Goal: Task Accomplishment & Management: Manage account settings

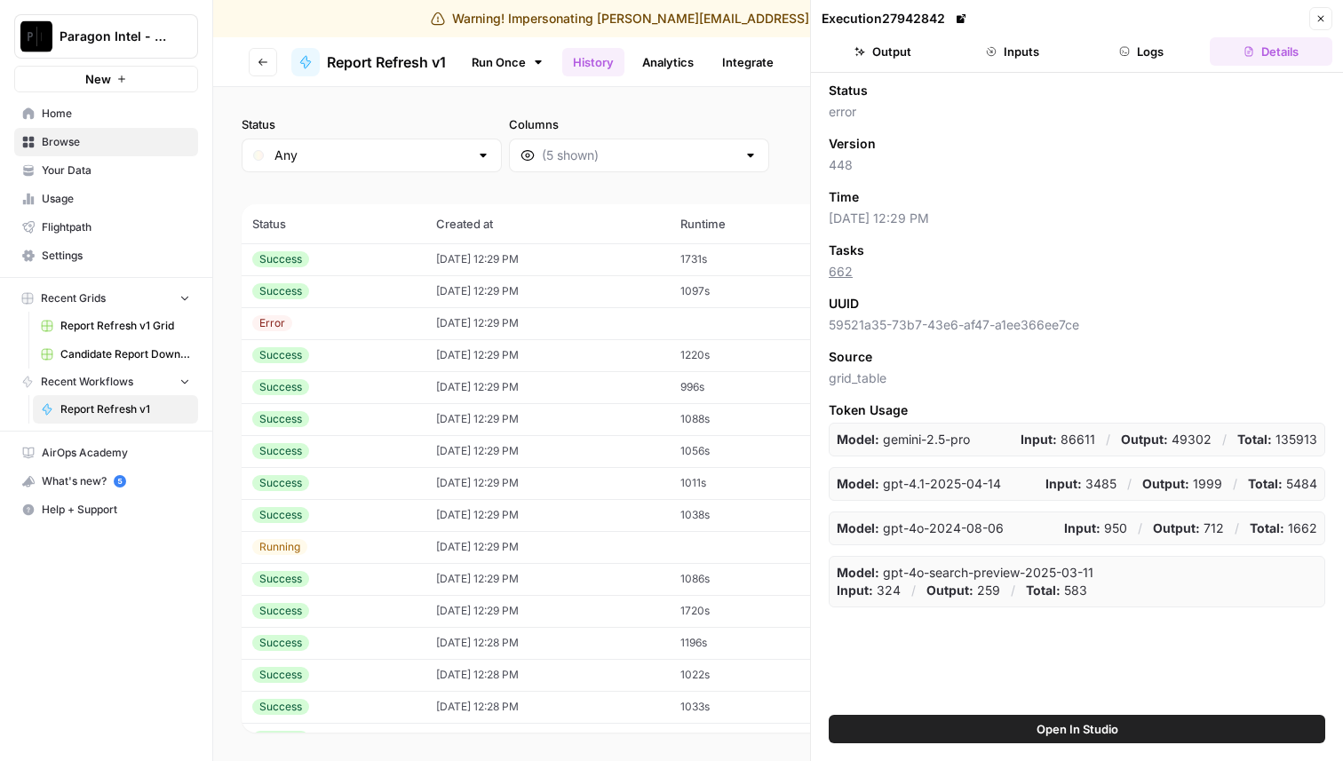
click at [1029, 68] on header "Execution 27942842 Close Output Inputs Logs Details" at bounding box center [1077, 36] width 532 height 73
click at [1033, 58] on button "Inputs" at bounding box center [1012, 51] width 123 height 28
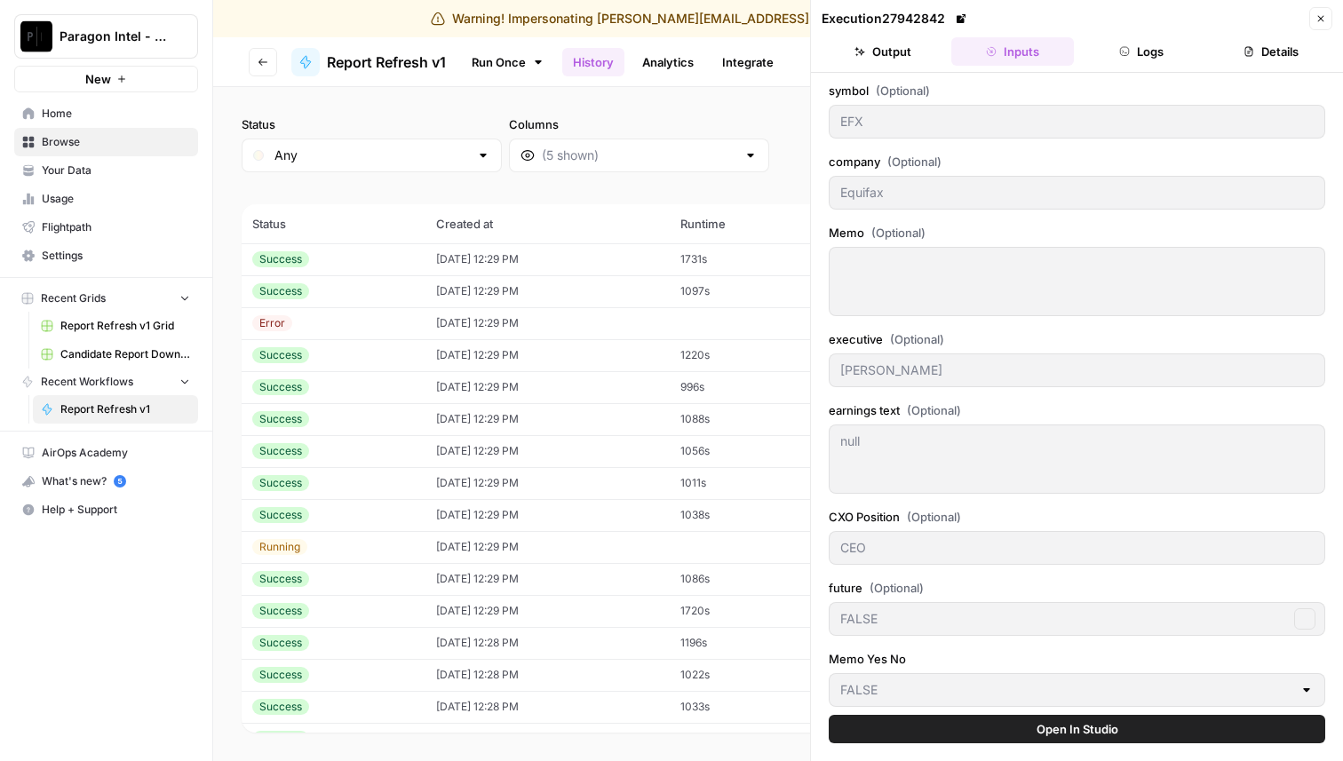
click at [1115, 60] on button "Logs" at bounding box center [1142, 51] width 123 height 28
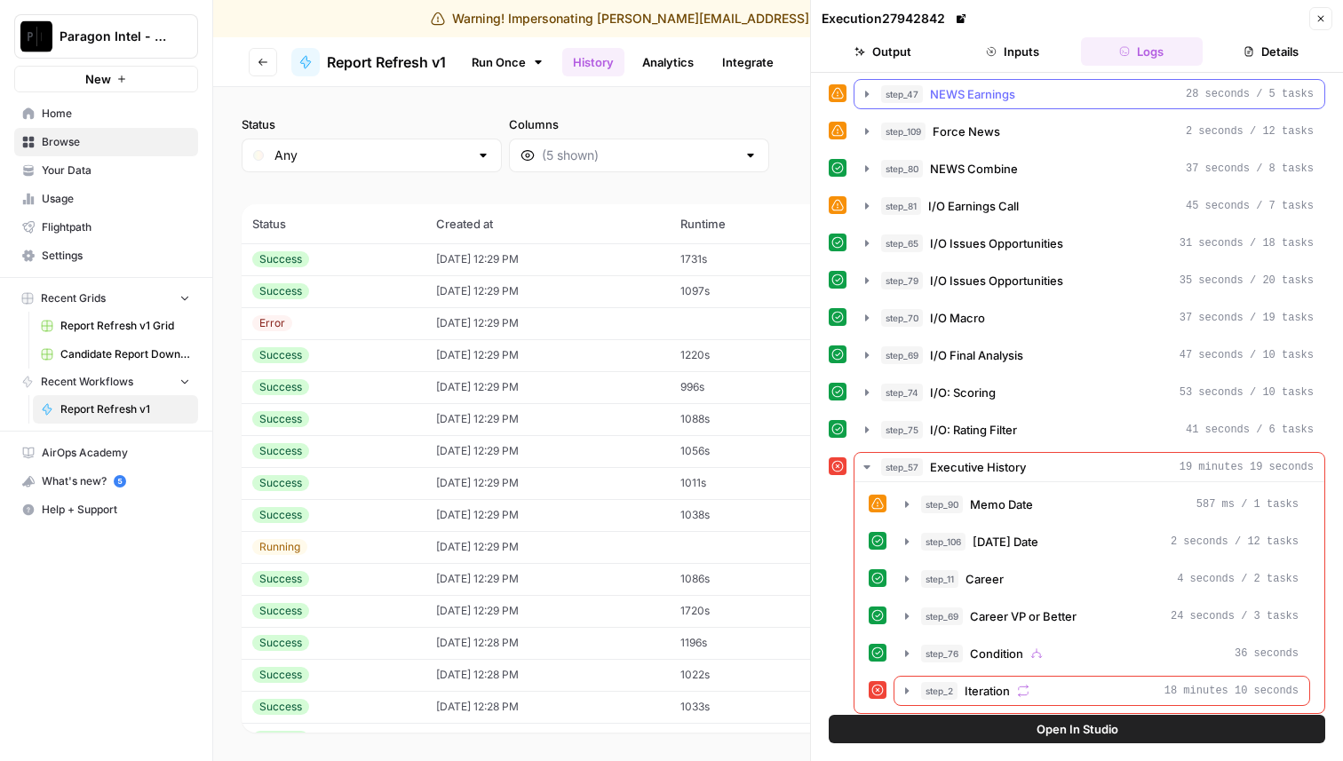
scroll to position [235, 0]
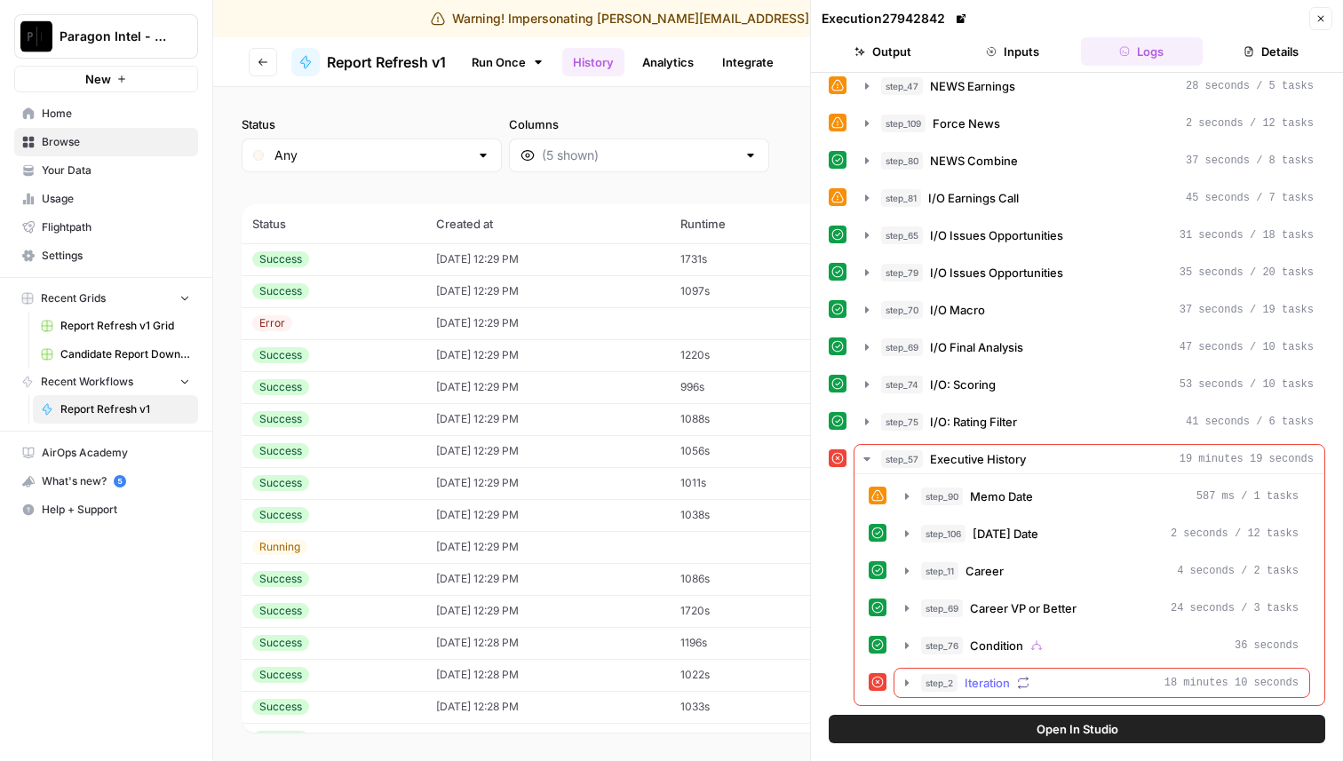
click at [900, 680] on icon "button" at bounding box center [907, 683] width 14 height 14
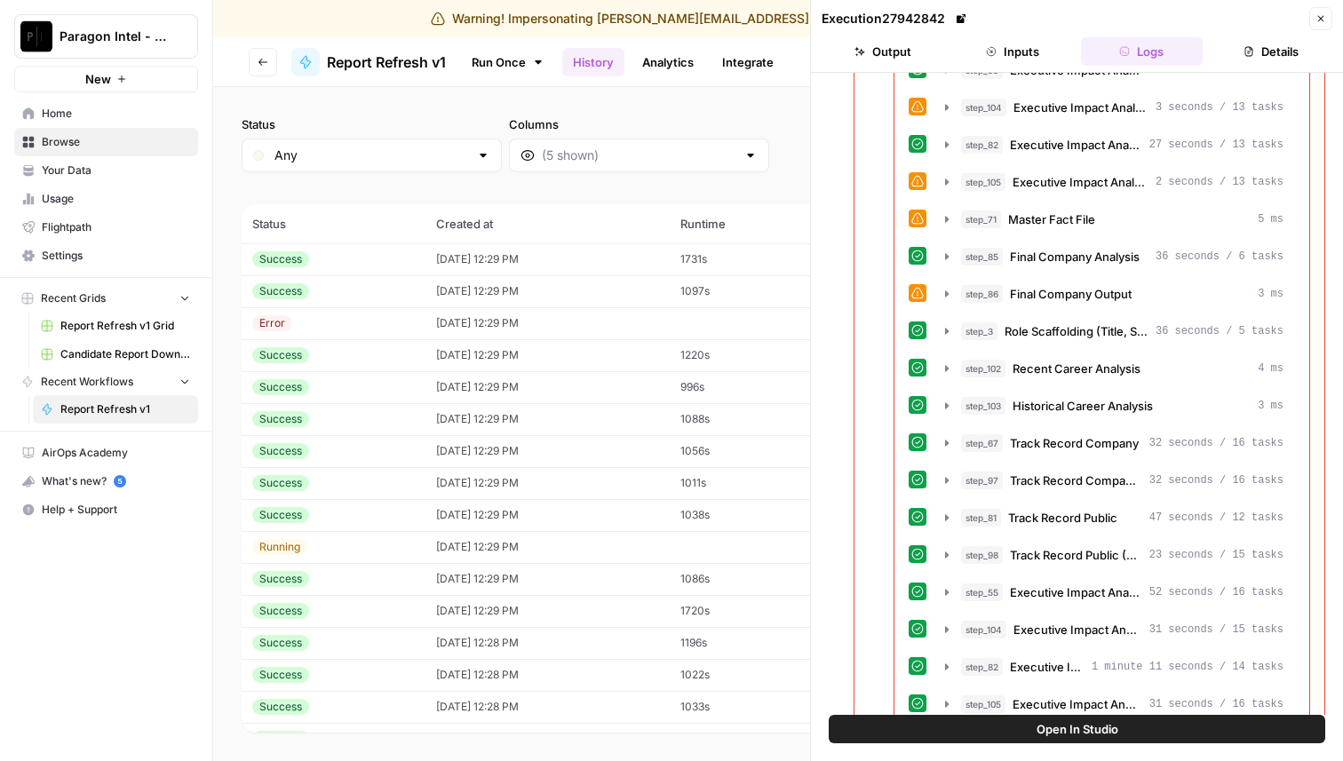
scroll to position [2108, 0]
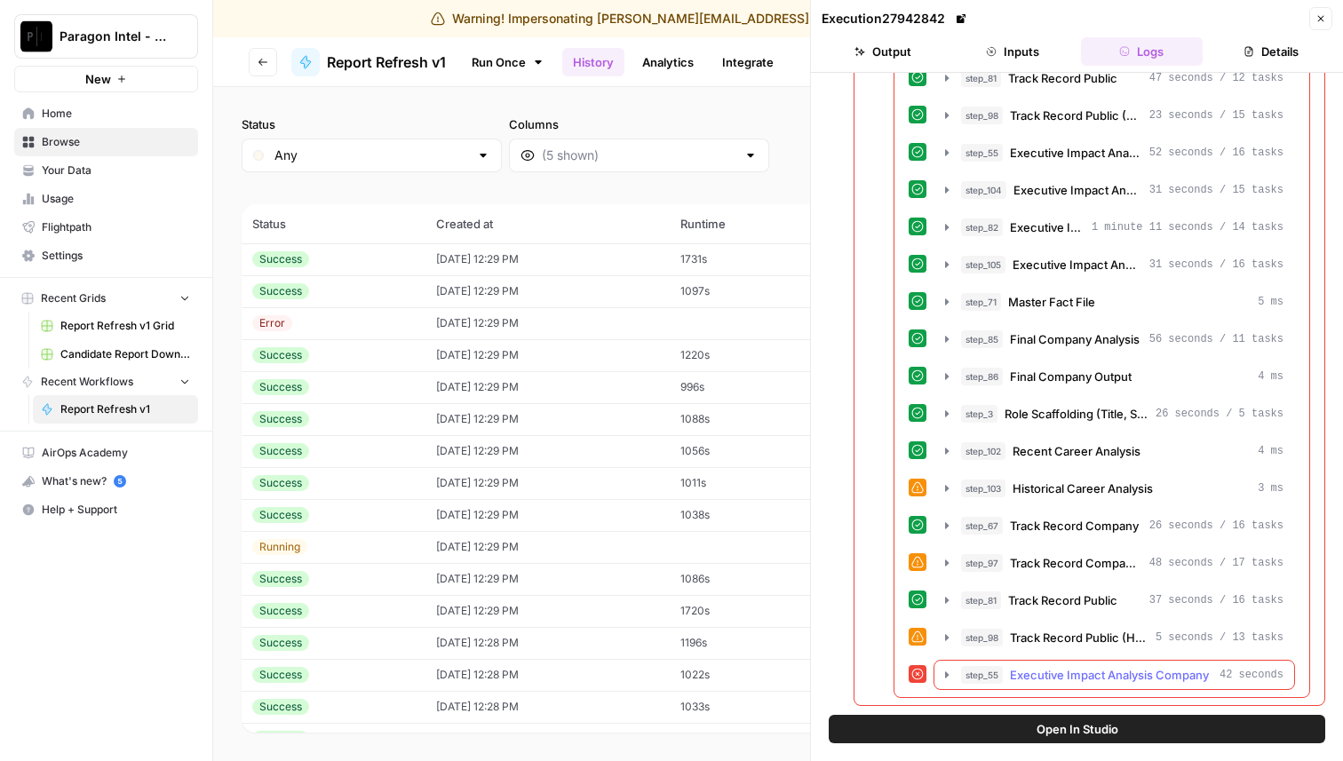
click at [941, 675] on icon "button" at bounding box center [947, 675] width 14 height 14
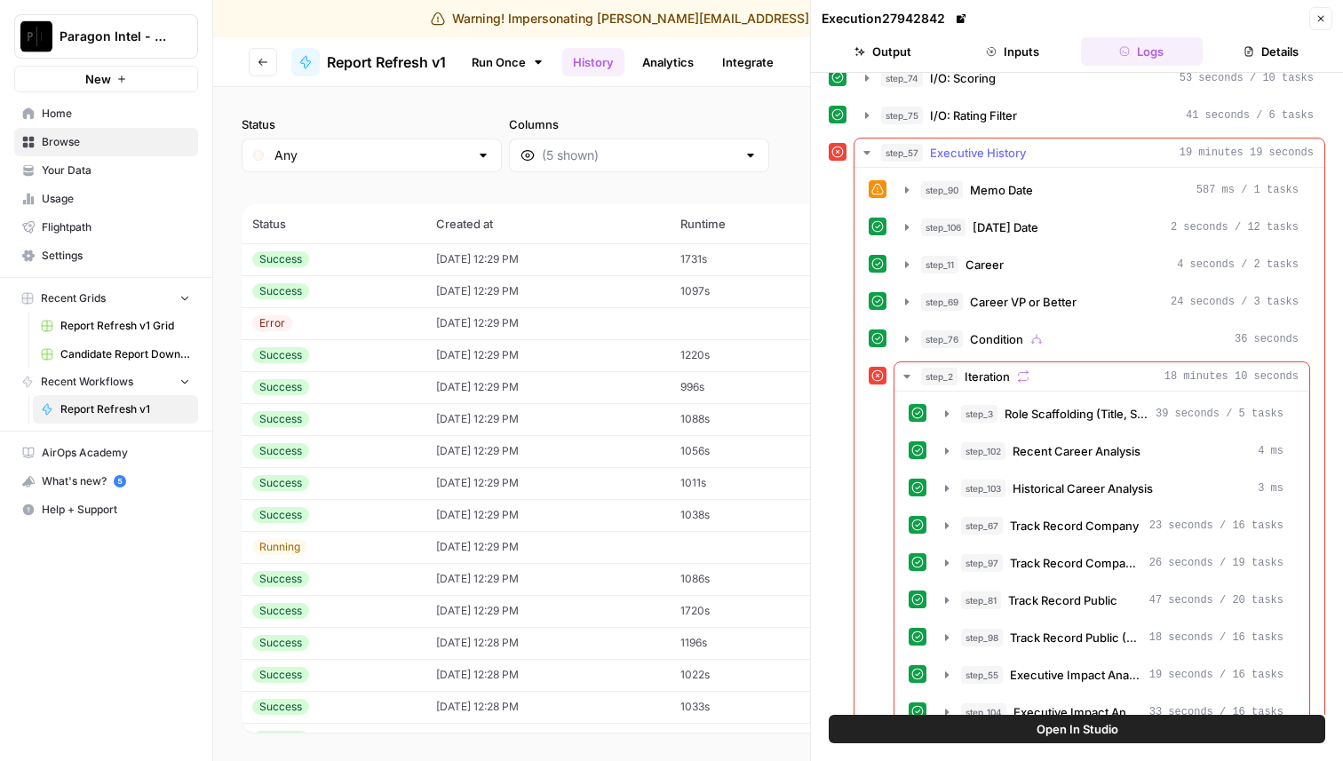
scroll to position [0, 0]
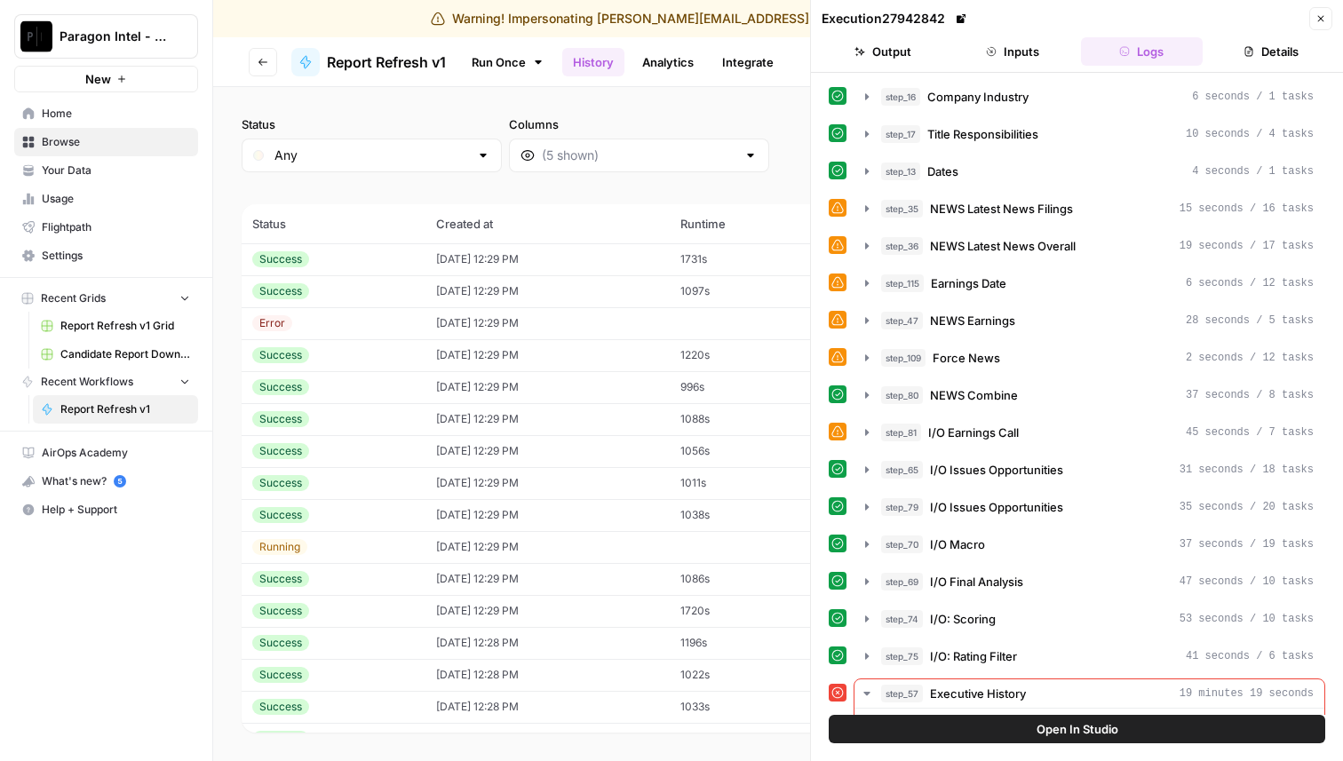
click at [1319, 12] on button "Close" at bounding box center [1320, 18] width 23 height 23
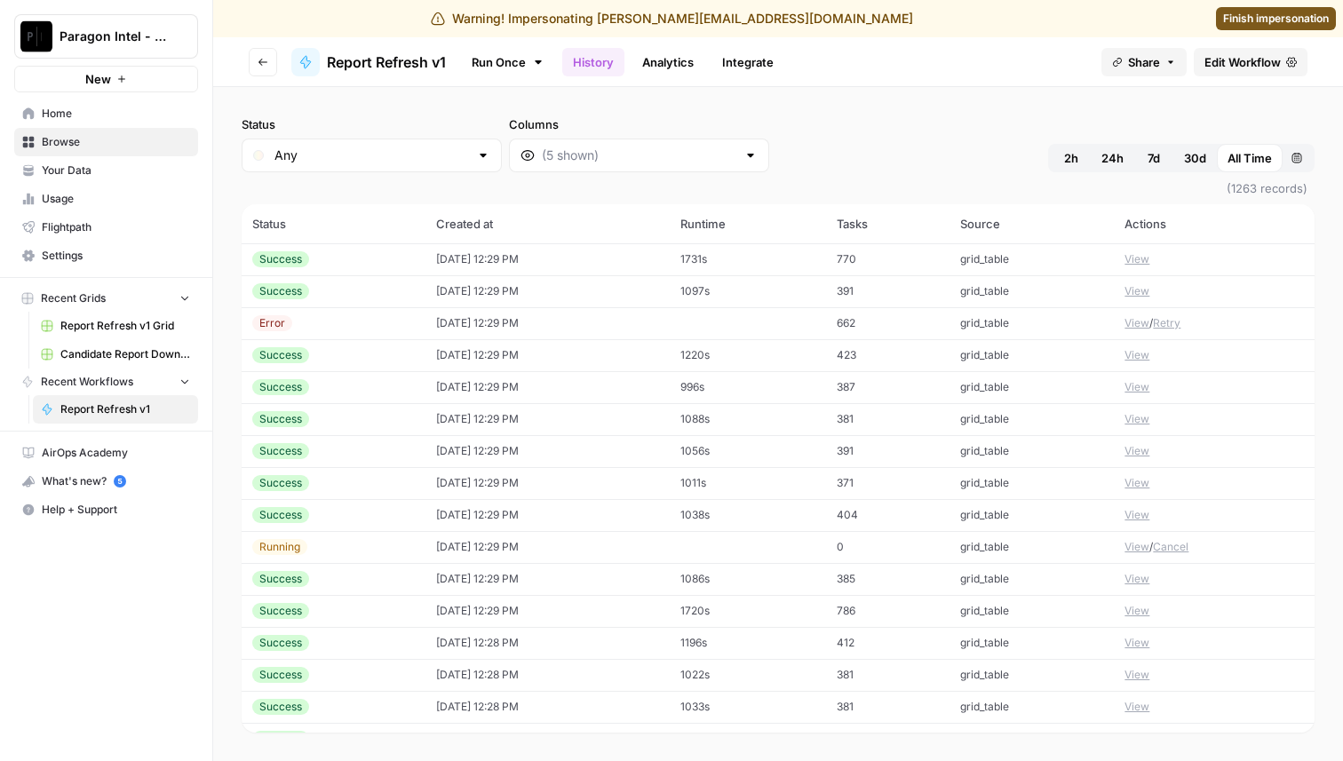
click at [1276, 60] on span "Edit Workflow" at bounding box center [1242, 62] width 76 height 18
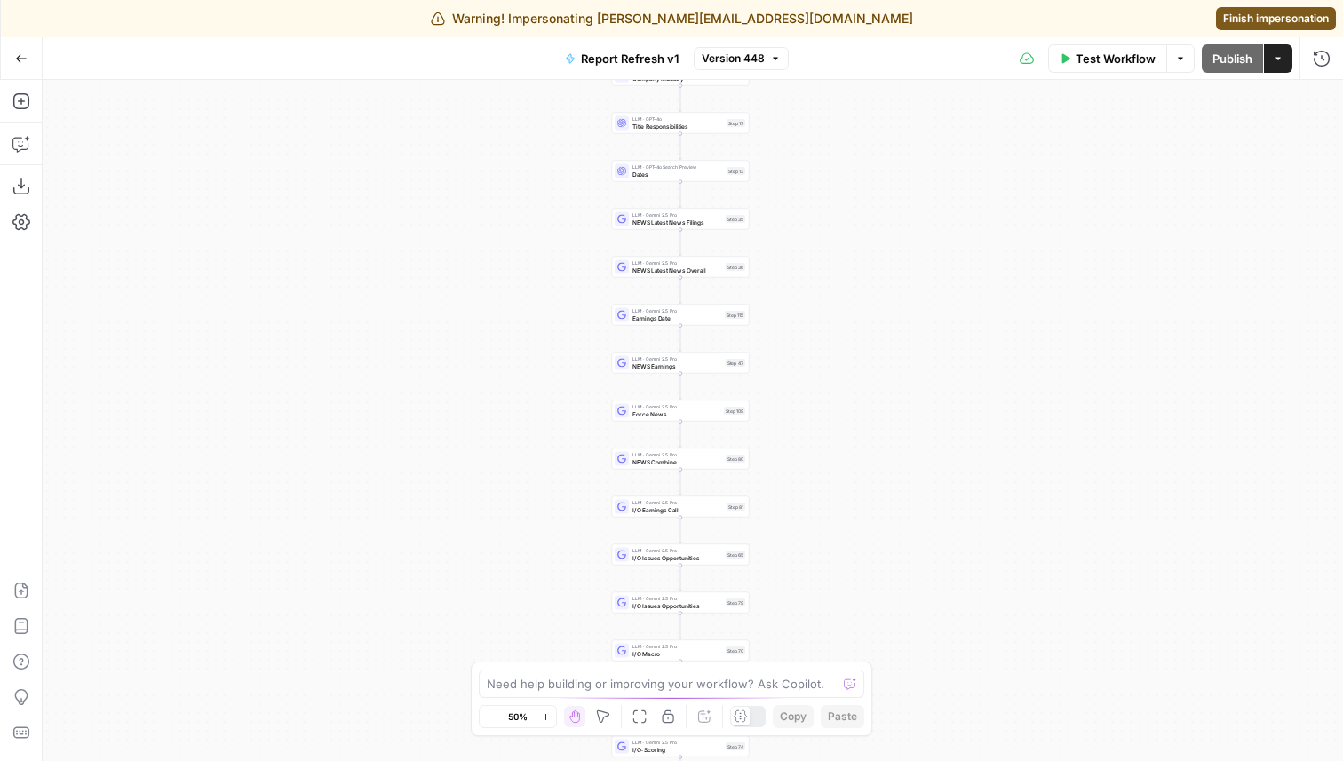
drag, startPoint x: 962, startPoint y: 335, endPoint x: 953, endPoint y: 656, distance: 320.8
click at [953, 655] on div "true true false false Workflow Set Inputs Inputs Condition Condition Step 117 L…" at bounding box center [693, 420] width 1300 height 681
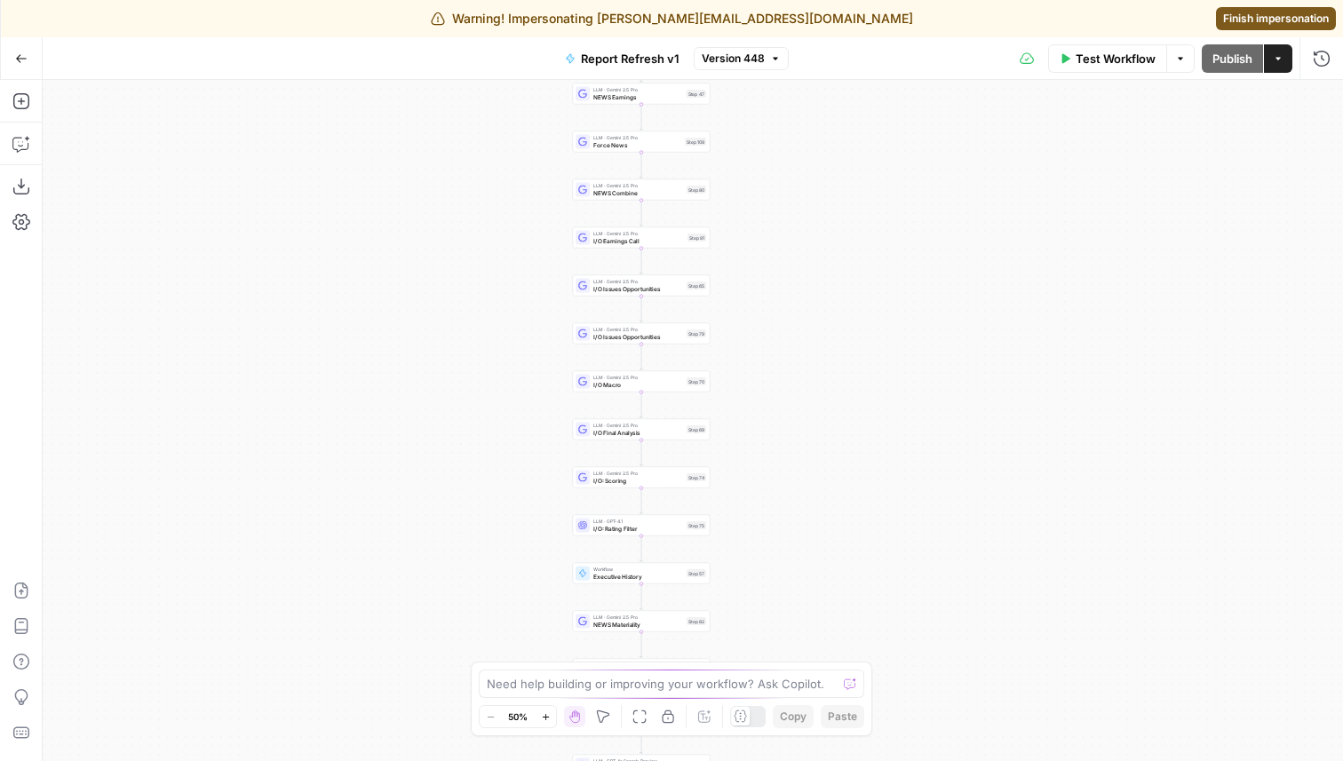
drag, startPoint x: 943, startPoint y: 435, endPoint x: 901, endPoint y: 117, distance: 320.8
click at [901, 118] on div "true true false false Workflow Set Inputs Inputs Condition Condition Step 117 L…" at bounding box center [693, 420] width 1300 height 681
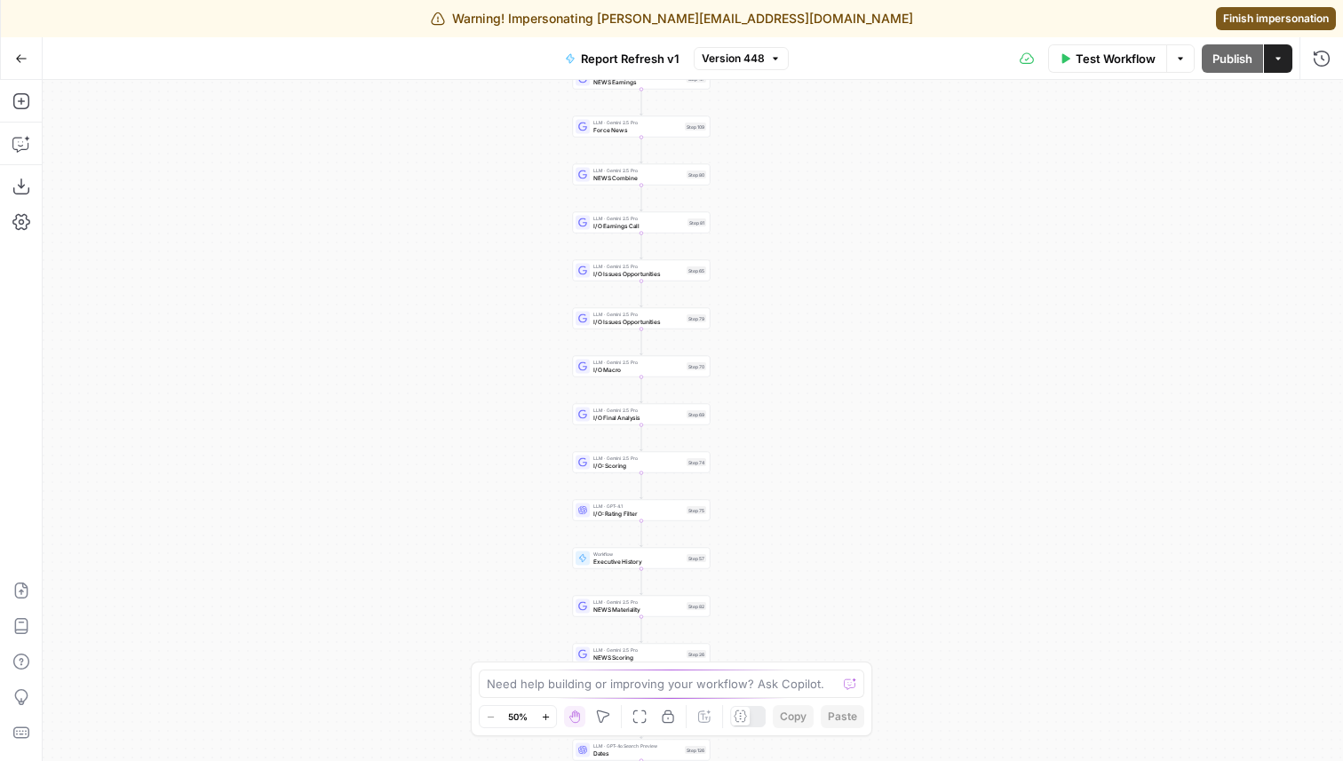
drag, startPoint x: 918, startPoint y: 466, endPoint x: 920, endPoint y: 150, distance: 316.2
click at [919, 153] on div "true true false false Workflow Set Inputs Inputs Condition Condition Step 117 L…" at bounding box center [693, 420] width 1300 height 681
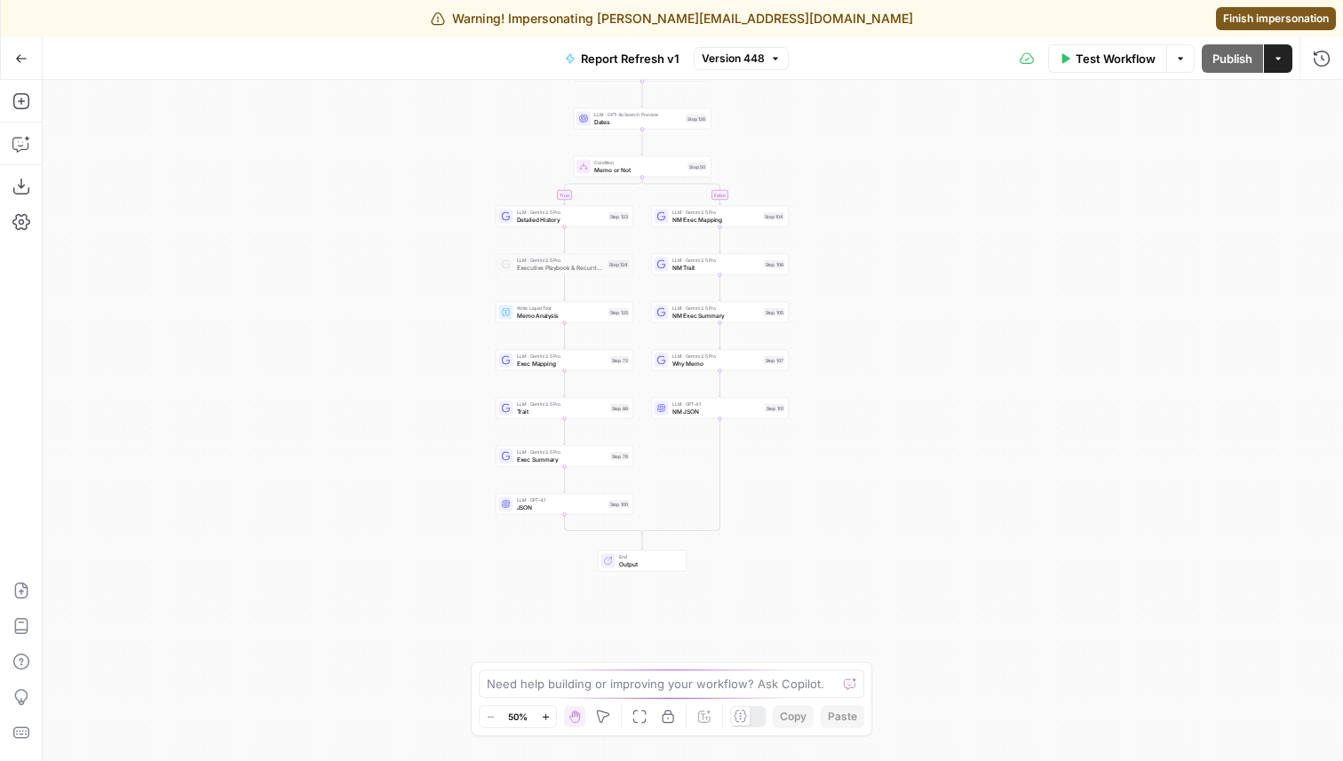
drag, startPoint x: 944, startPoint y: 410, endPoint x: 944, endPoint y: 66, distance: 344.6
click at [944, 67] on div "Go Back Report Refresh v1 Version 448 Test Workflow Options Publish Actions Run…" at bounding box center [671, 399] width 1343 height 724
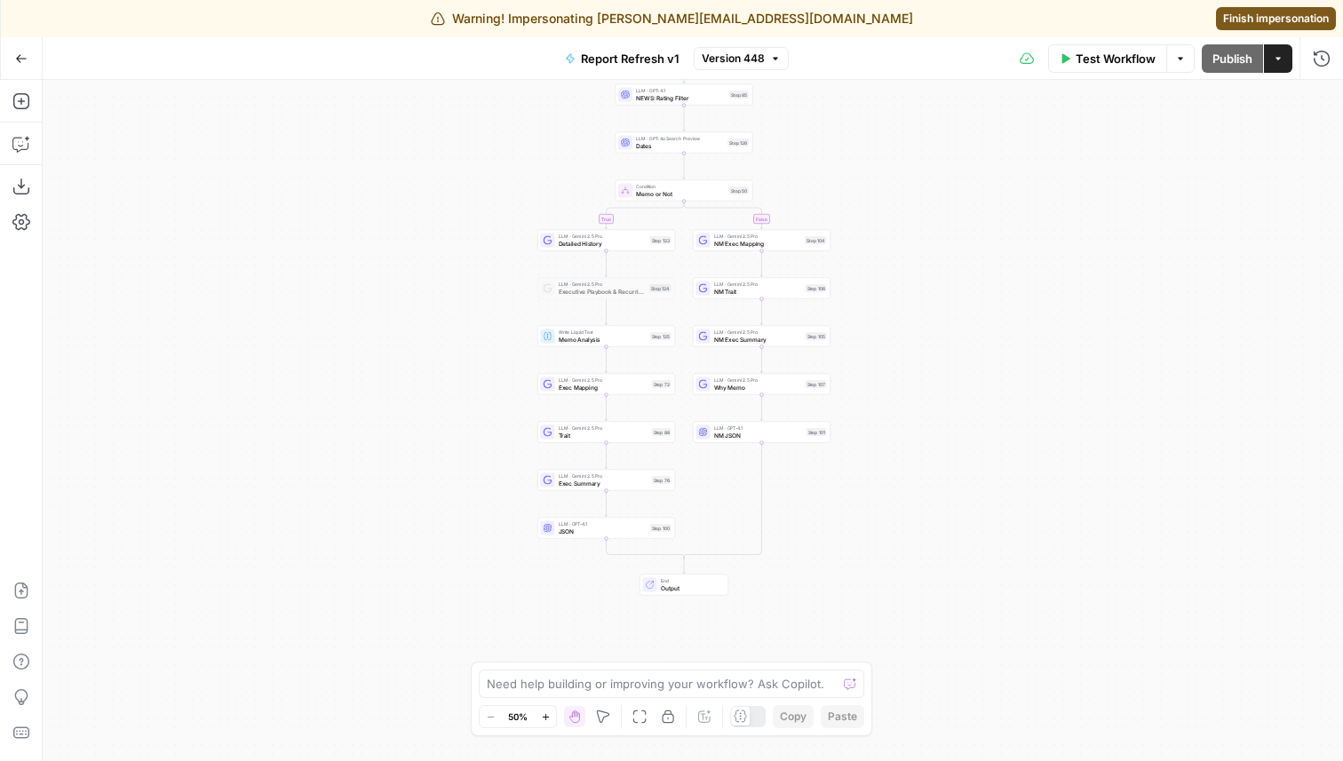
drag, startPoint x: 939, startPoint y: 368, endPoint x: 981, endPoint y: 409, distance: 58.4
click at [981, 409] on div "true true false false Workflow Set Inputs Inputs Condition Condition Step 117 L…" at bounding box center [693, 420] width 1300 height 681
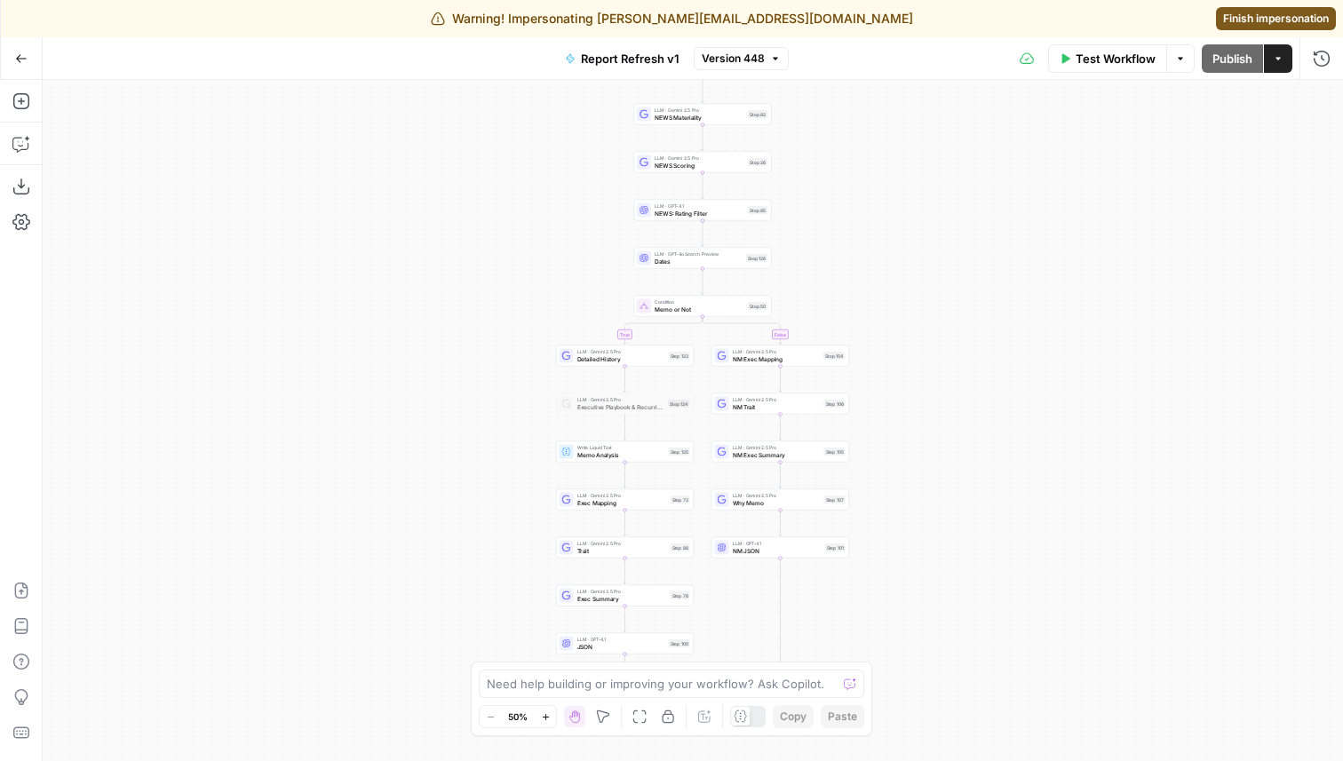
drag, startPoint x: 1008, startPoint y: 430, endPoint x: 999, endPoint y: 690, distance: 260.4
click at [1000, 687] on div "true true false false Workflow Set Inputs Inputs Condition Condition Step 117 L…" at bounding box center [693, 420] width 1300 height 681
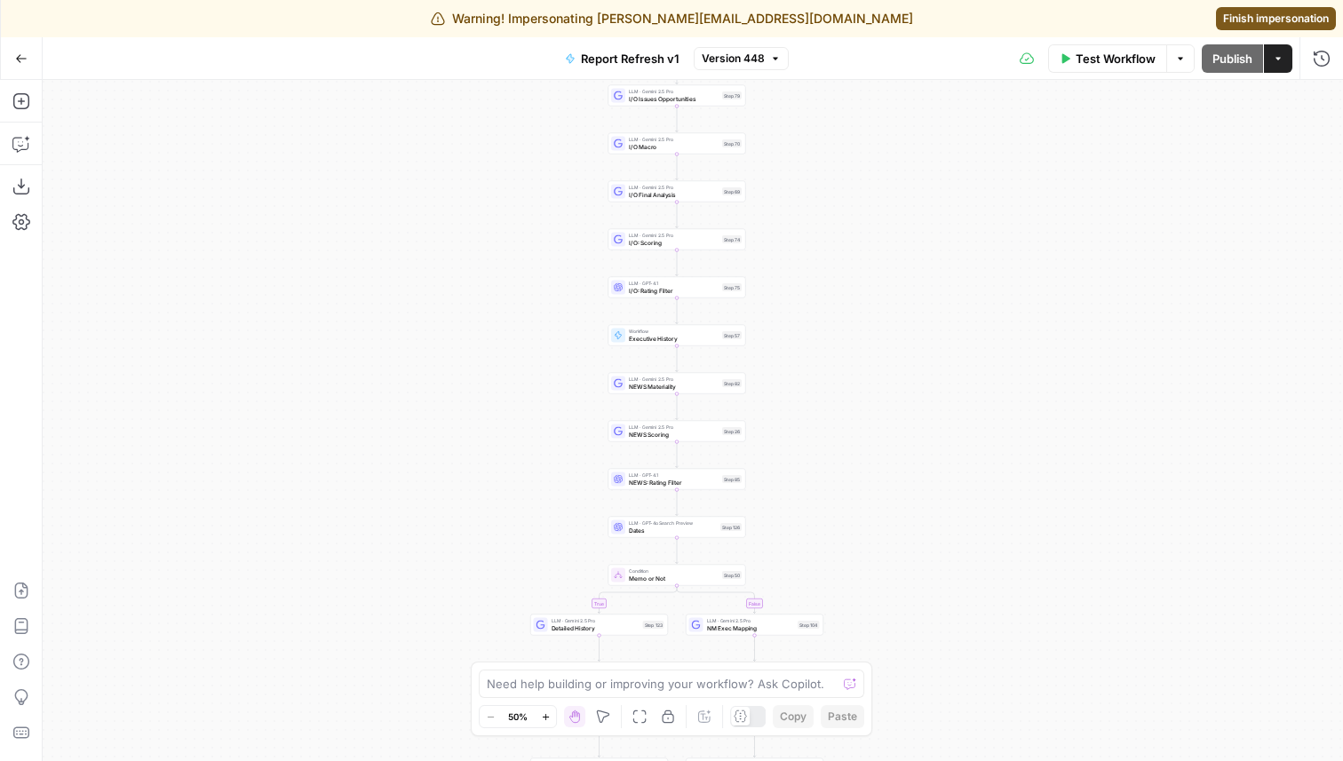
drag, startPoint x: 960, startPoint y: 265, endPoint x: 961, endPoint y: 393, distance: 127.9
click at [961, 393] on div "true true false false Workflow Set Inputs Inputs Condition Condition Step 117 L…" at bounding box center [693, 420] width 1300 height 681
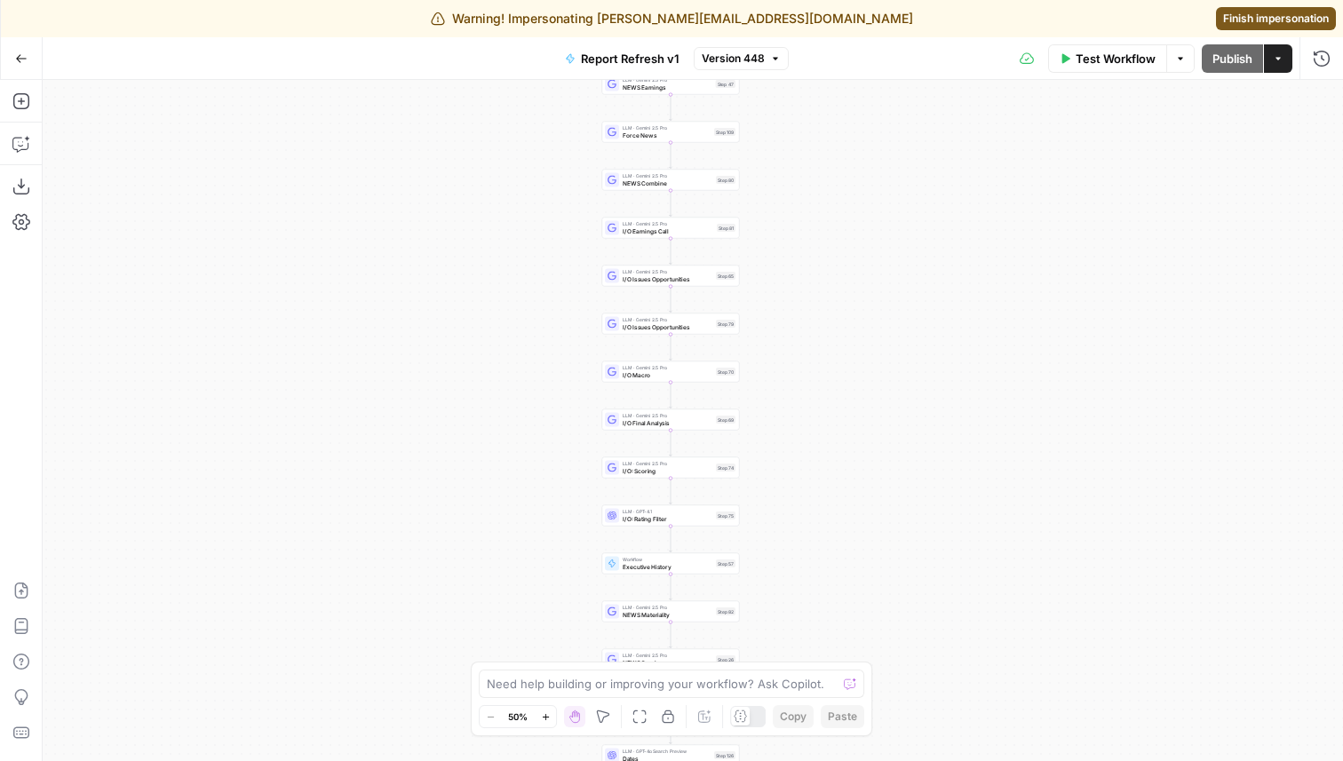
drag, startPoint x: 961, startPoint y: 271, endPoint x: 955, endPoint y: 510, distance: 239.0
click at [955, 509] on div "true true false false Workflow Set Inputs Inputs Condition Condition Step 117 L…" at bounding box center [693, 420] width 1300 height 681
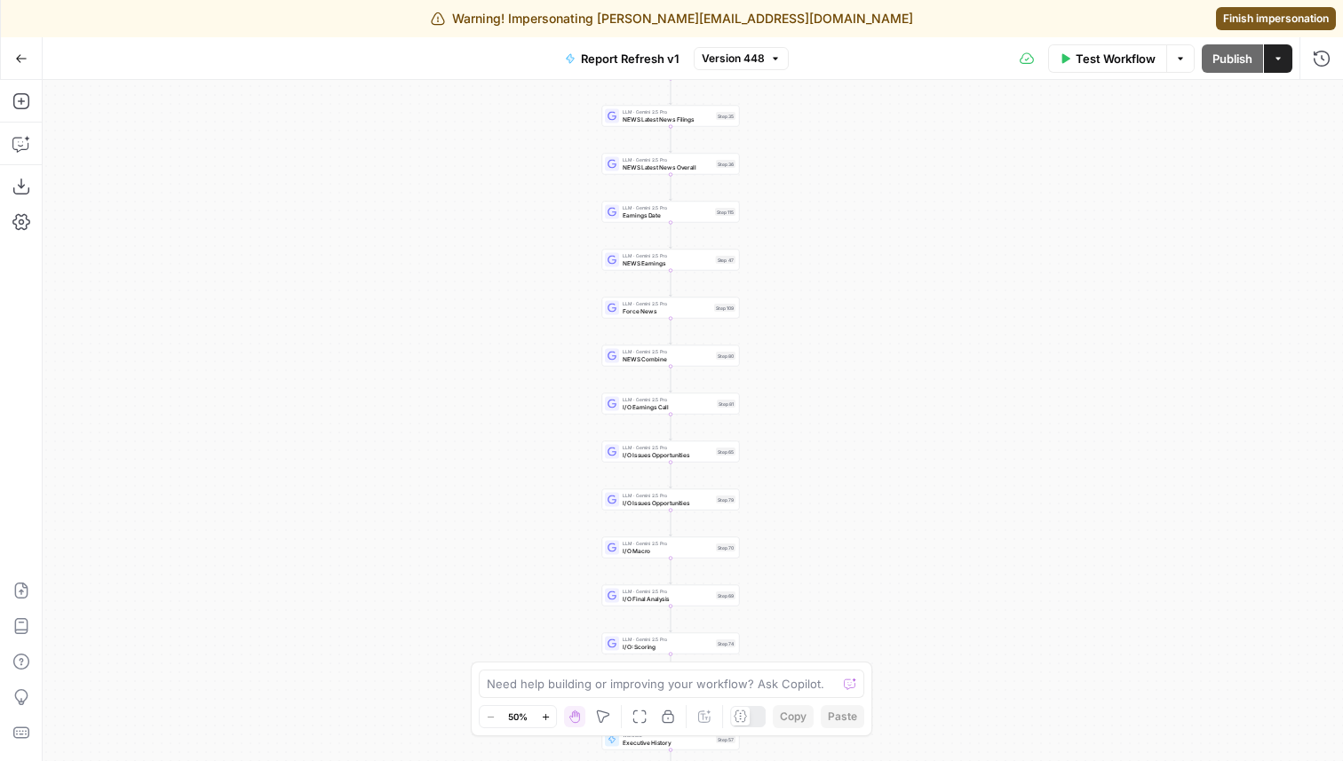
drag, startPoint x: 915, startPoint y: 264, endPoint x: 913, endPoint y: 537, distance: 273.6
click at [913, 537] on div "true true false false Workflow Set Inputs Inputs Condition Condition Step 117 L…" at bounding box center [693, 420] width 1300 height 681
drag, startPoint x: 903, startPoint y: 270, endPoint x: 905, endPoint y: 553, distance: 282.5
click at [904, 553] on div "true true false false Workflow Set Inputs Inputs Condition Condition Step 117 L…" at bounding box center [693, 420] width 1300 height 681
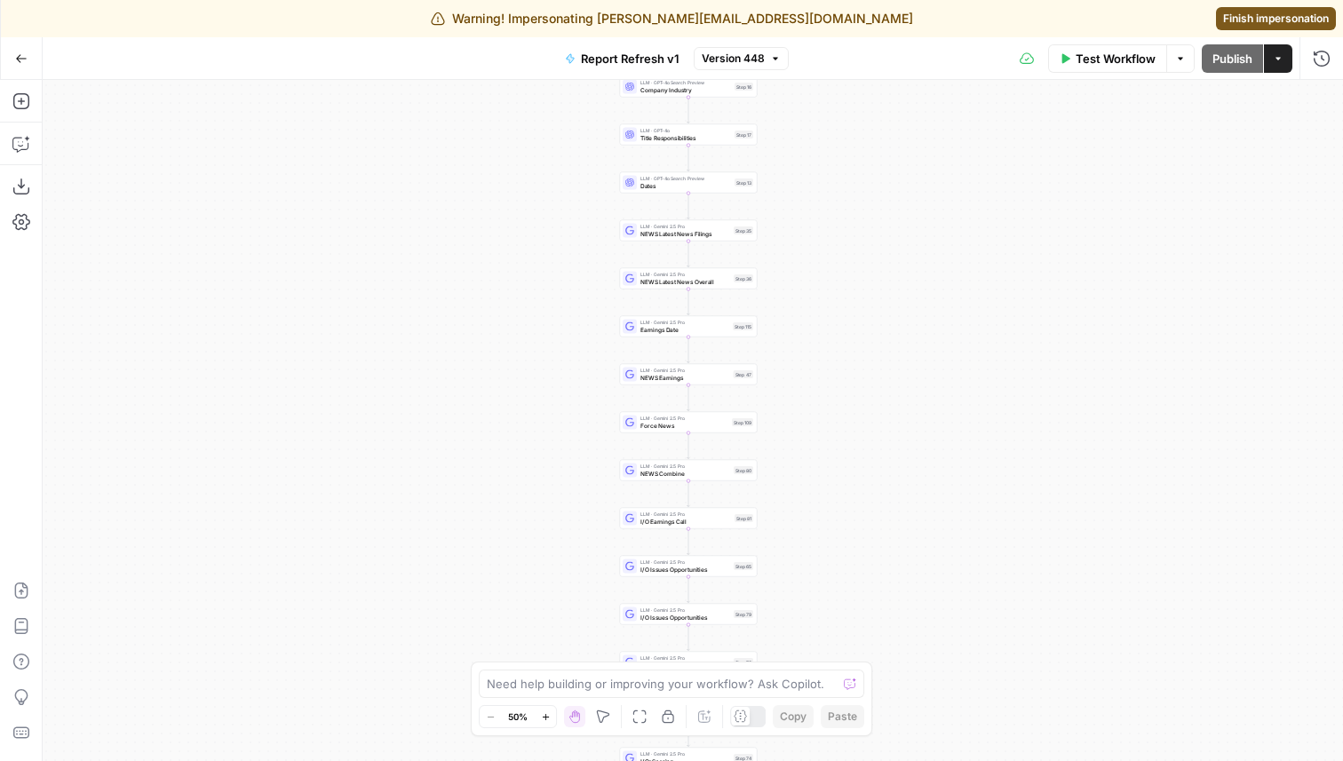
drag, startPoint x: 905, startPoint y: 553, endPoint x: 924, endPoint y: 277, distance: 276.0
click at [924, 277] on div "true true false false Workflow Set Inputs Inputs Condition Condition Step 117 L…" at bounding box center [693, 420] width 1300 height 681
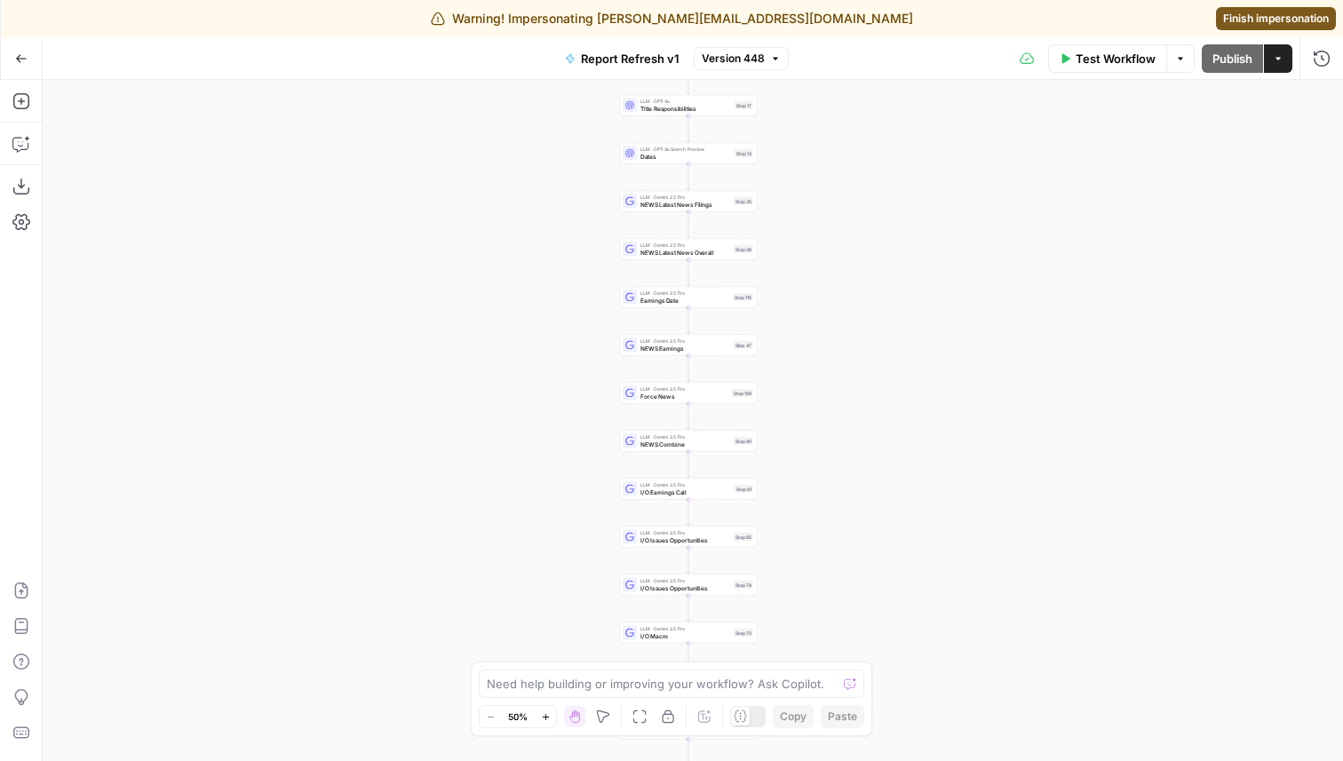
drag, startPoint x: 927, startPoint y: 395, endPoint x: 927, endPoint y: 219, distance: 176.8
click at [927, 221] on div "true true false false Workflow Set Inputs Inputs Condition Condition Step 117 L…" at bounding box center [693, 420] width 1300 height 681
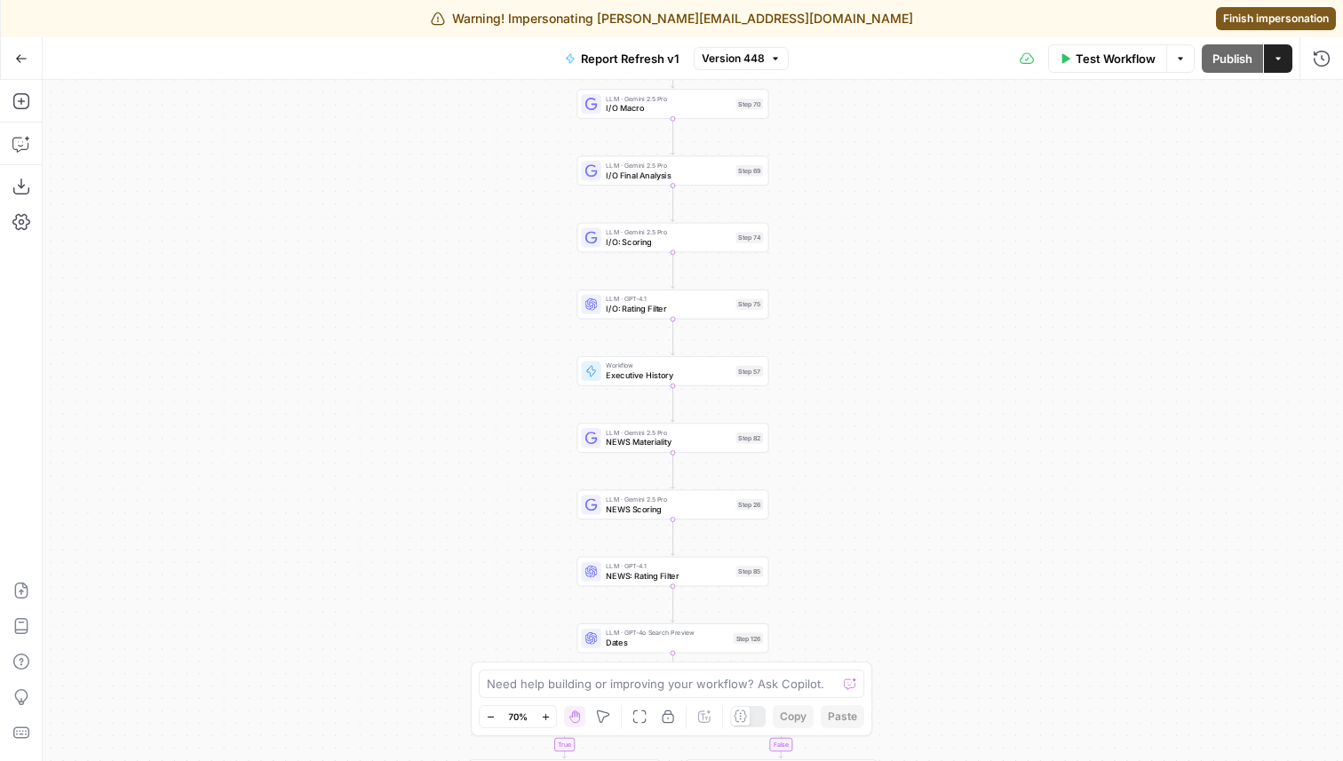
drag, startPoint x: 850, startPoint y: 497, endPoint x: 898, endPoint y: 116, distance: 383.2
click at [898, 116] on div "true true false false Workflow Set Inputs Inputs Condition Condition Step 117 L…" at bounding box center [693, 420] width 1300 height 681
drag, startPoint x: 918, startPoint y: 408, endPoint x: 918, endPoint y: 370, distance: 37.3
click at [918, 371] on div "true true false false Workflow Set Inputs Inputs Condition Condition Step 117 L…" at bounding box center [693, 420] width 1300 height 681
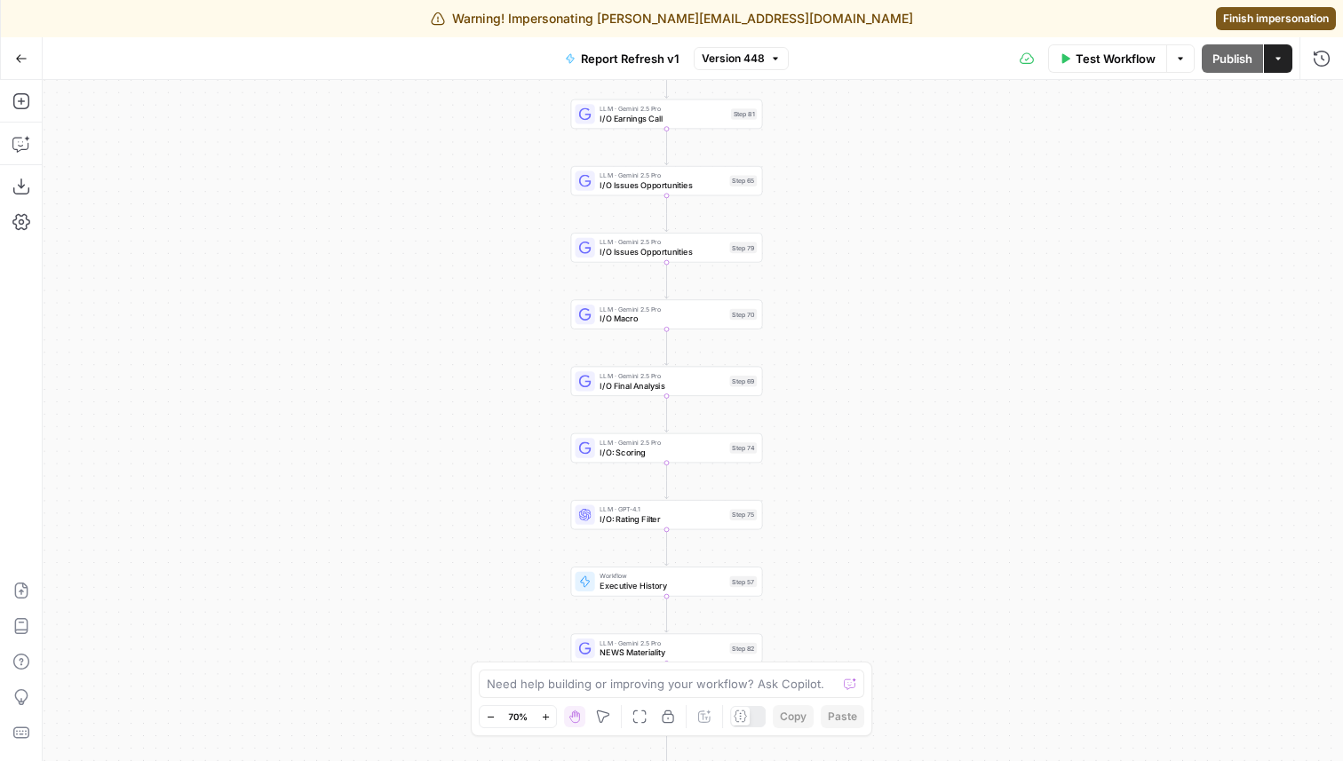
drag, startPoint x: 888, startPoint y: 264, endPoint x: 880, endPoint y: 541, distance: 277.3
click at [880, 540] on div "true true false false Workflow Set Inputs Inputs Condition Condition Step 117 L…" at bounding box center [693, 420] width 1300 height 681
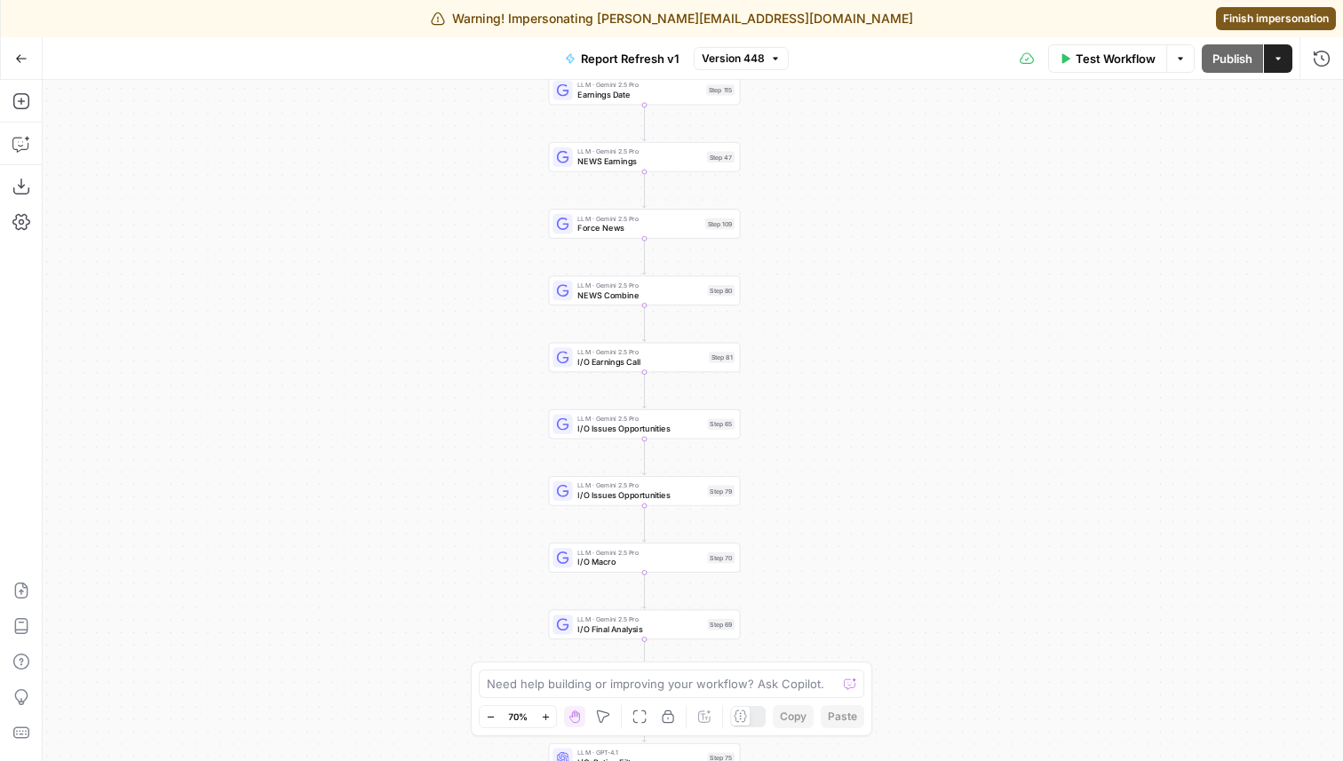
drag, startPoint x: 897, startPoint y: 283, endPoint x: 855, endPoint y: 601, distance: 320.7
click at [858, 590] on div "true true false false Workflow Set Inputs Inputs Condition Condition Step 117 L…" at bounding box center [693, 420] width 1300 height 681
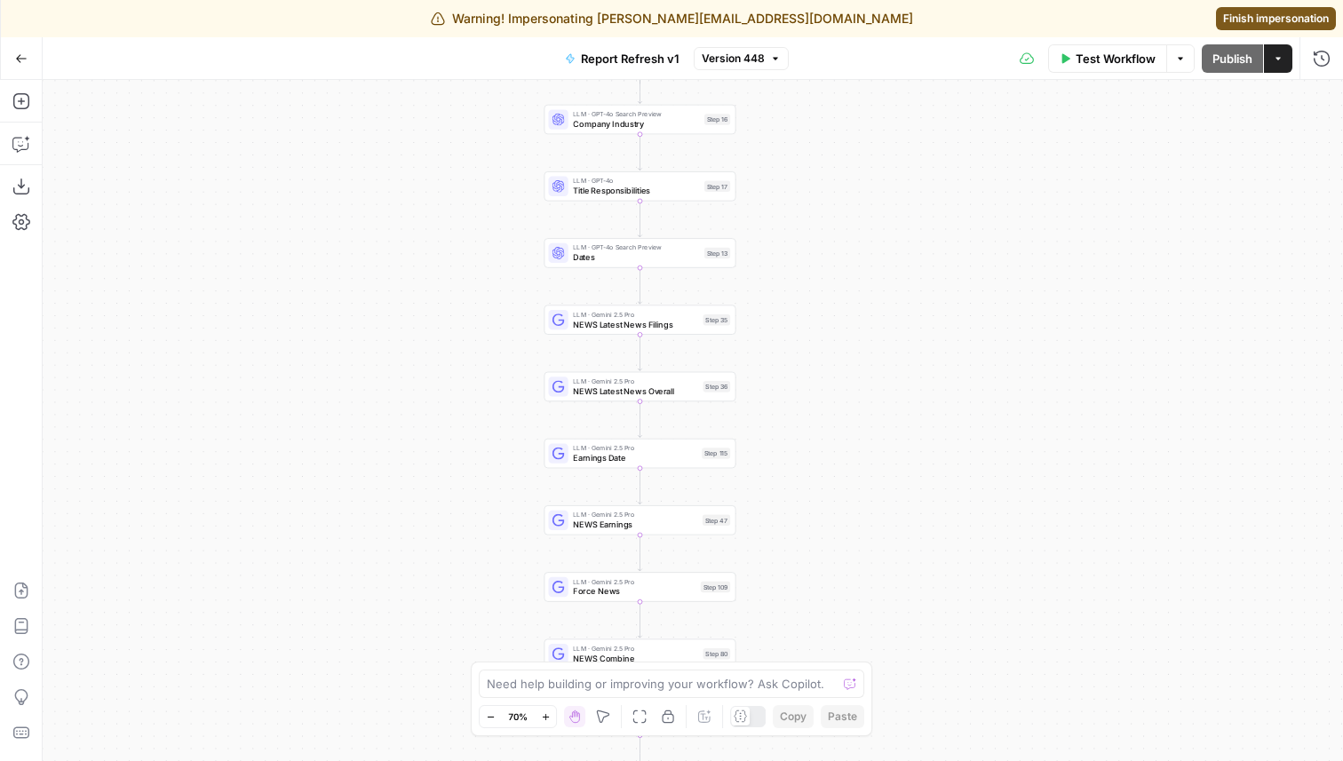
drag, startPoint x: 845, startPoint y: 359, endPoint x: 860, endPoint y: 633, distance: 274.9
click at [860, 633] on div "true true false false Workflow Set Inputs Inputs Condition Condition Step 117 L…" at bounding box center [693, 420] width 1300 height 681
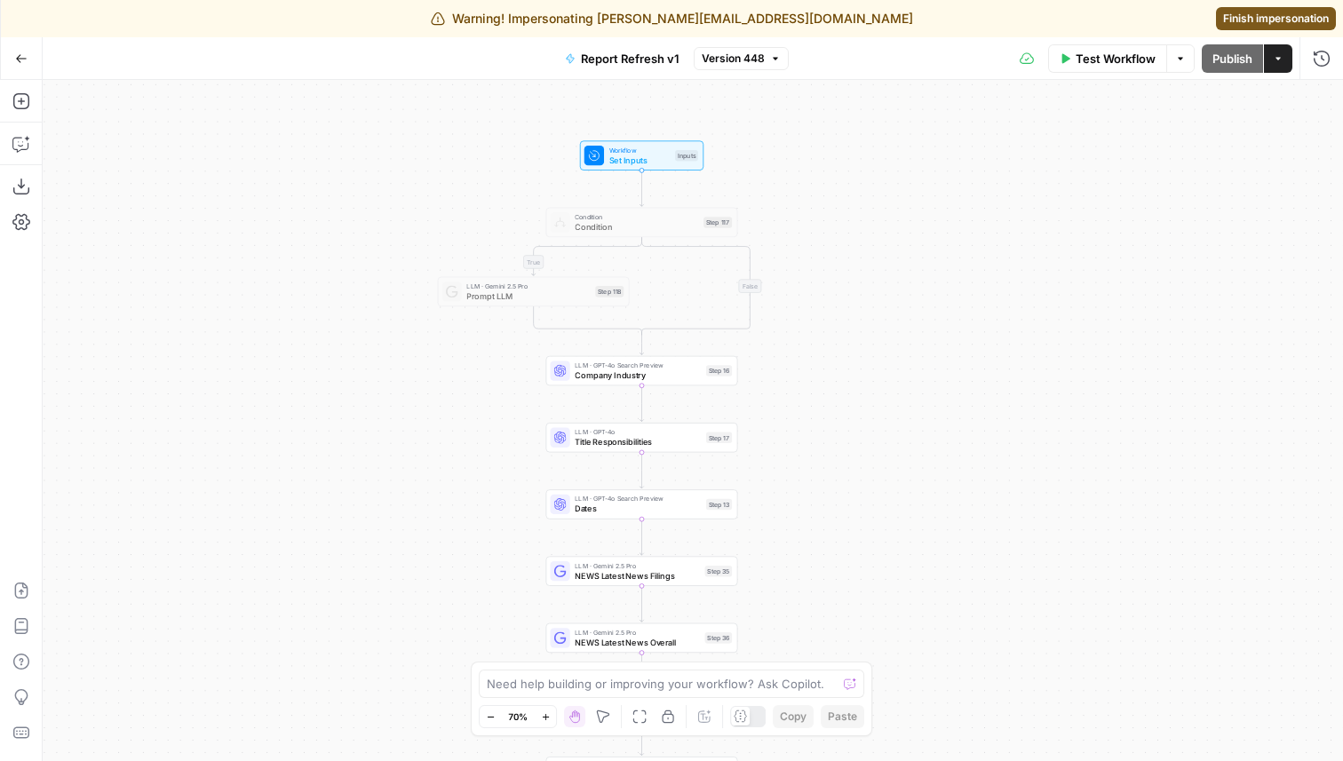
drag, startPoint x: 862, startPoint y: 252, endPoint x: 863, endPoint y: 502, distance: 249.6
click at [863, 502] on div "true true false false Workflow Set Inputs Inputs Condition Condition Step 117 L…" at bounding box center [693, 420] width 1300 height 681
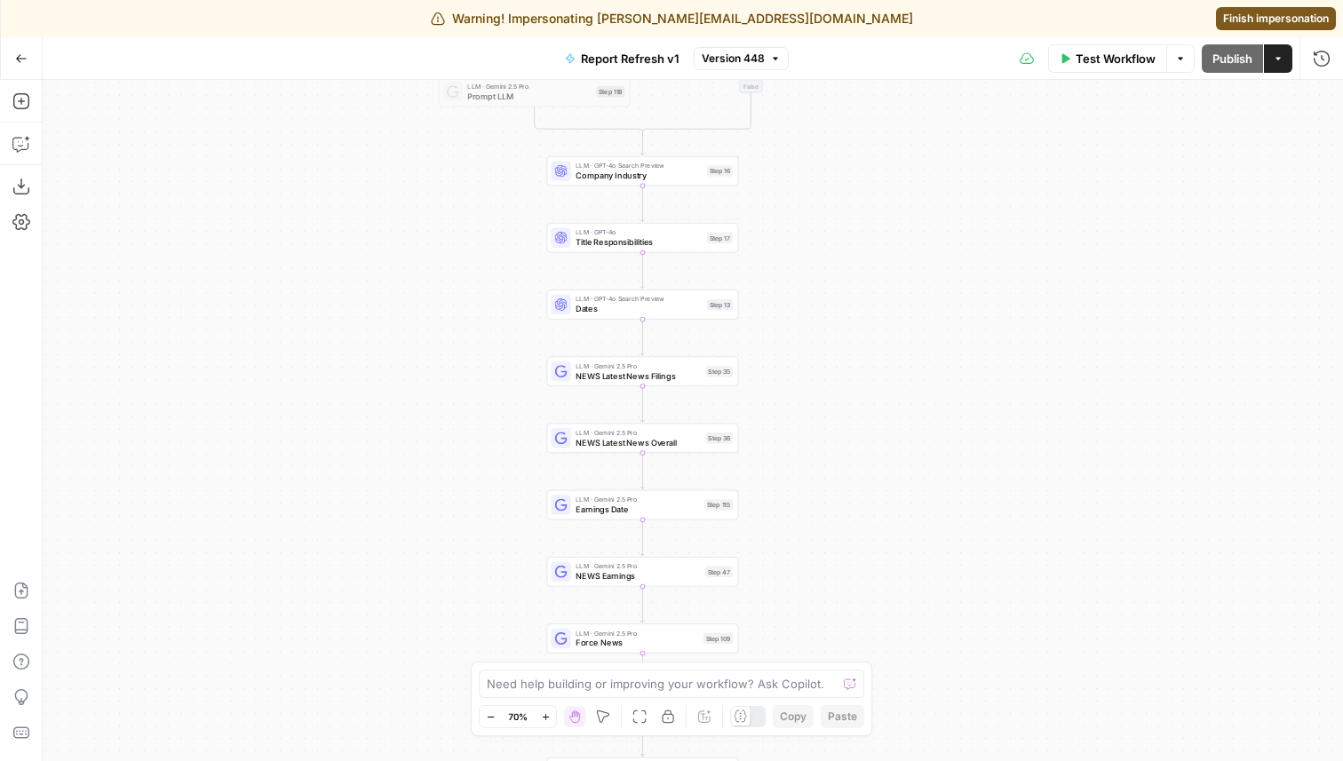
drag, startPoint x: 863, startPoint y: 478, endPoint x: 863, endPoint y: 229, distance: 248.7
click at [863, 241] on div "true true false false Workflow Set Inputs Inputs Condition Condition Step 117 L…" at bounding box center [693, 420] width 1300 height 681
drag, startPoint x: 902, startPoint y: 545, endPoint x: 902, endPoint y: 371, distance: 173.2
click at [902, 373] on div "true true false false Workflow Set Inputs Inputs Condition Condition Step 117 L…" at bounding box center [693, 420] width 1300 height 681
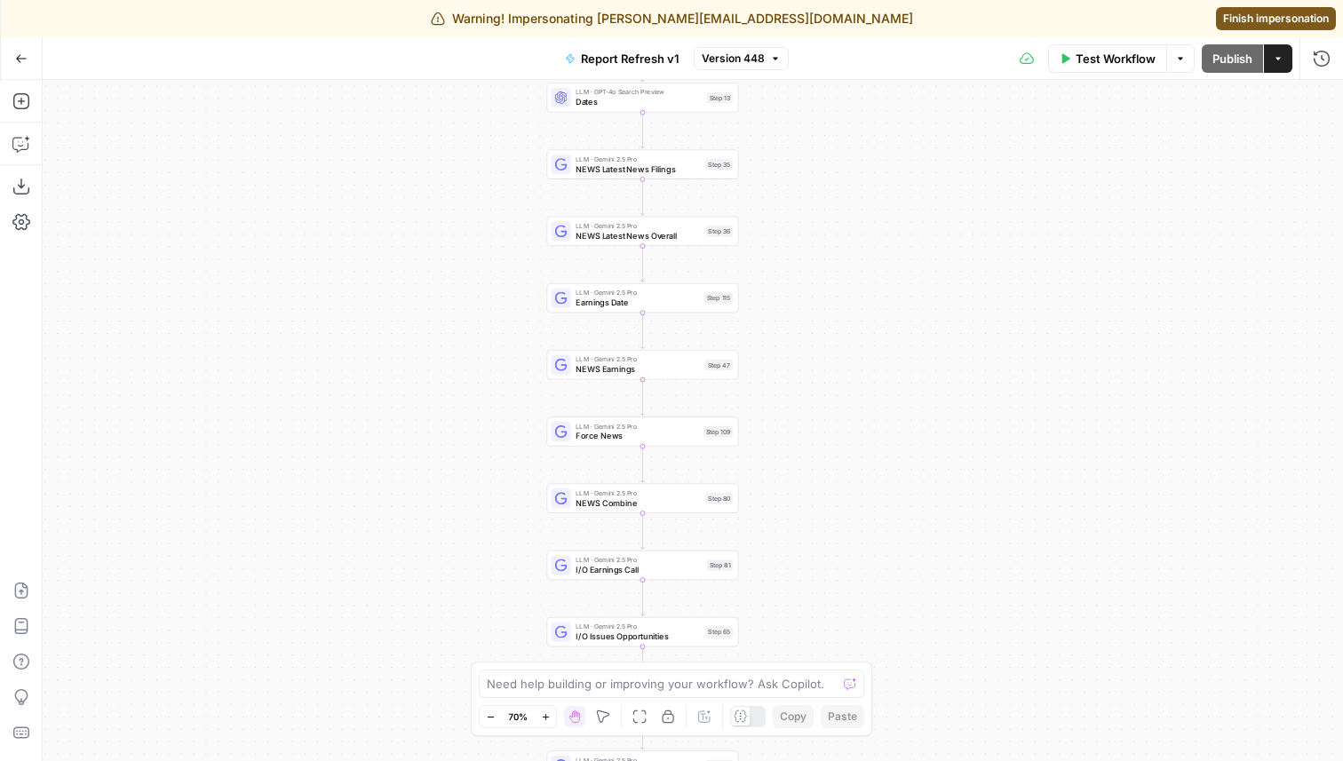
drag, startPoint x: 901, startPoint y: 470, endPoint x: 901, endPoint y: 303, distance: 167.0
click at [901, 305] on div "true true false false Workflow Set Inputs Inputs Condition Condition Step 117 L…" at bounding box center [693, 420] width 1300 height 681
drag, startPoint x: 913, startPoint y: 418, endPoint x: 913, endPoint y: 243, distance: 175.0
click at [913, 244] on div "true true false false Workflow Set Inputs Inputs Condition Condition Step 117 L…" at bounding box center [693, 420] width 1300 height 681
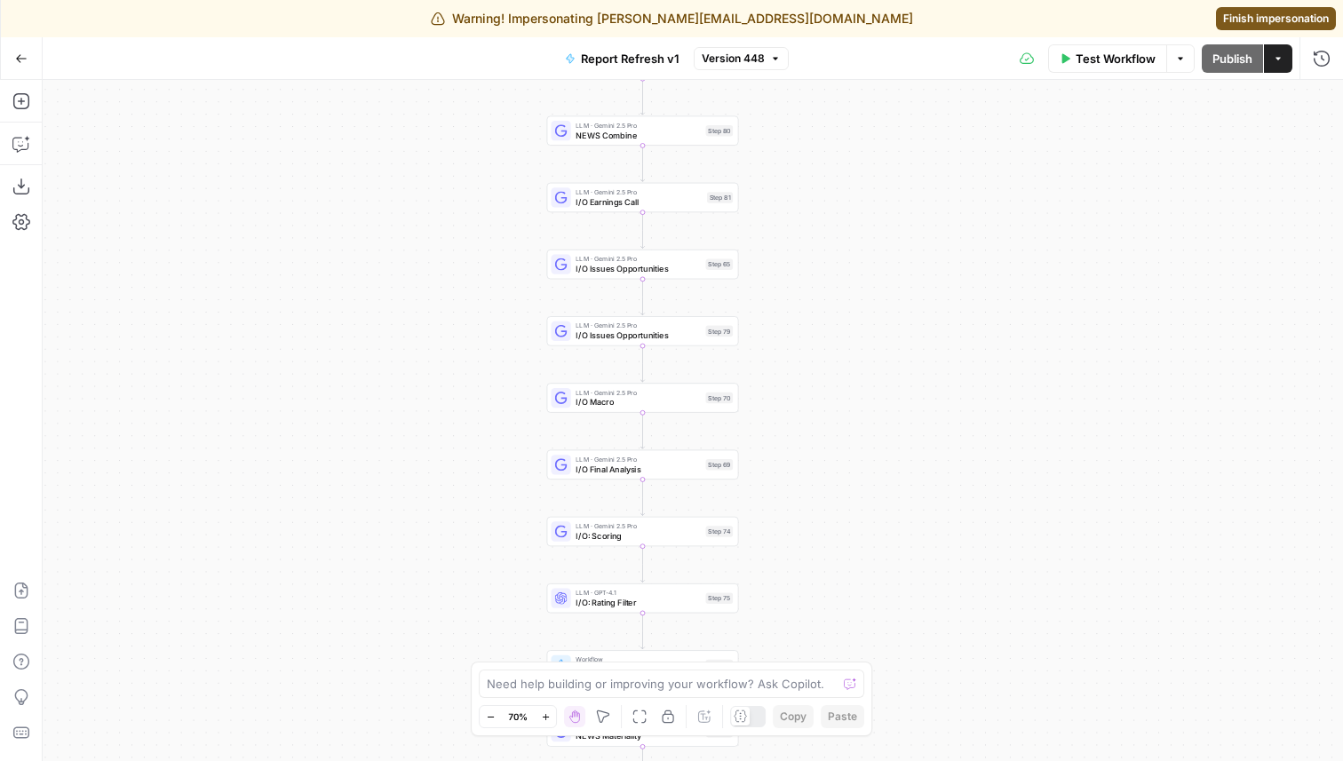
drag, startPoint x: 920, startPoint y: 390, endPoint x: 920, endPoint y: 235, distance: 154.6
click at [920, 236] on div "true true false false Workflow Set Inputs Inputs Condition Condition Step 117 L…" at bounding box center [693, 420] width 1300 height 681
drag, startPoint x: 847, startPoint y: 391, endPoint x: 847, endPoint y: 307, distance: 83.5
click at [847, 308] on div "true true false false Workflow Set Inputs Inputs Condition Condition Step 117 L…" at bounding box center [693, 420] width 1300 height 681
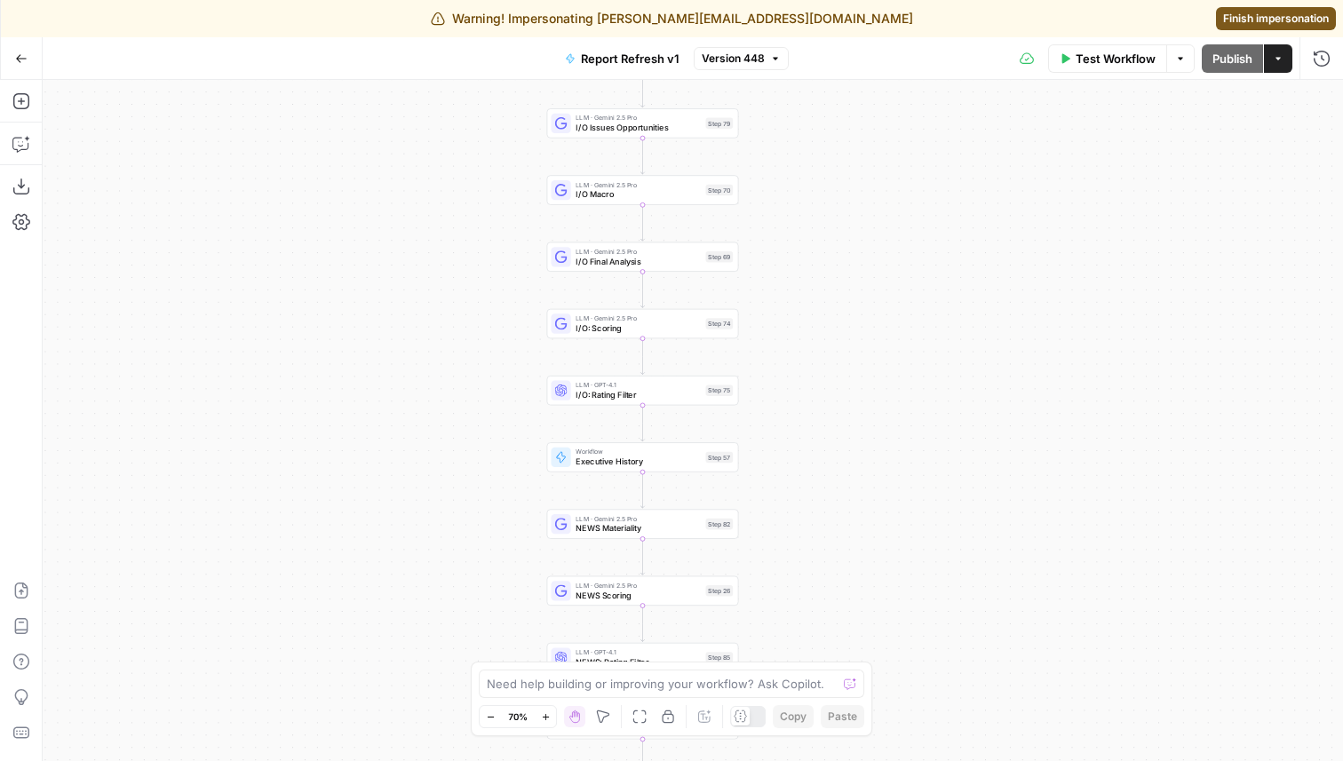
click at [611, 461] on span "Executive History" at bounding box center [638, 462] width 125 height 12
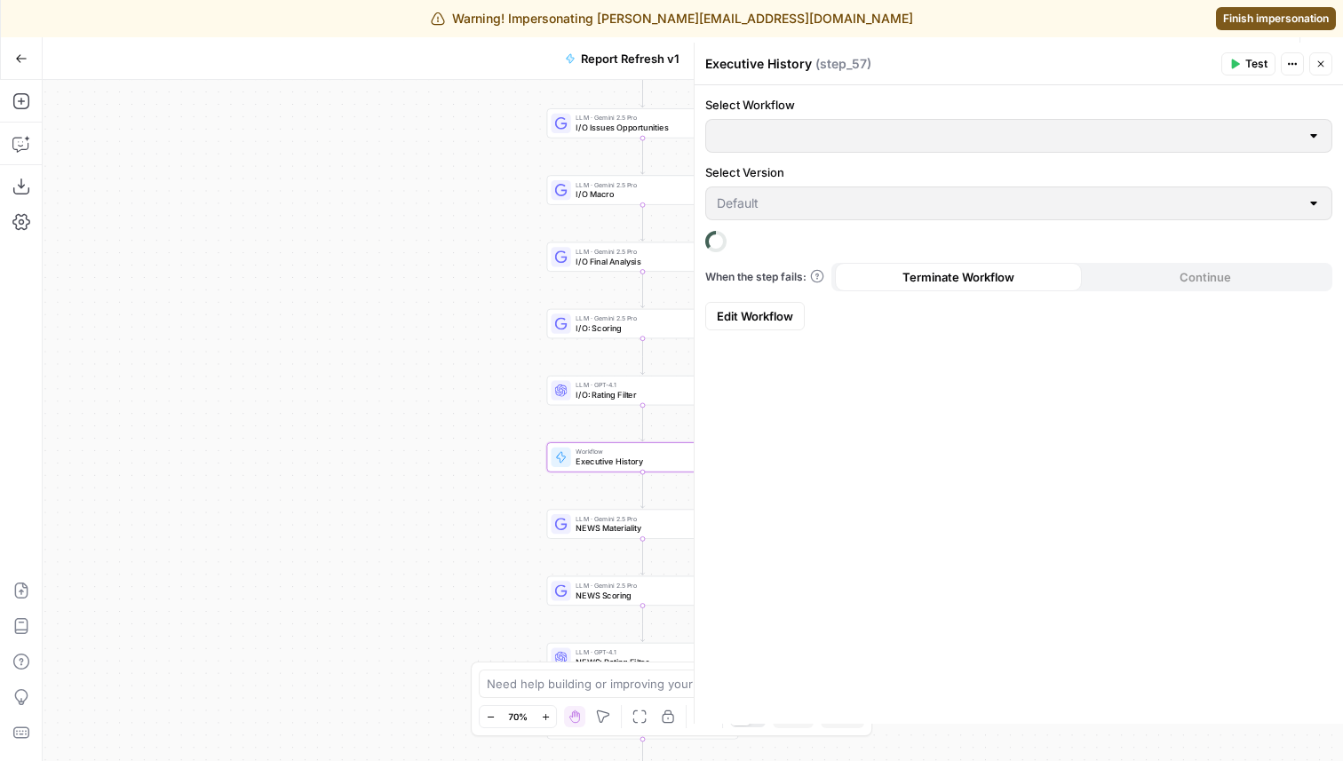
type input "Work History"
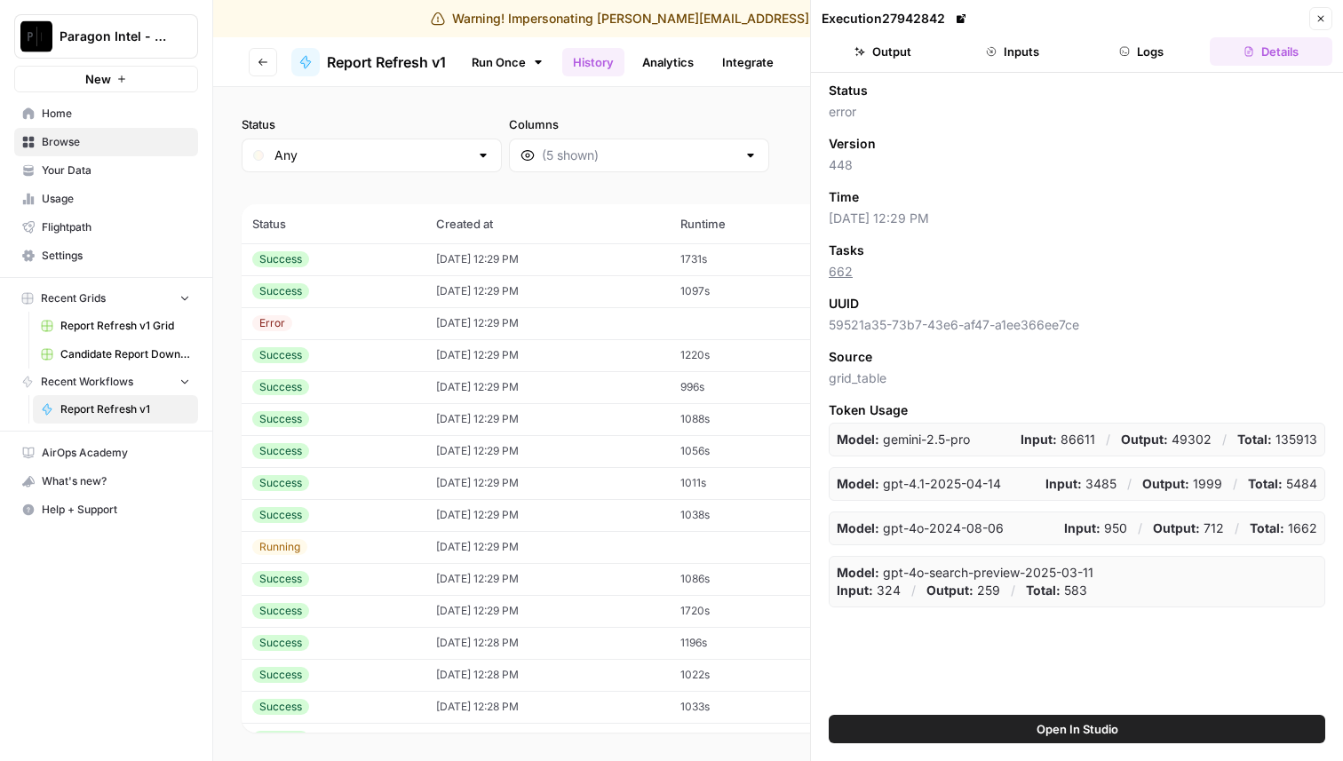
click at [1143, 46] on button "Logs" at bounding box center [1142, 51] width 123 height 28
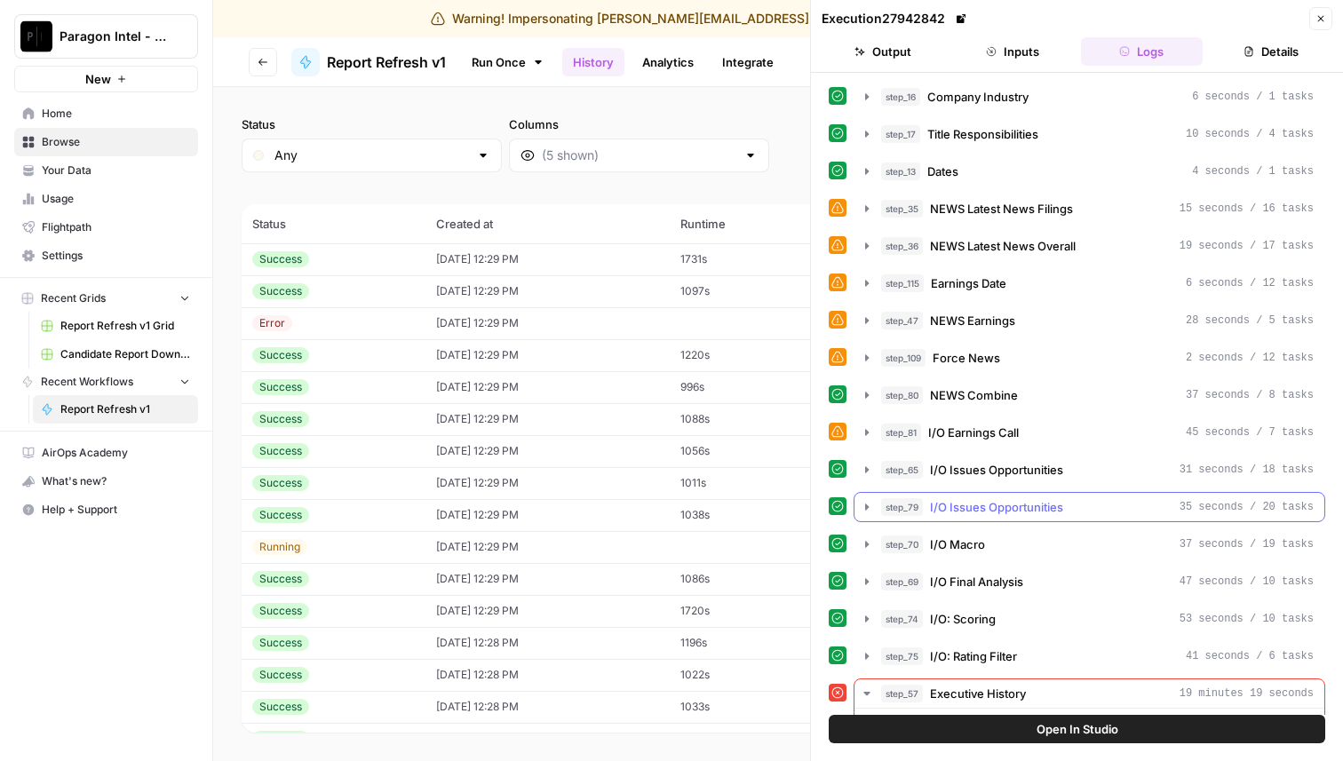
scroll to position [235, 0]
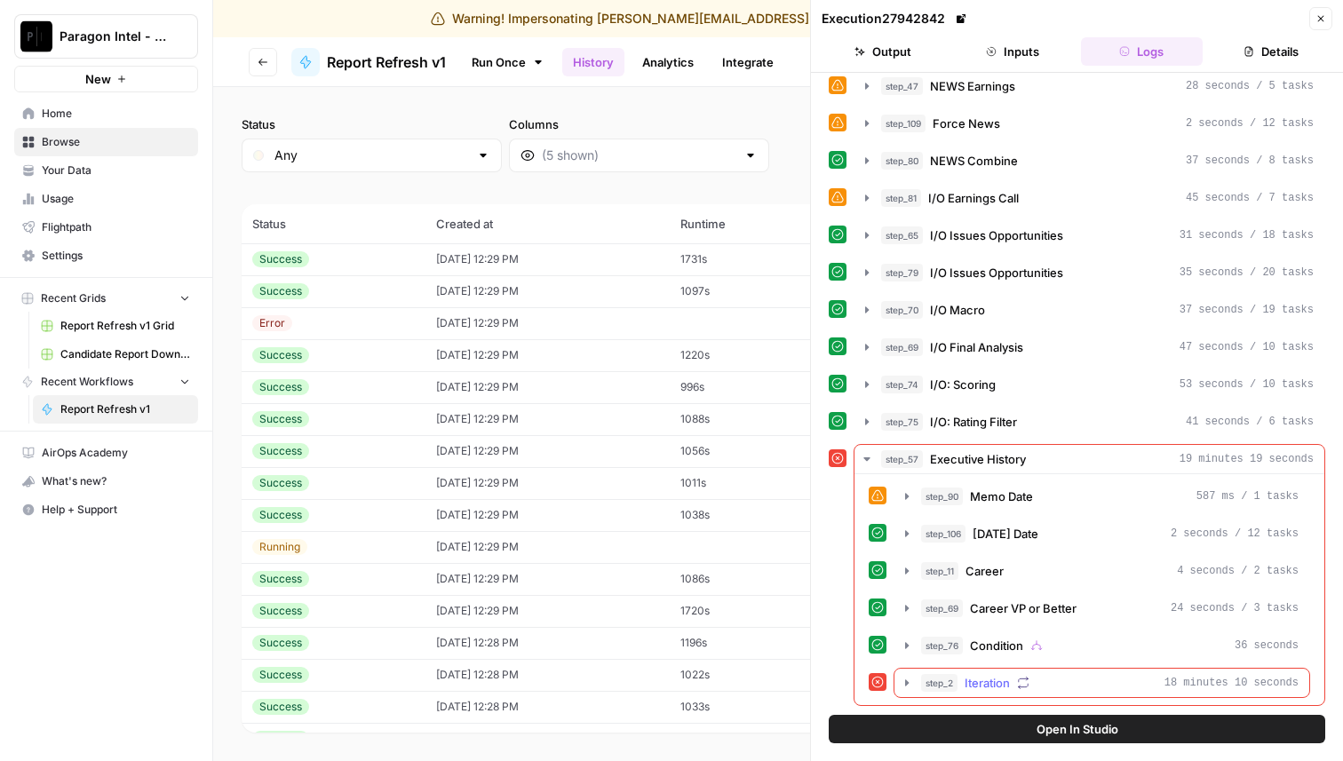
click at [907, 680] on icon "button" at bounding box center [907, 683] width 14 height 14
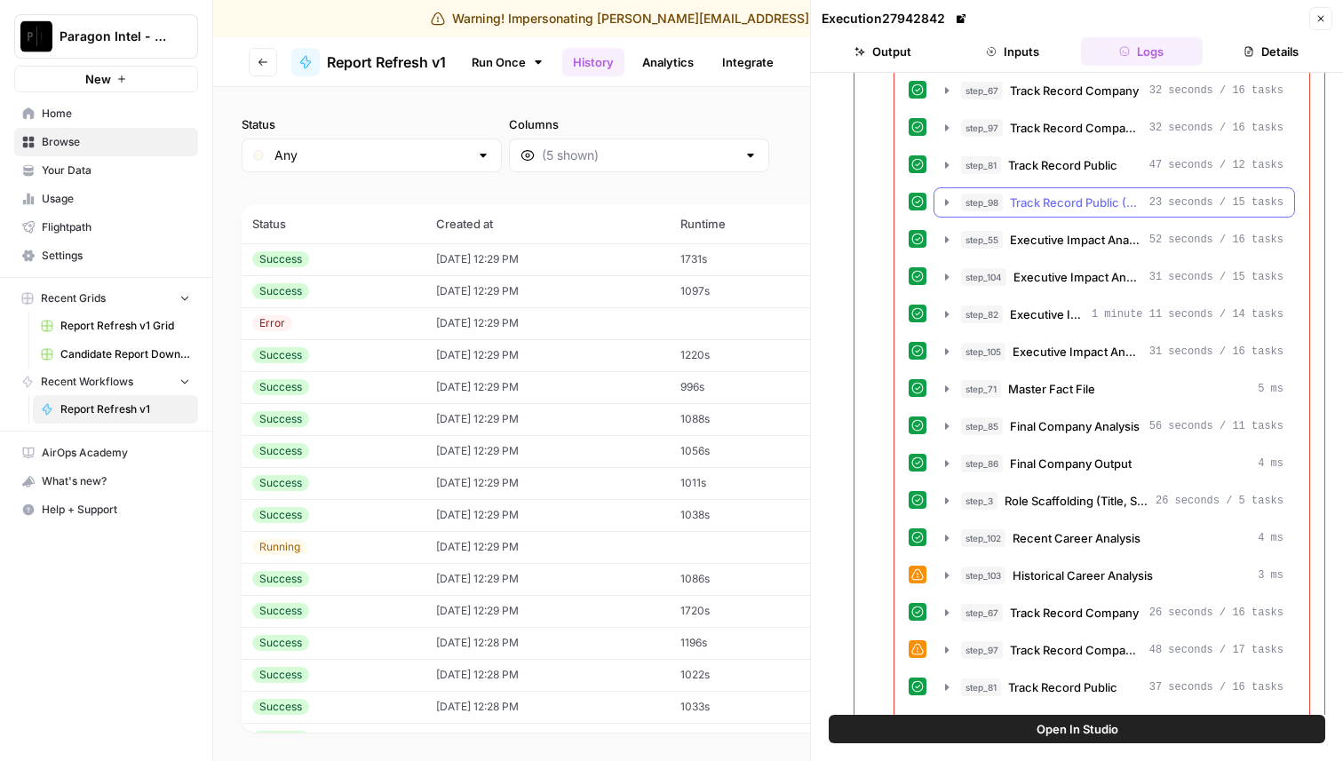
scroll to position [2108, 0]
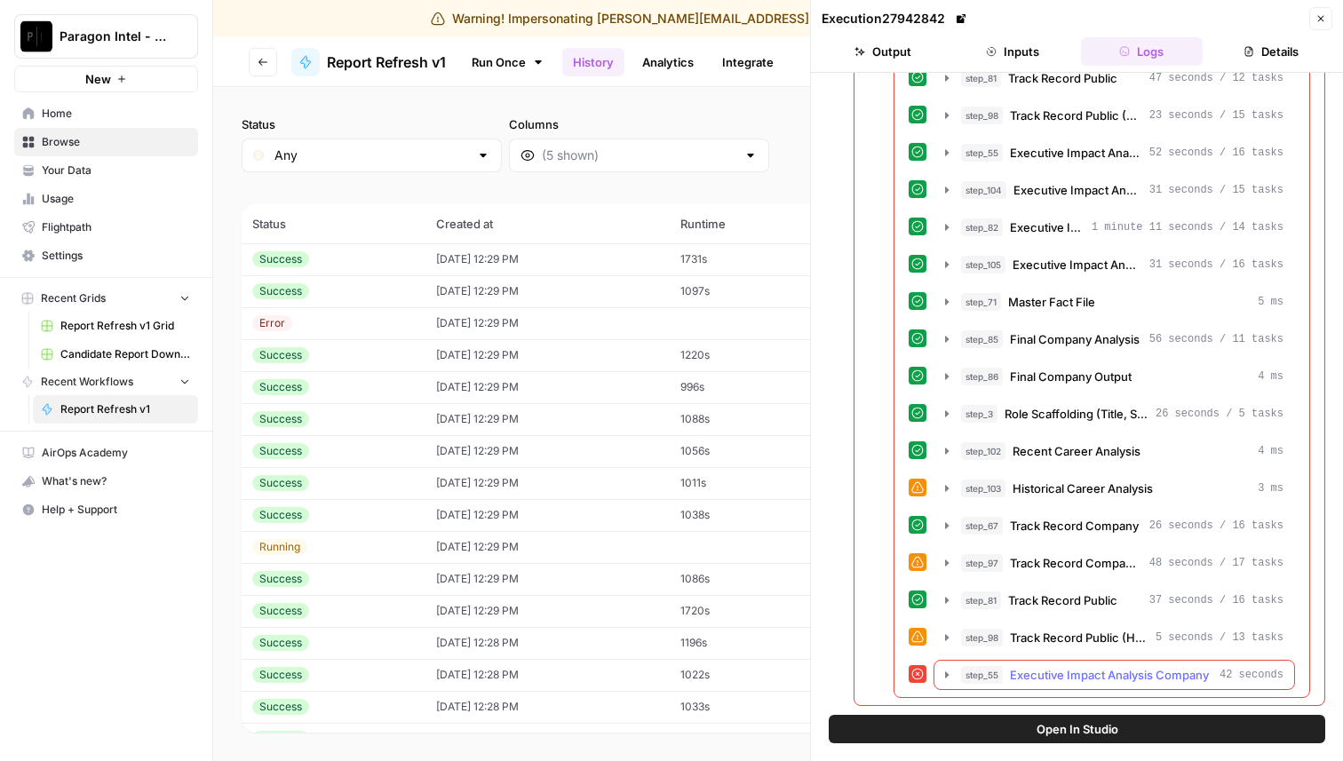
click at [942, 669] on icon "button" at bounding box center [947, 675] width 14 height 14
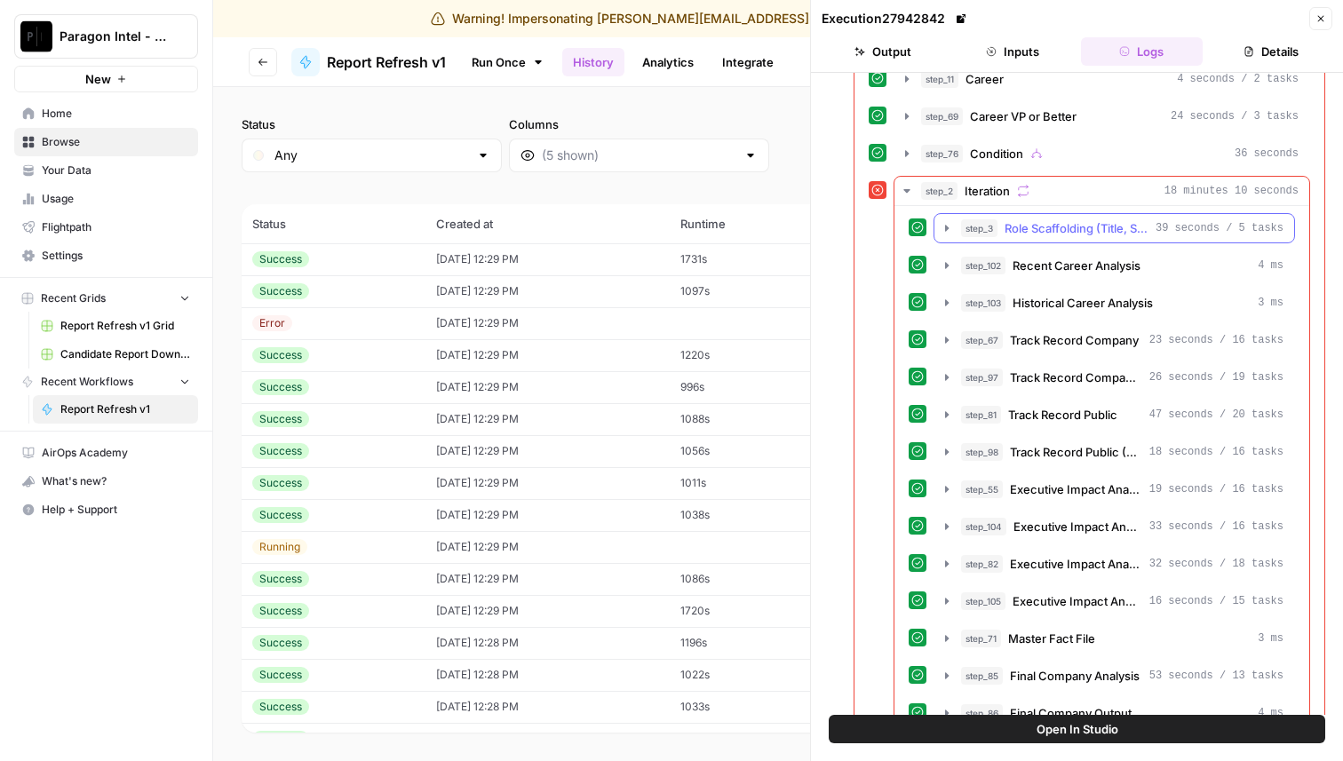
scroll to position [770, 0]
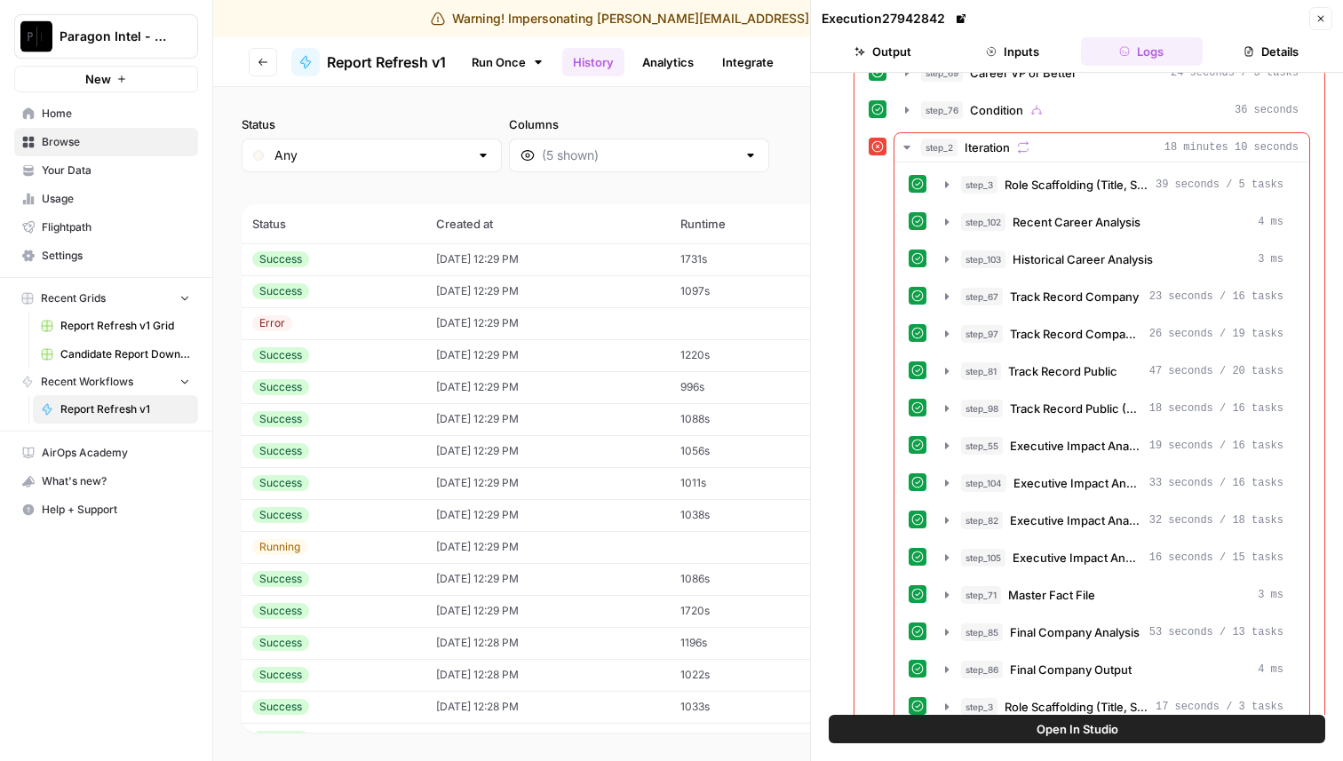
click at [115, 118] on span "Home" at bounding box center [116, 114] width 148 height 16
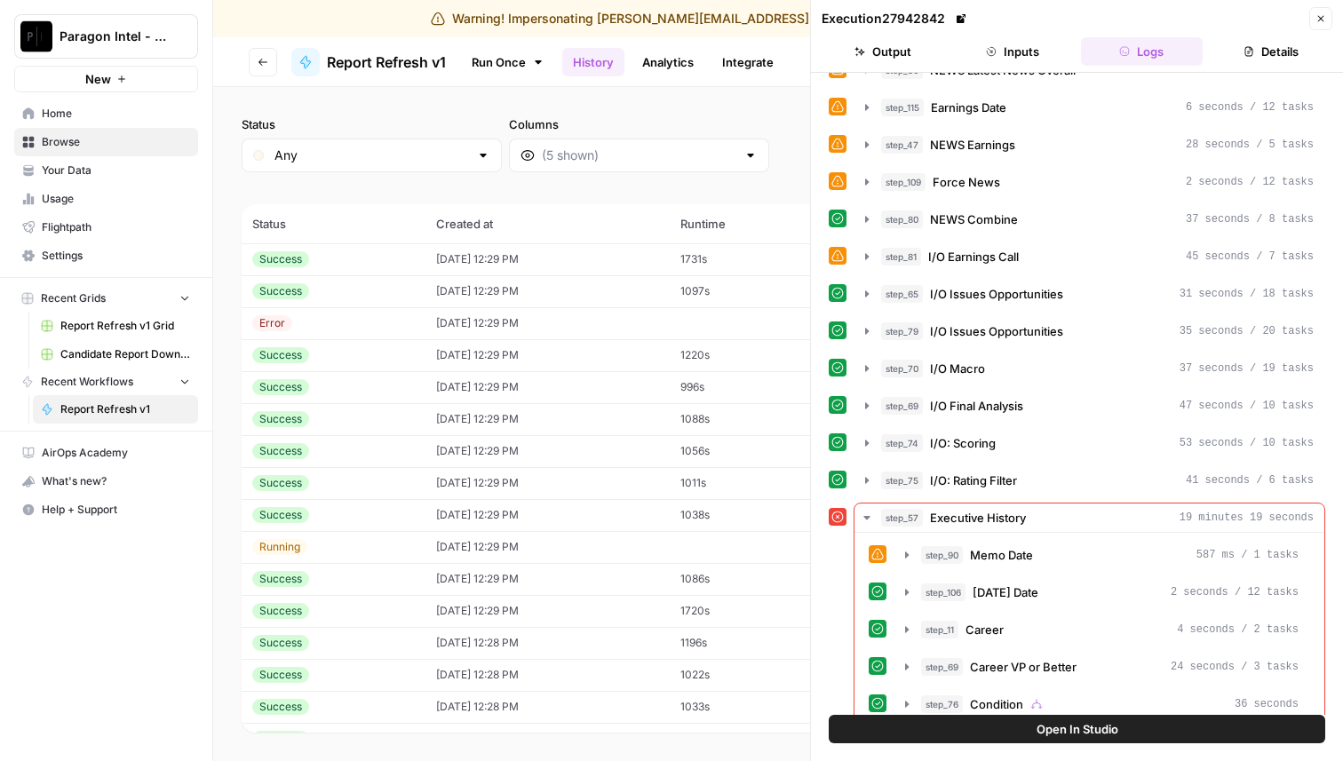
scroll to position [0, 0]
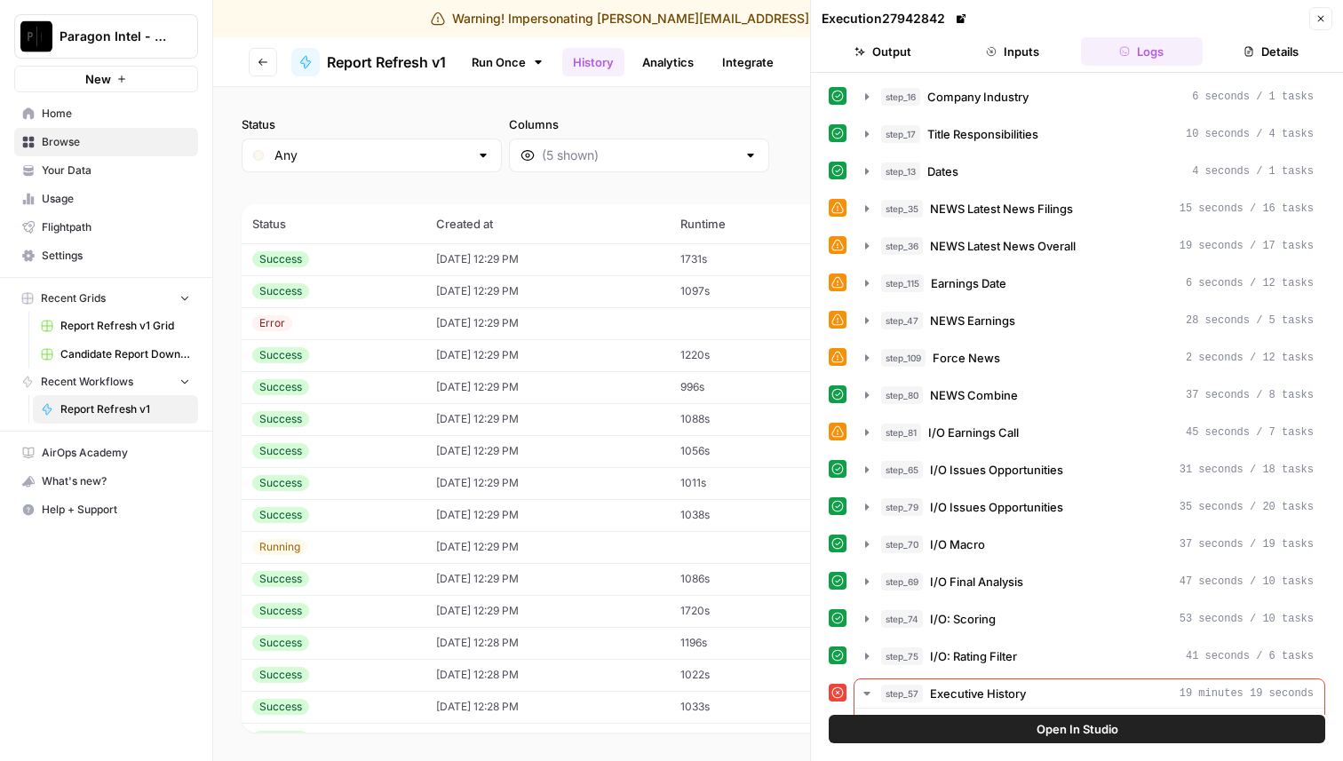
click at [926, 55] on button "Output" at bounding box center [883, 51] width 123 height 28
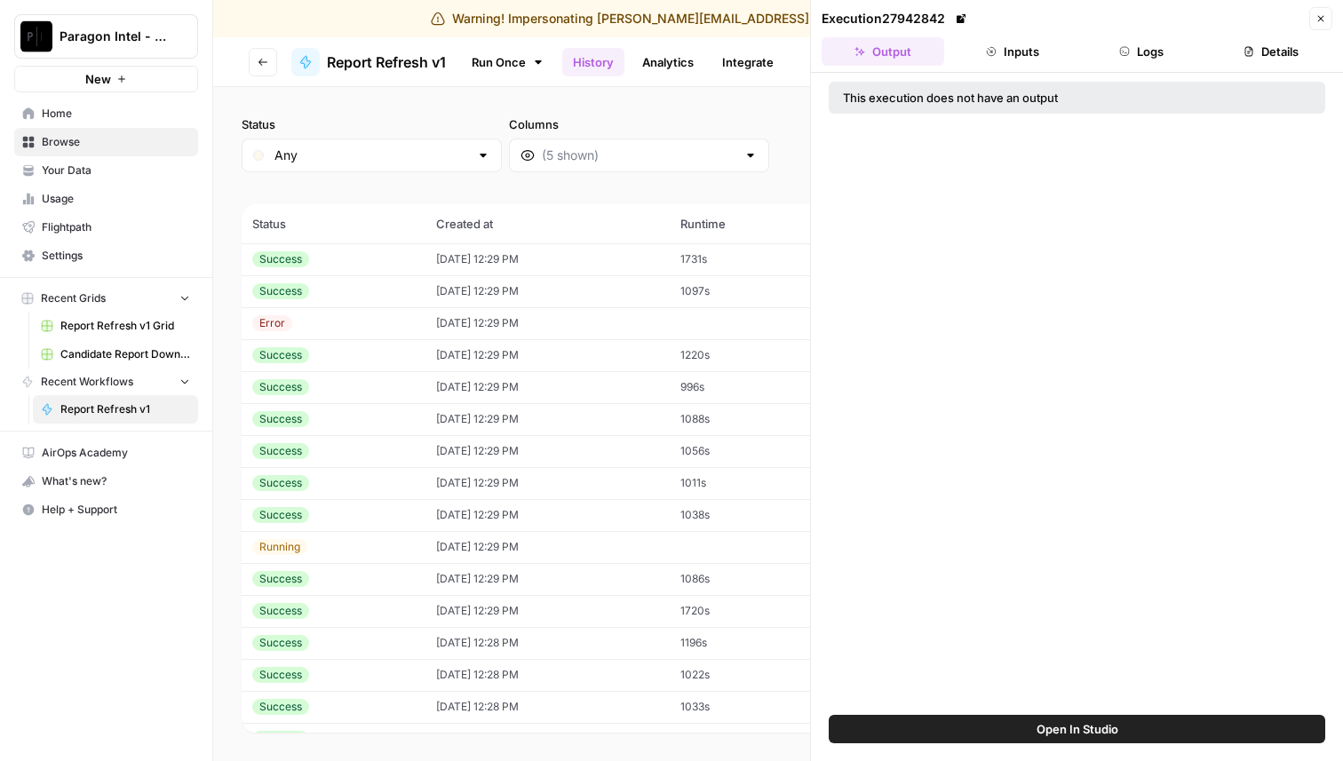
click at [1025, 52] on button "Inputs" at bounding box center [1012, 51] width 123 height 28
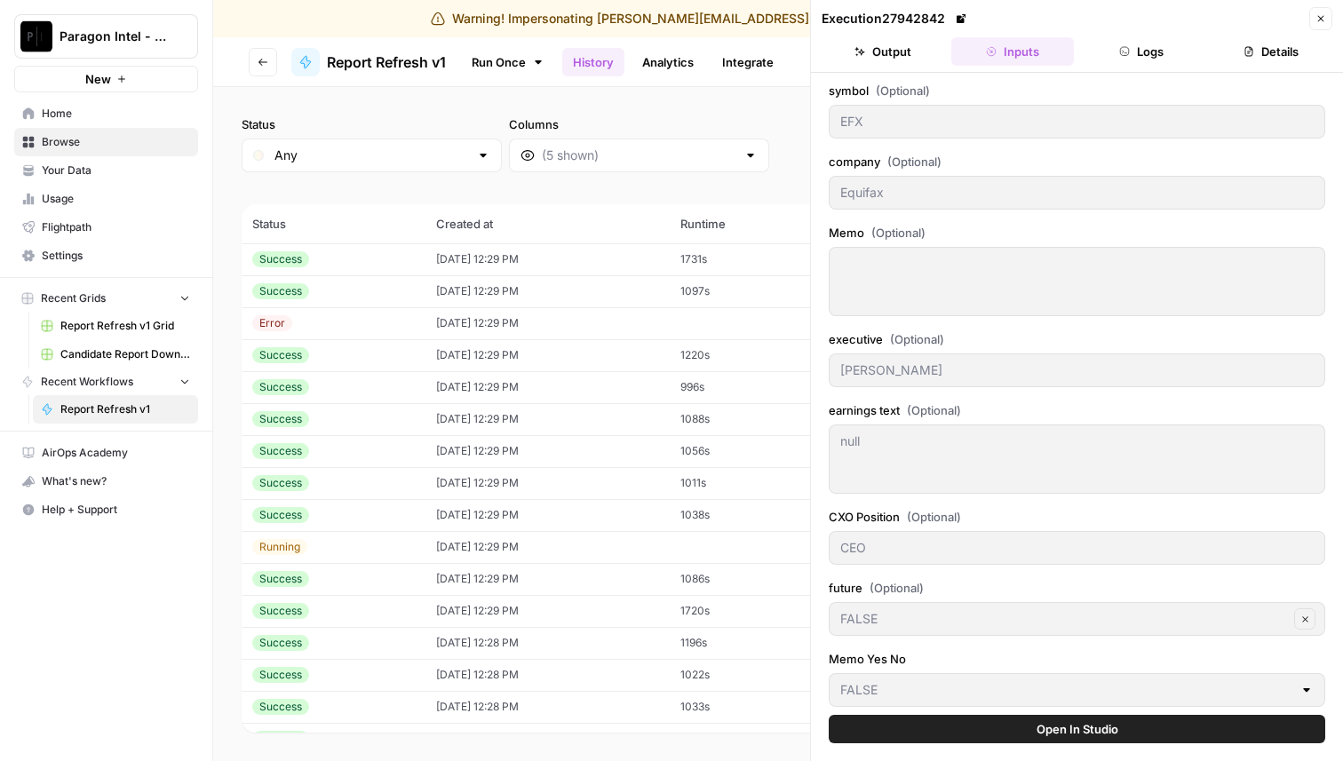
click at [1135, 51] on button "Logs" at bounding box center [1142, 51] width 123 height 28
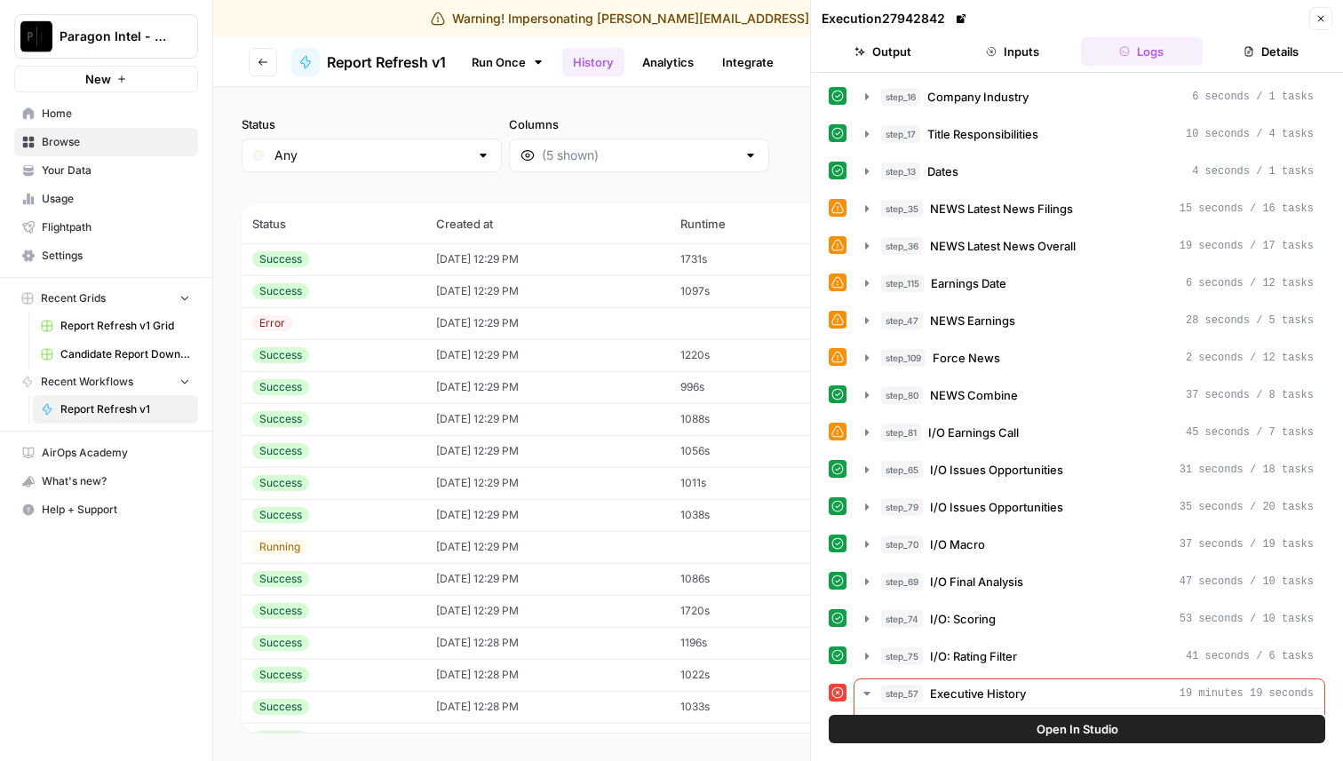
click at [1276, 62] on button "Details" at bounding box center [1271, 51] width 123 height 28
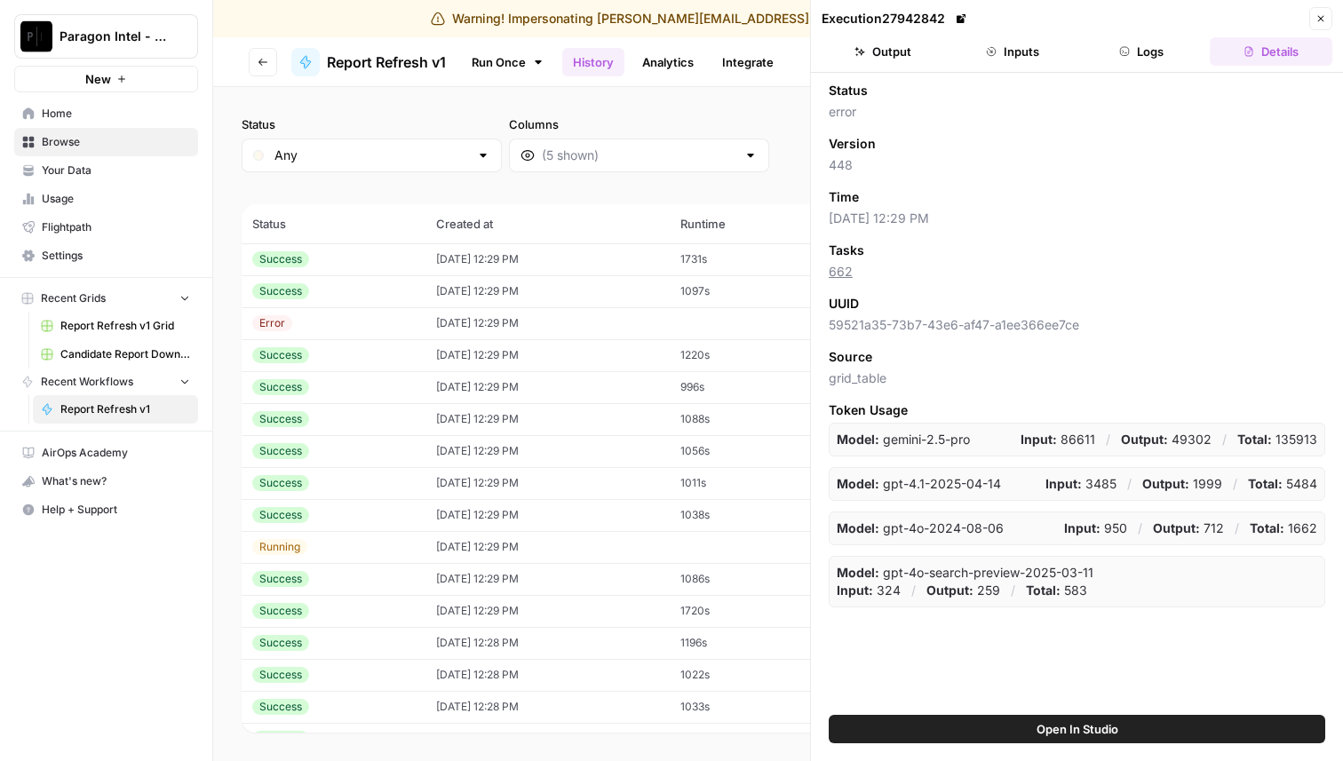
click at [78, 113] on span "Home" at bounding box center [116, 114] width 148 height 16
click at [1133, 62] on button "Logs" at bounding box center [1142, 51] width 123 height 28
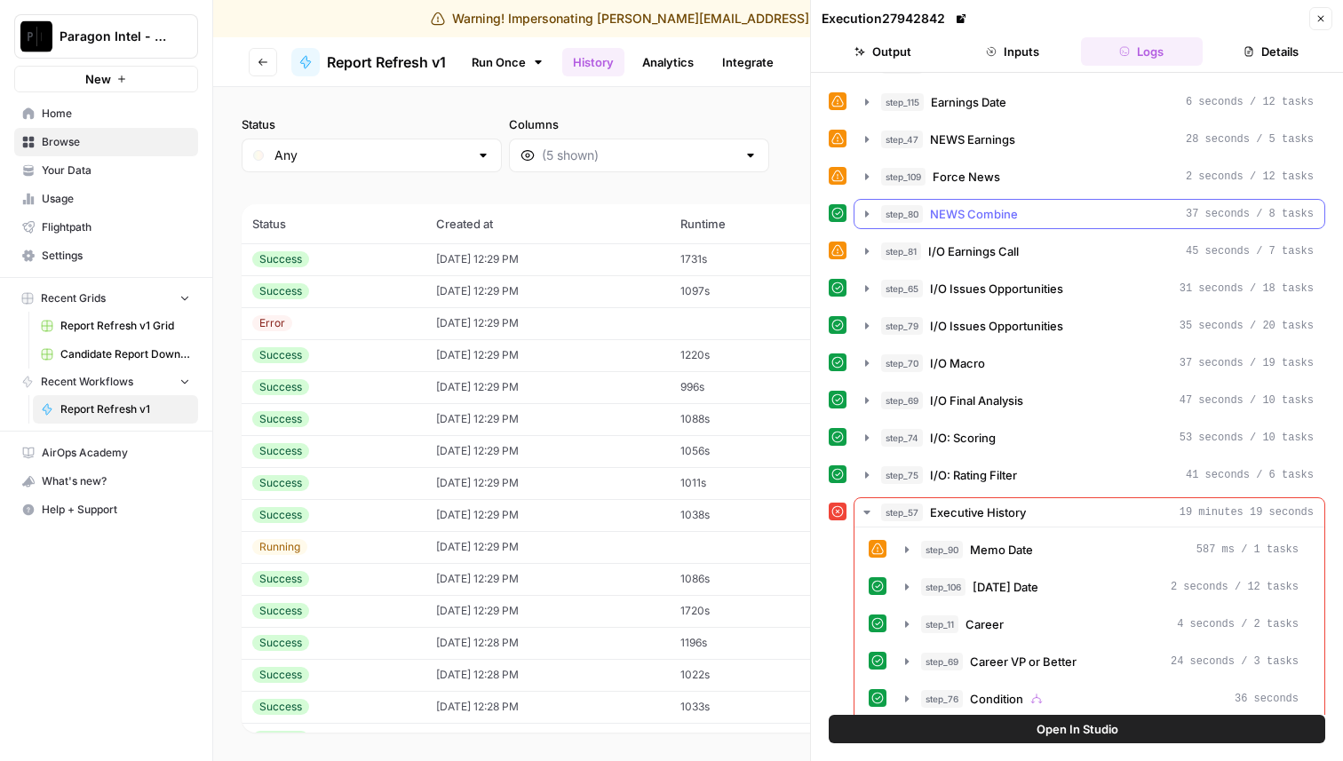
scroll to position [235, 0]
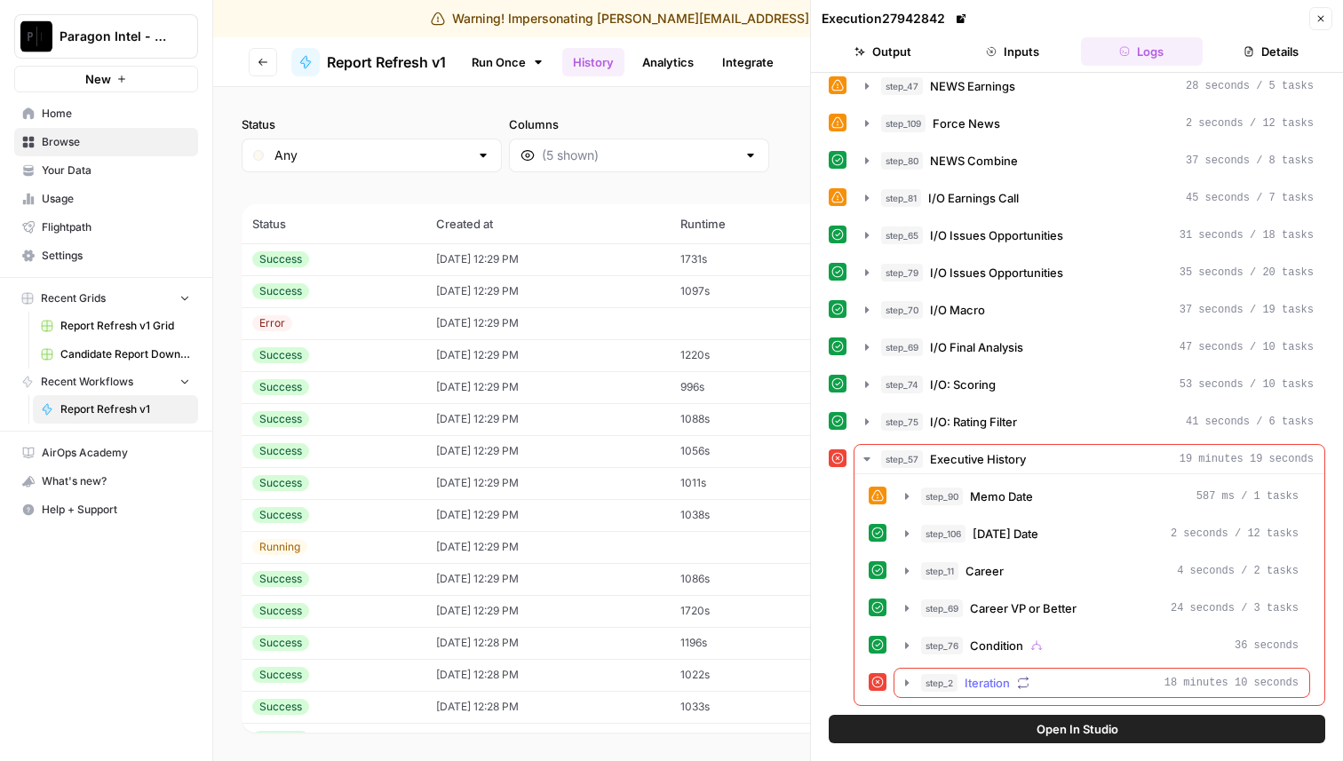
click at [903, 680] on icon "button" at bounding box center [907, 683] width 14 height 14
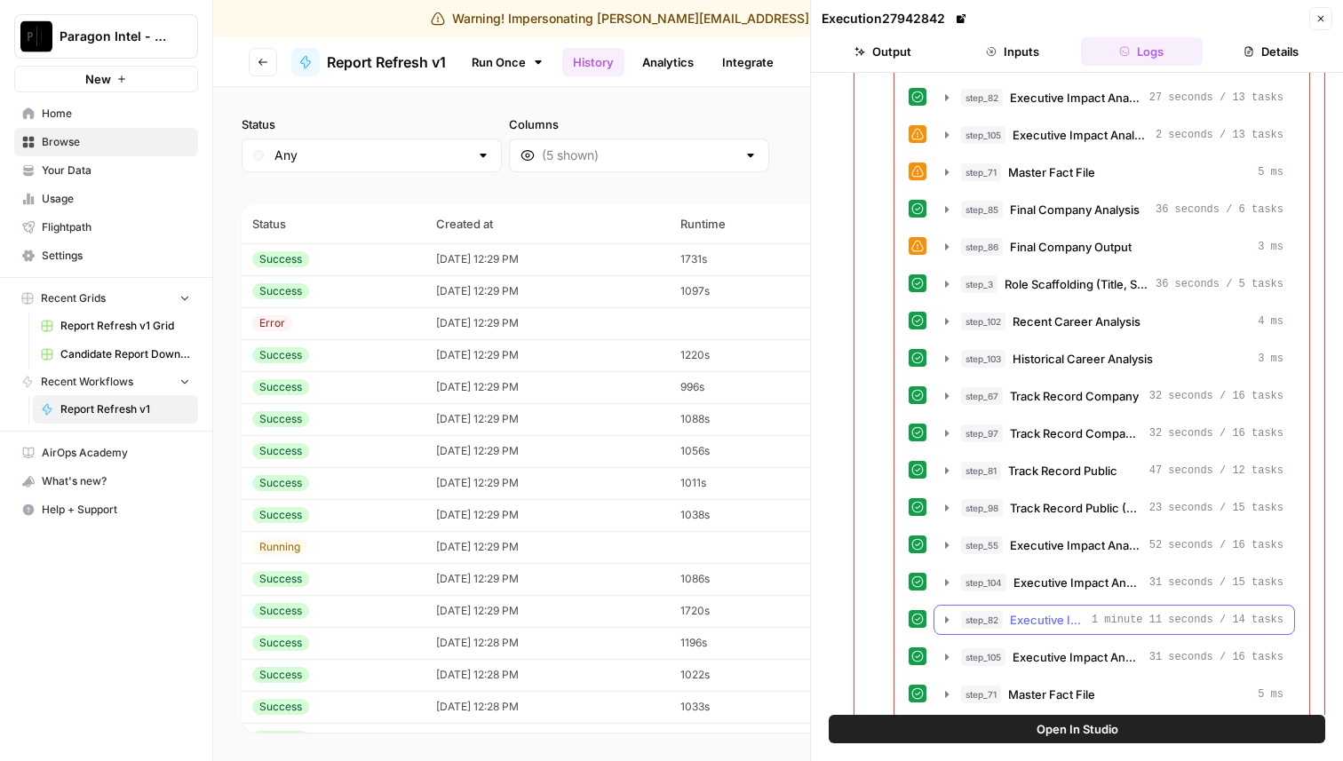
scroll to position [2108, 0]
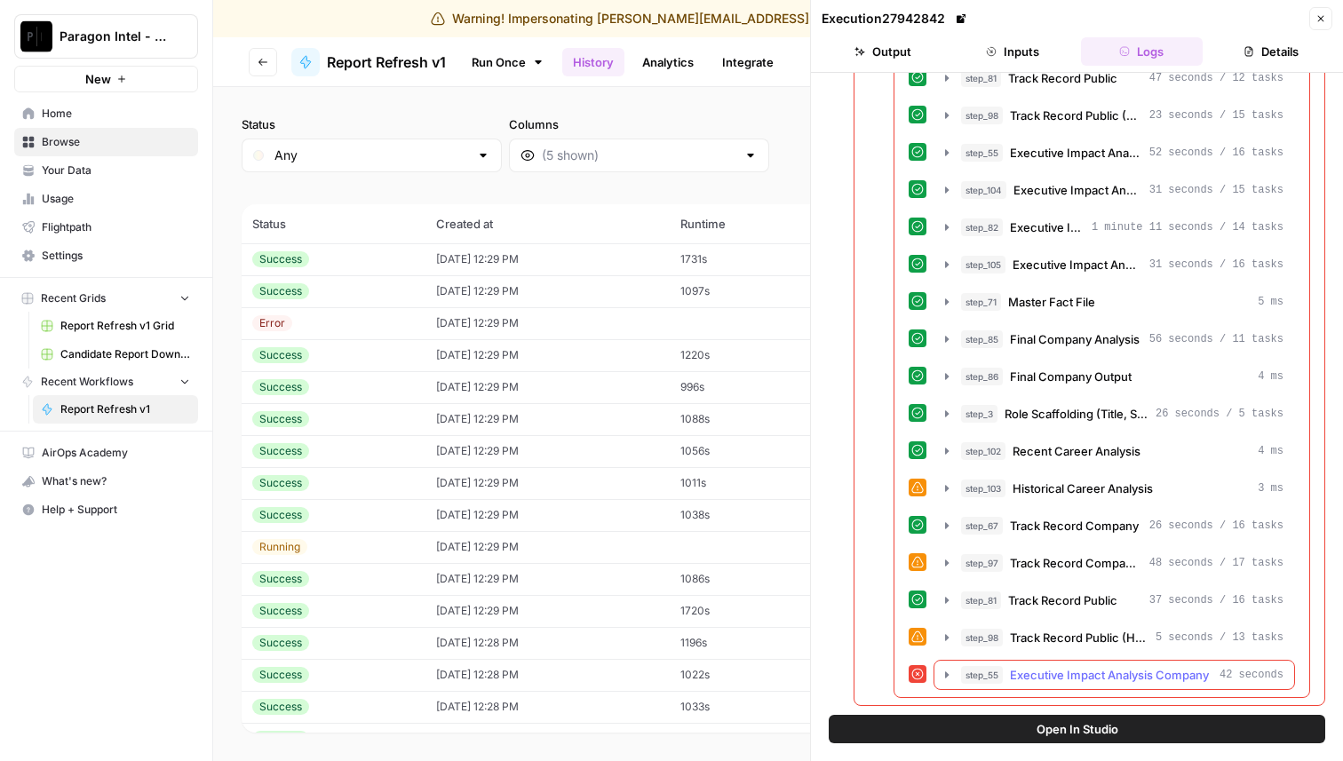
click at [941, 674] on icon "button" at bounding box center [947, 675] width 14 height 14
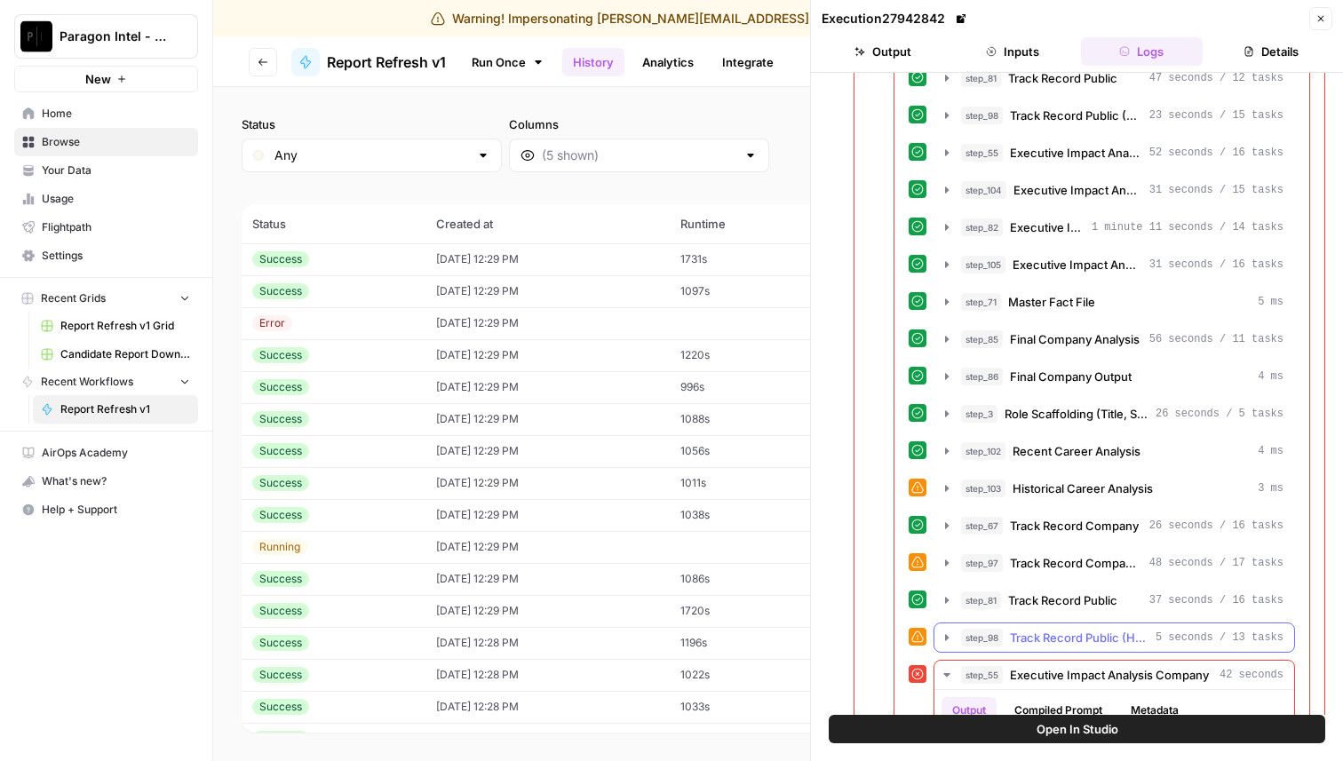
scroll to position [2271, 0]
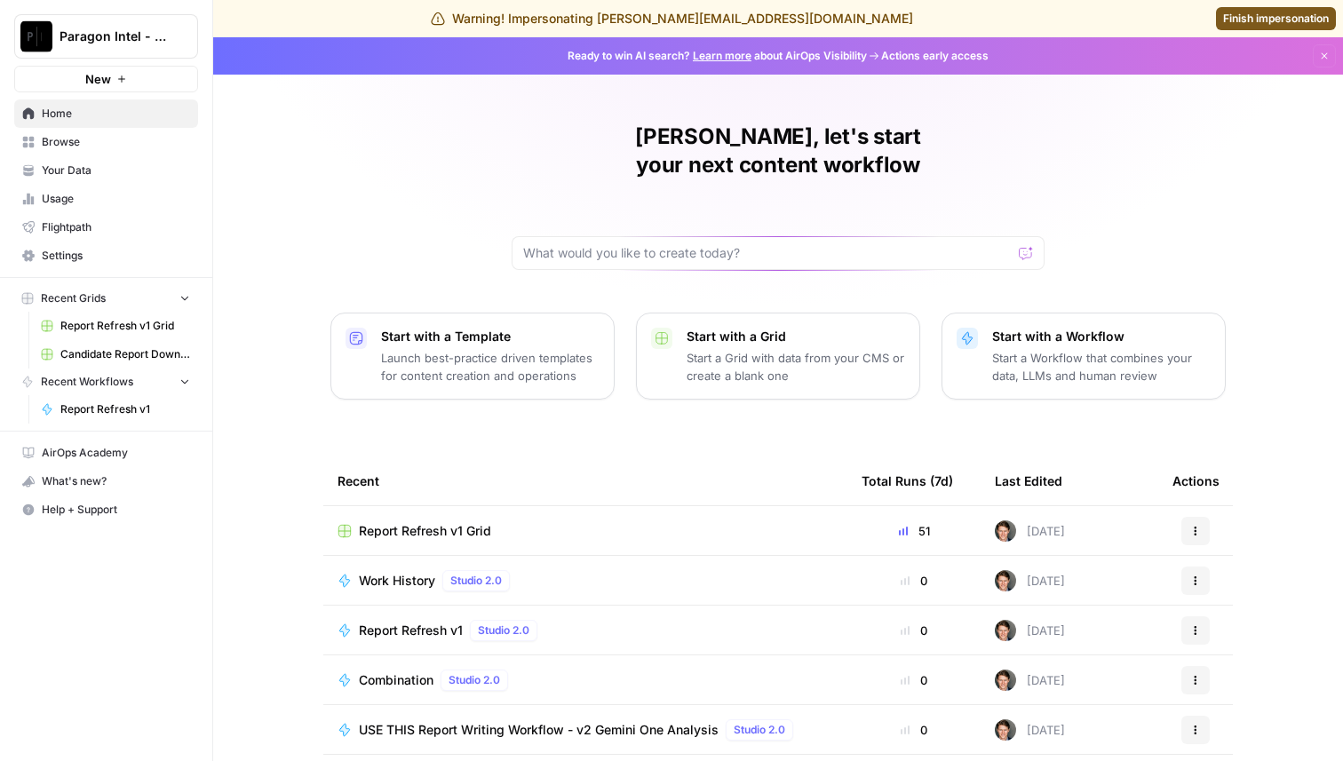
click at [142, 145] on span "Browse" at bounding box center [116, 142] width 148 height 16
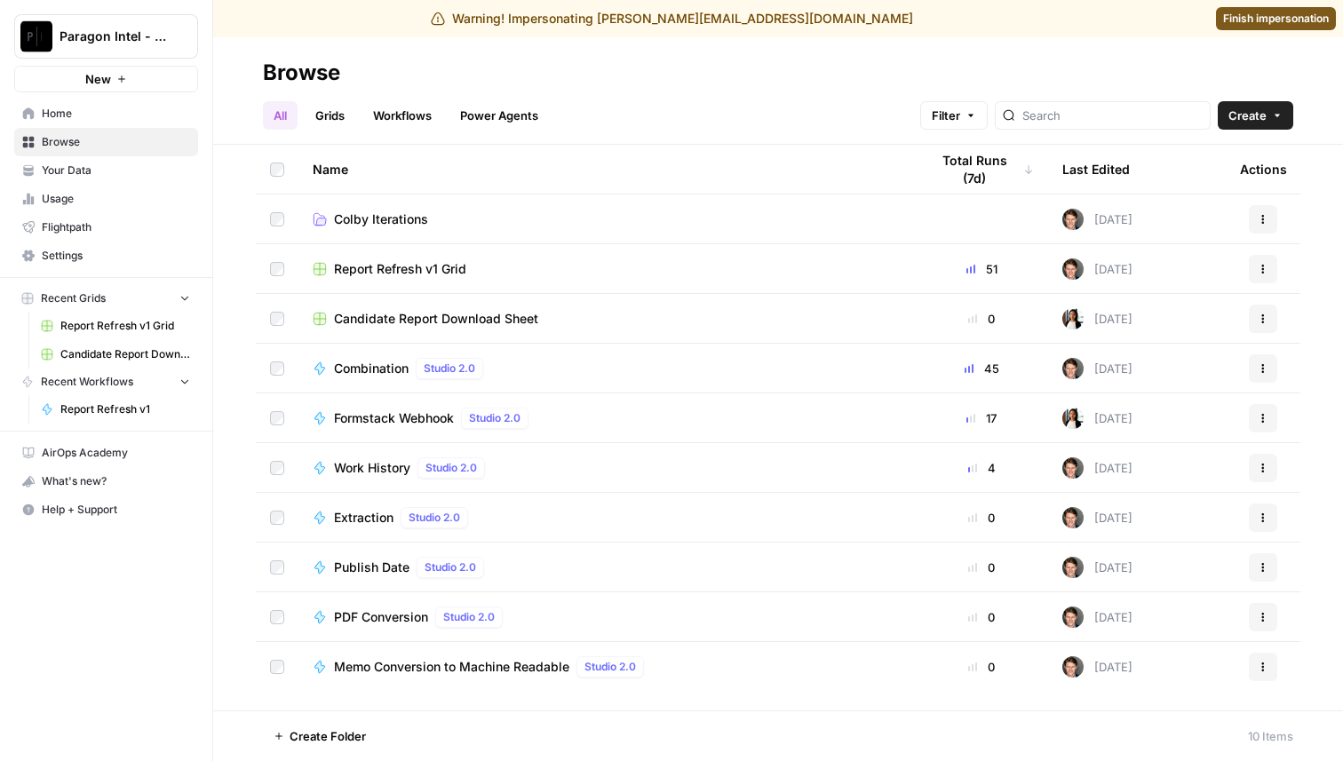
click at [427, 120] on link "Workflows" at bounding box center [402, 115] width 80 height 28
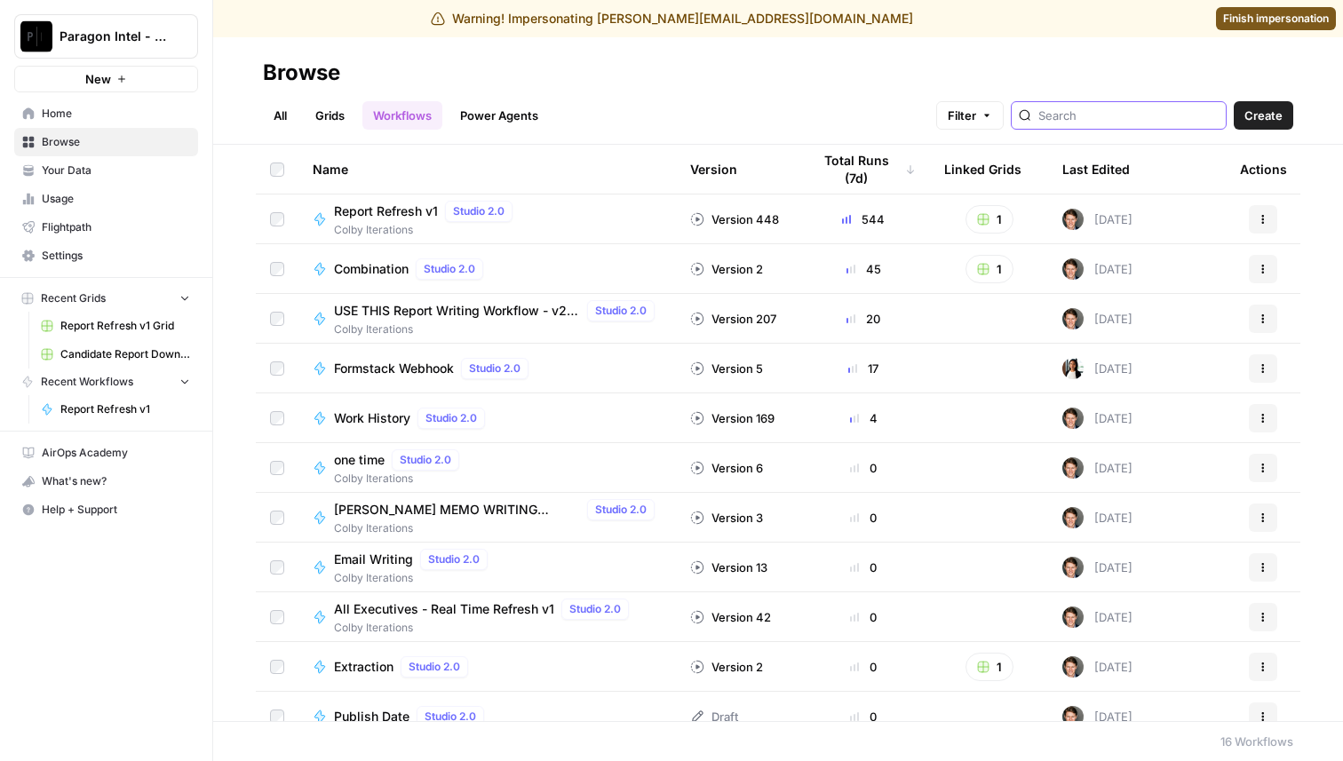
click at [1116, 112] on input "search" at bounding box center [1128, 116] width 180 height 18
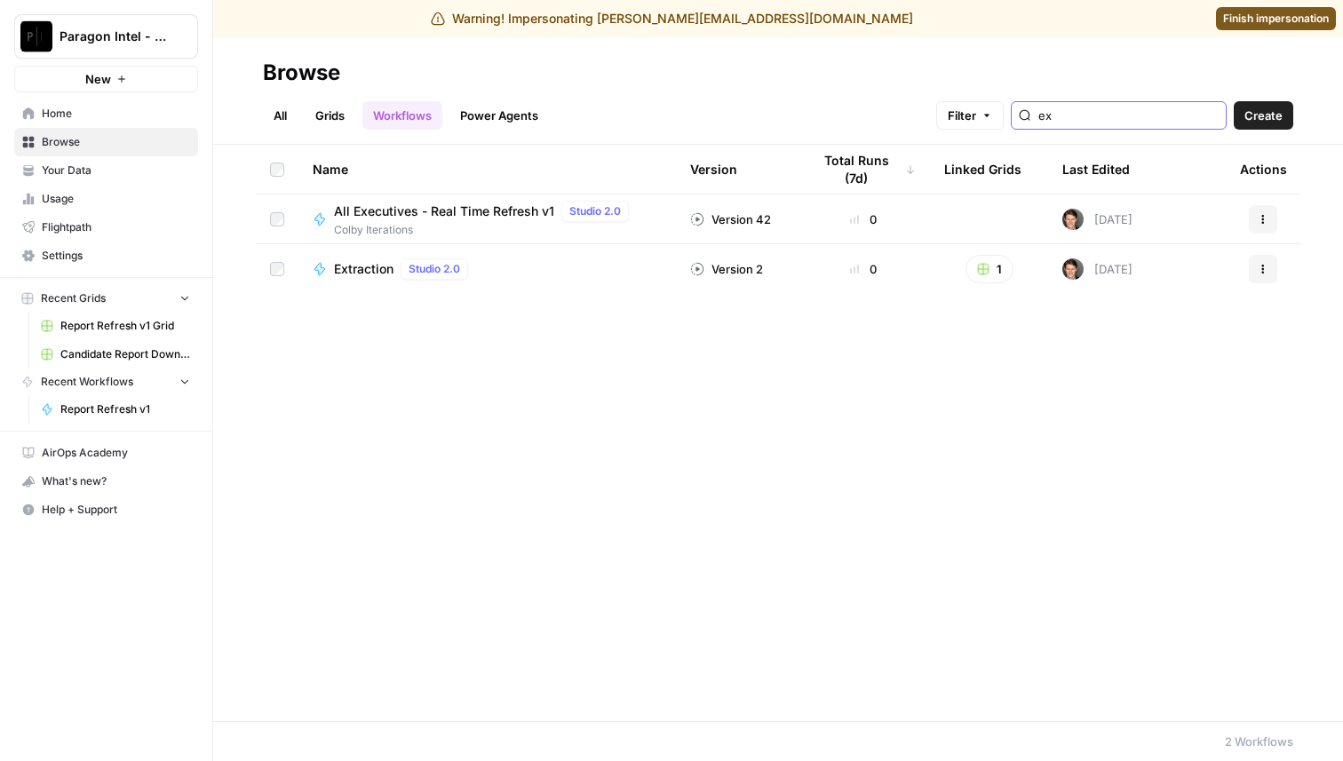
type input "e"
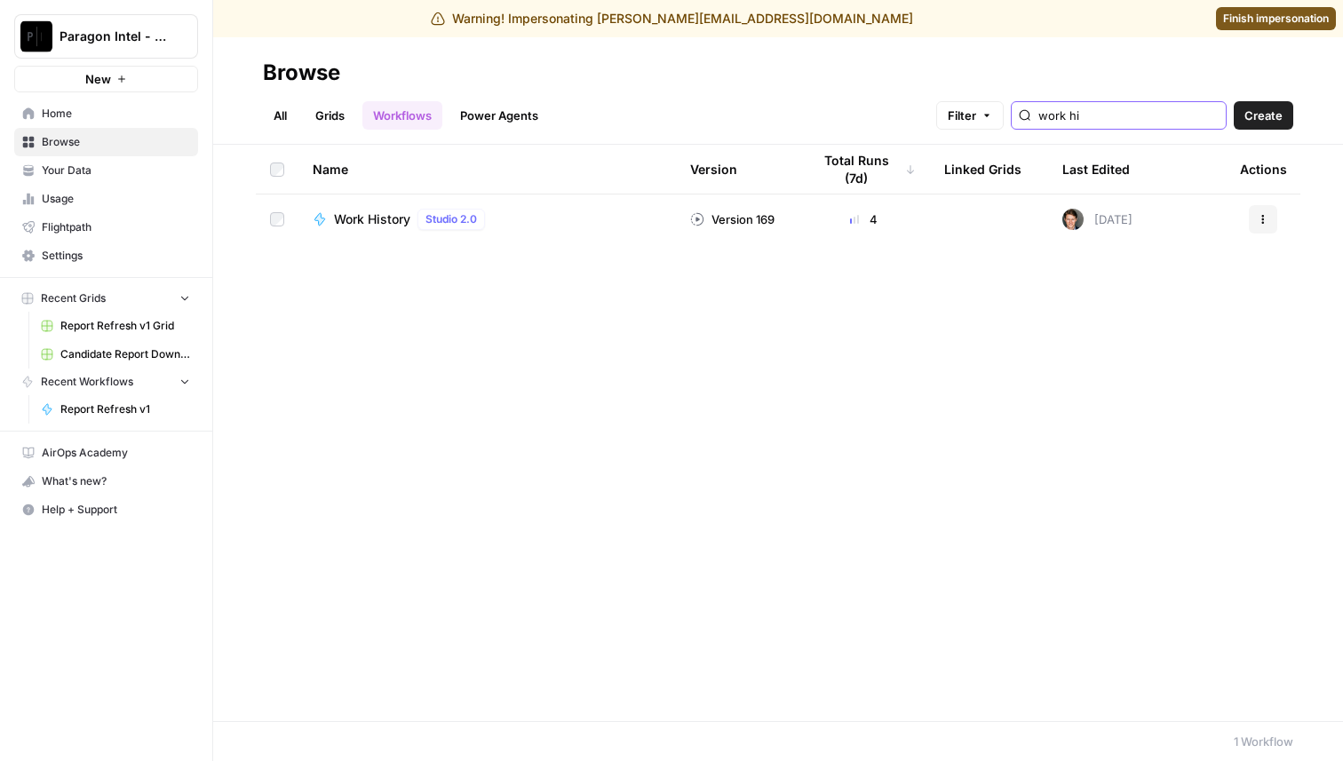
type input "work hi"
click at [364, 214] on span "Work History" at bounding box center [372, 220] width 76 height 18
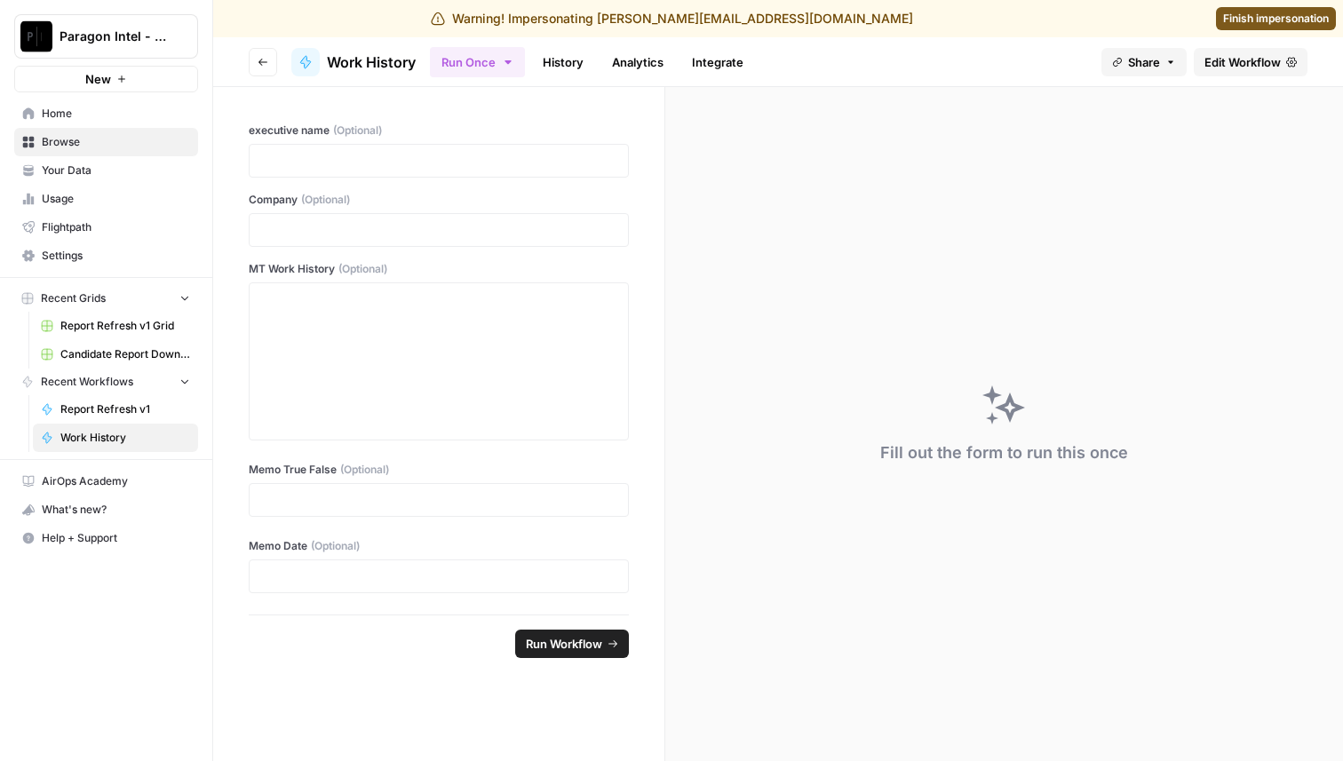
click at [564, 60] on link "History" at bounding box center [563, 62] width 62 height 28
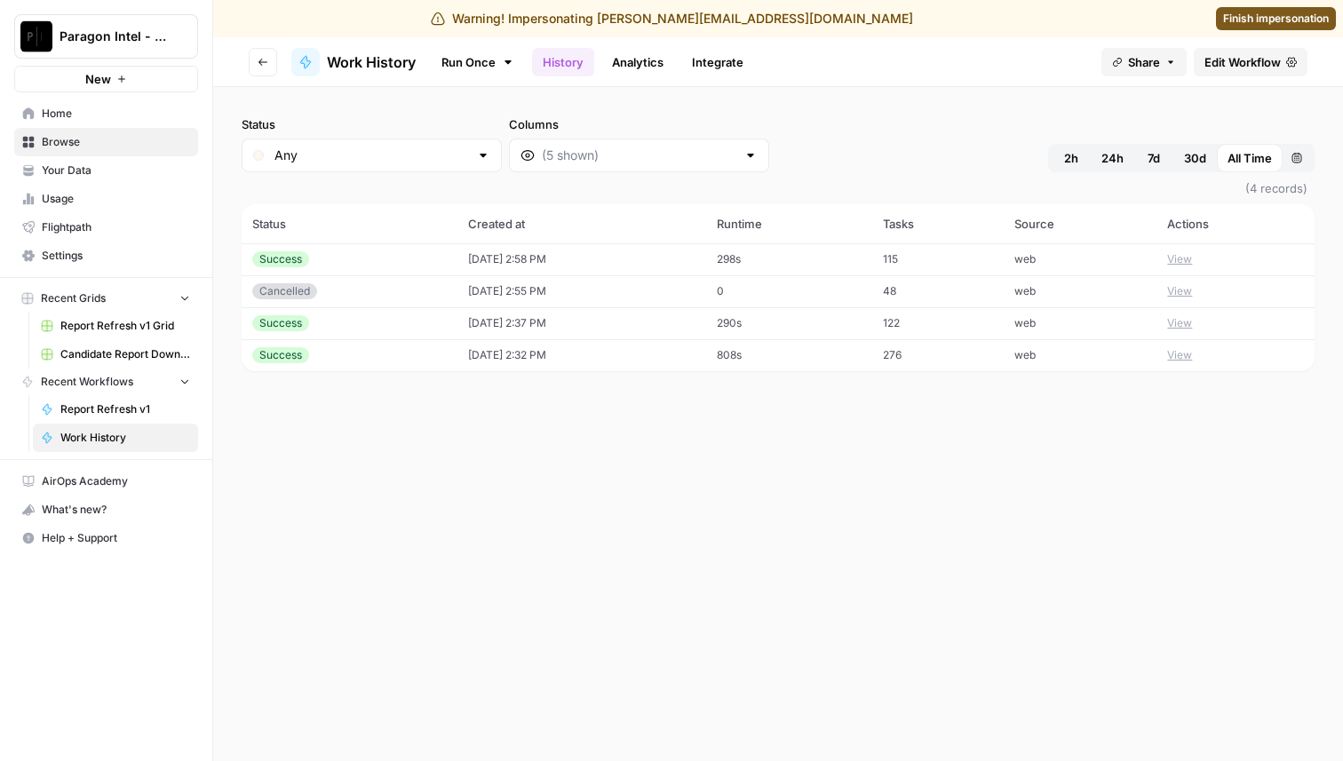
click at [462, 60] on link "Run Once" at bounding box center [477, 62] width 95 height 30
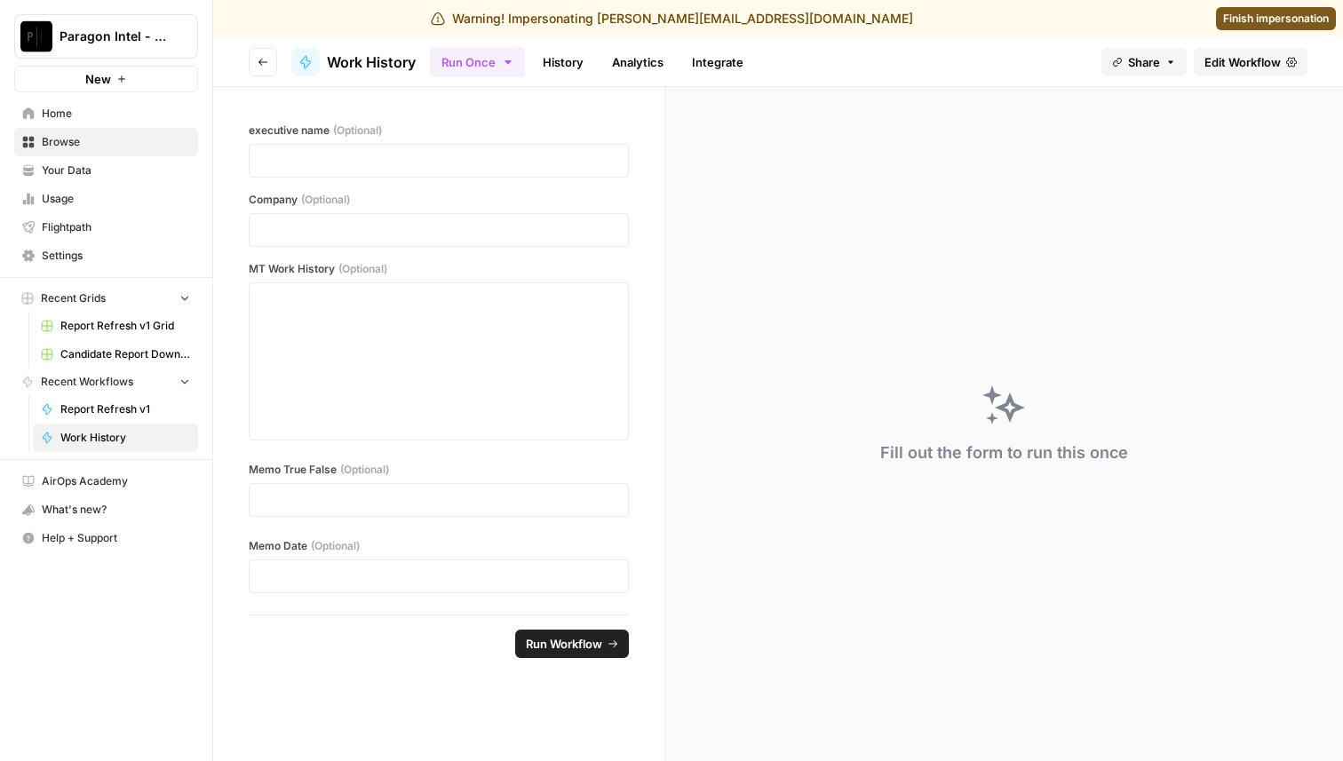
click at [1274, 66] on span "Edit Workflow" at bounding box center [1242, 62] width 76 height 18
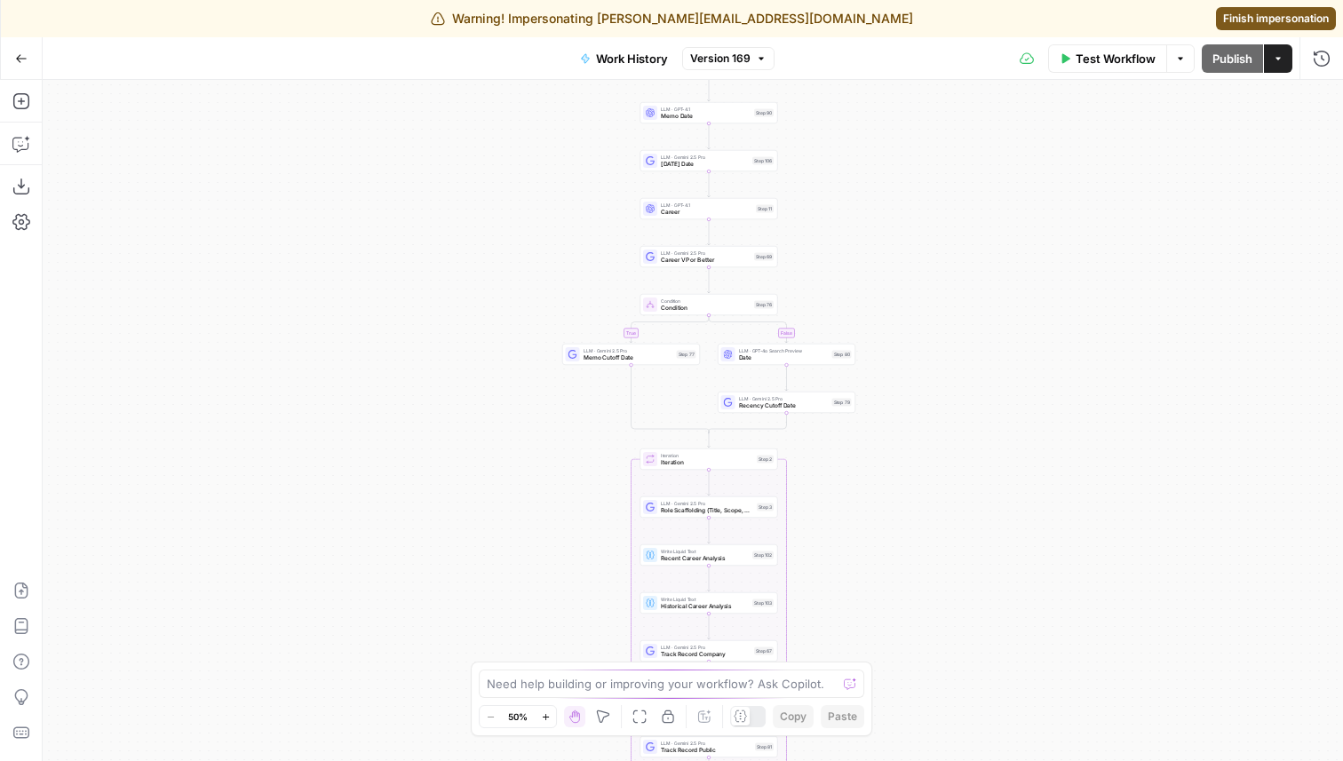
drag, startPoint x: 1031, startPoint y: 219, endPoint x: 1036, endPoint y: 628, distance: 408.6
click at [1036, 628] on div "true false Workflow Set Inputs Inputs LLM · GPT-4.1 Memo Date Step 90 LLM · Gem…" at bounding box center [693, 420] width 1300 height 681
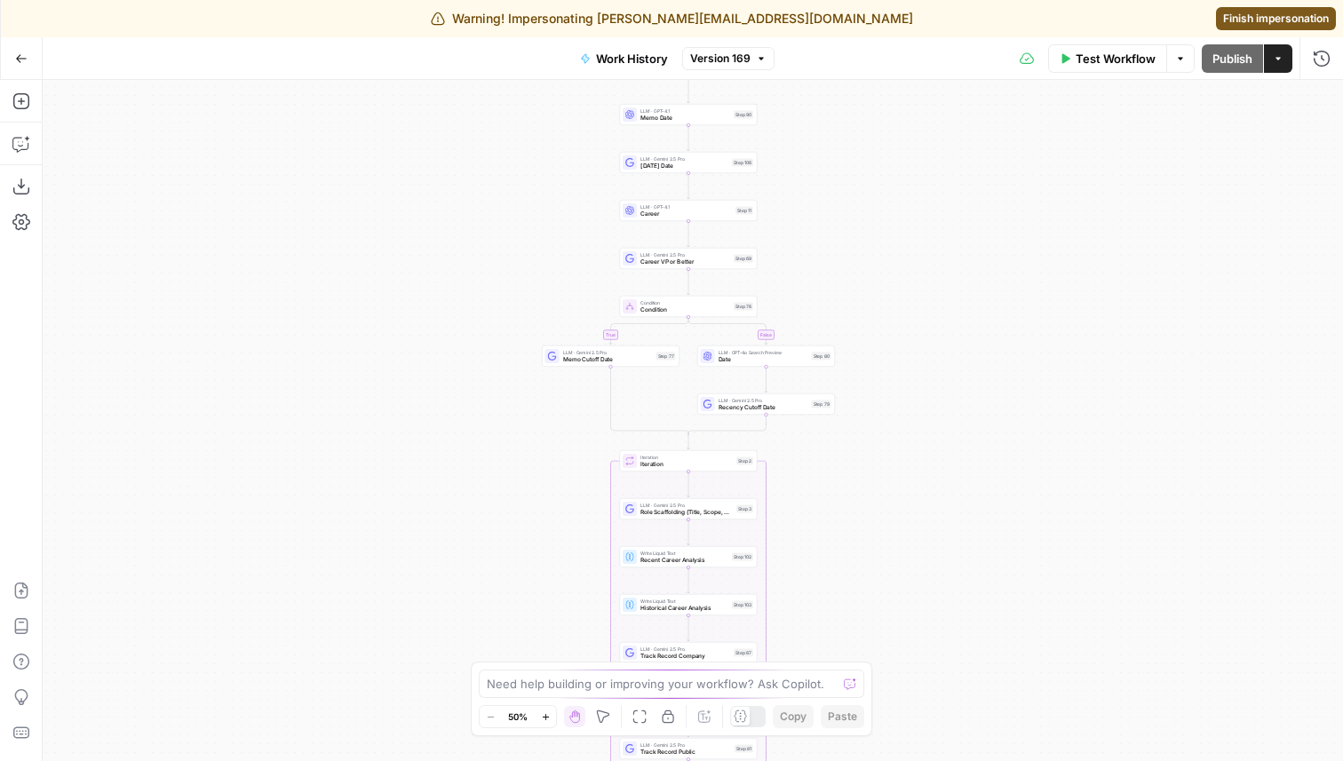
drag, startPoint x: 1030, startPoint y: 421, endPoint x: 1022, endPoint y: 331, distance: 90.2
click at [1022, 331] on div "true false Workflow Set Inputs Inputs LLM · GPT-4.1 Memo Date Step 90 LLM · Gem…" at bounding box center [693, 420] width 1300 height 681
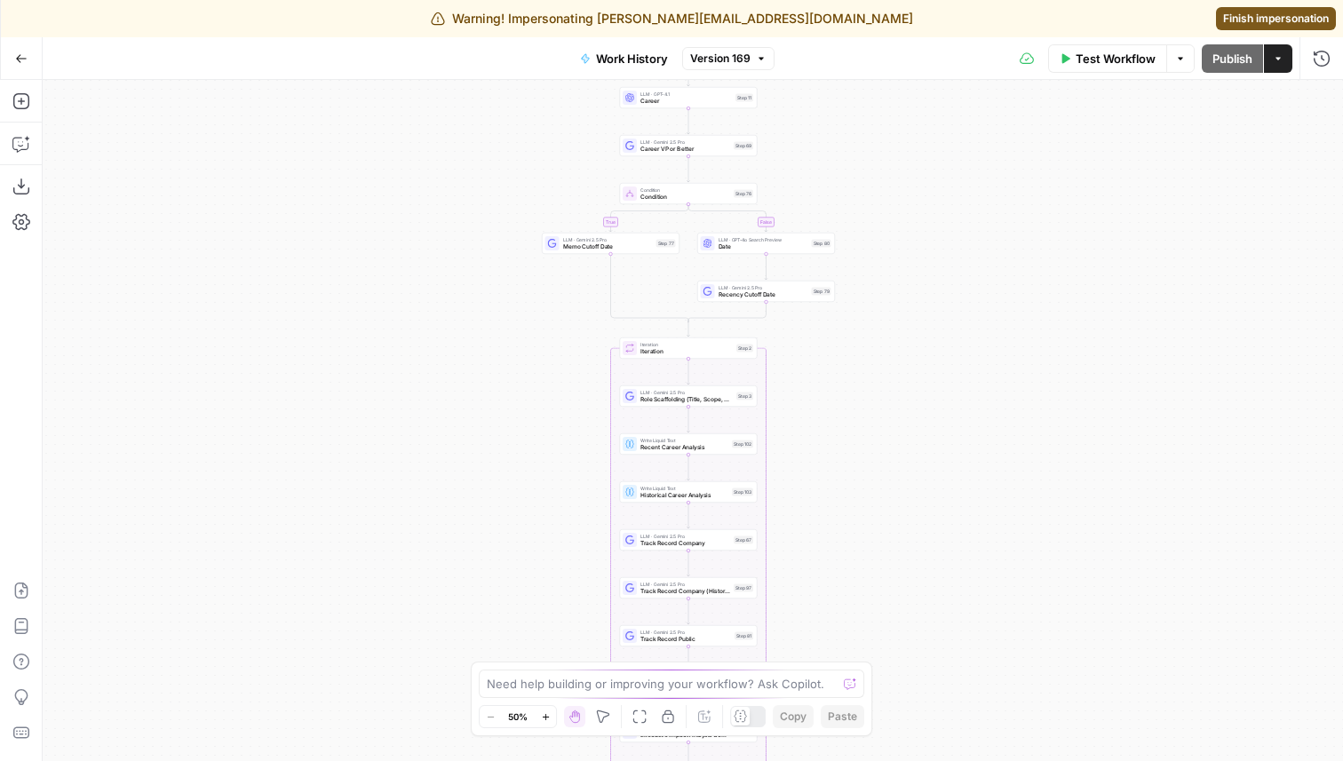
drag, startPoint x: 1046, startPoint y: 518, endPoint x: 1046, endPoint y: 396, distance: 121.7
click at [1046, 396] on div "true false Workflow Set Inputs Inputs LLM · GPT-4.1 Memo Date Step 90 LLM · Gem…" at bounding box center [693, 420] width 1300 height 681
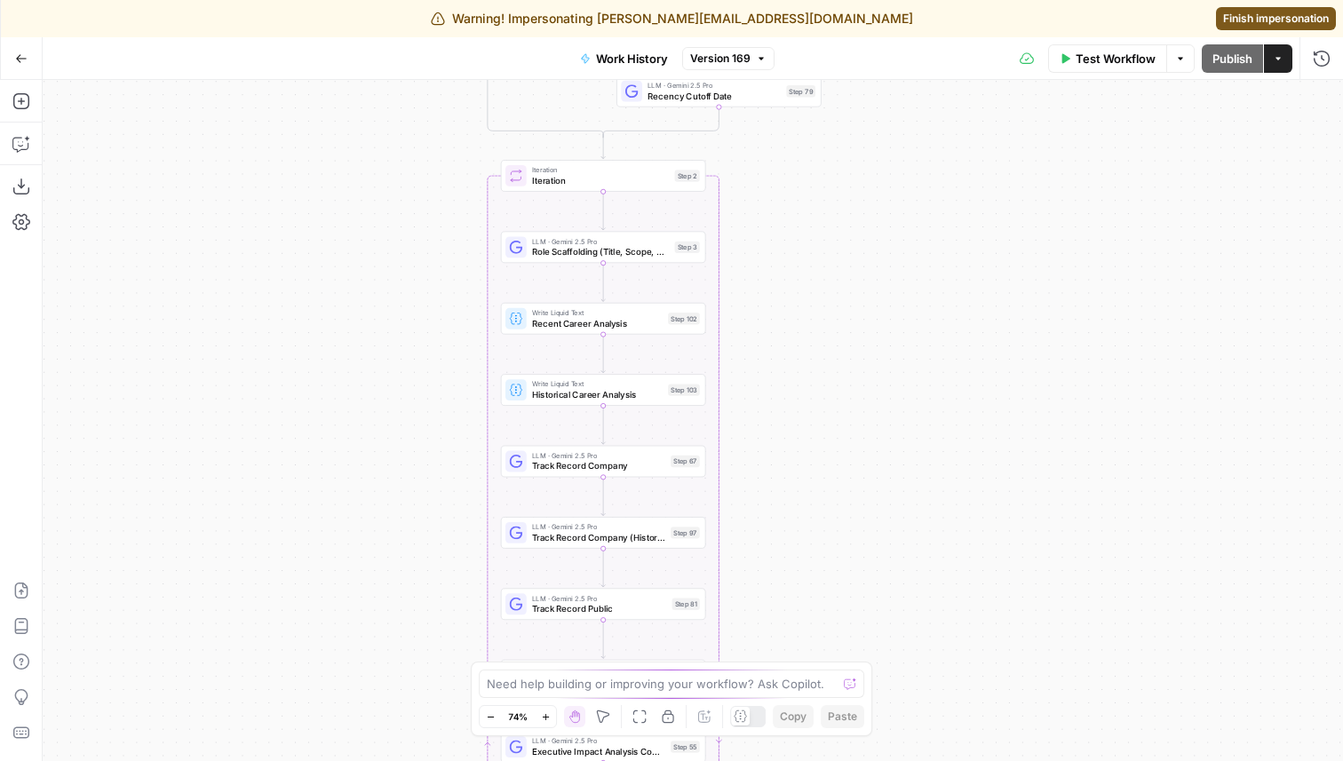
drag, startPoint x: 895, startPoint y: 494, endPoint x: 942, endPoint y: 266, distance: 232.0
click at [942, 268] on div "true false Workflow Set Inputs Inputs LLM · GPT-4.1 Memo Date Step 90 LLM · Gem…" at bounding box center [693, 420] width 1300 height 681
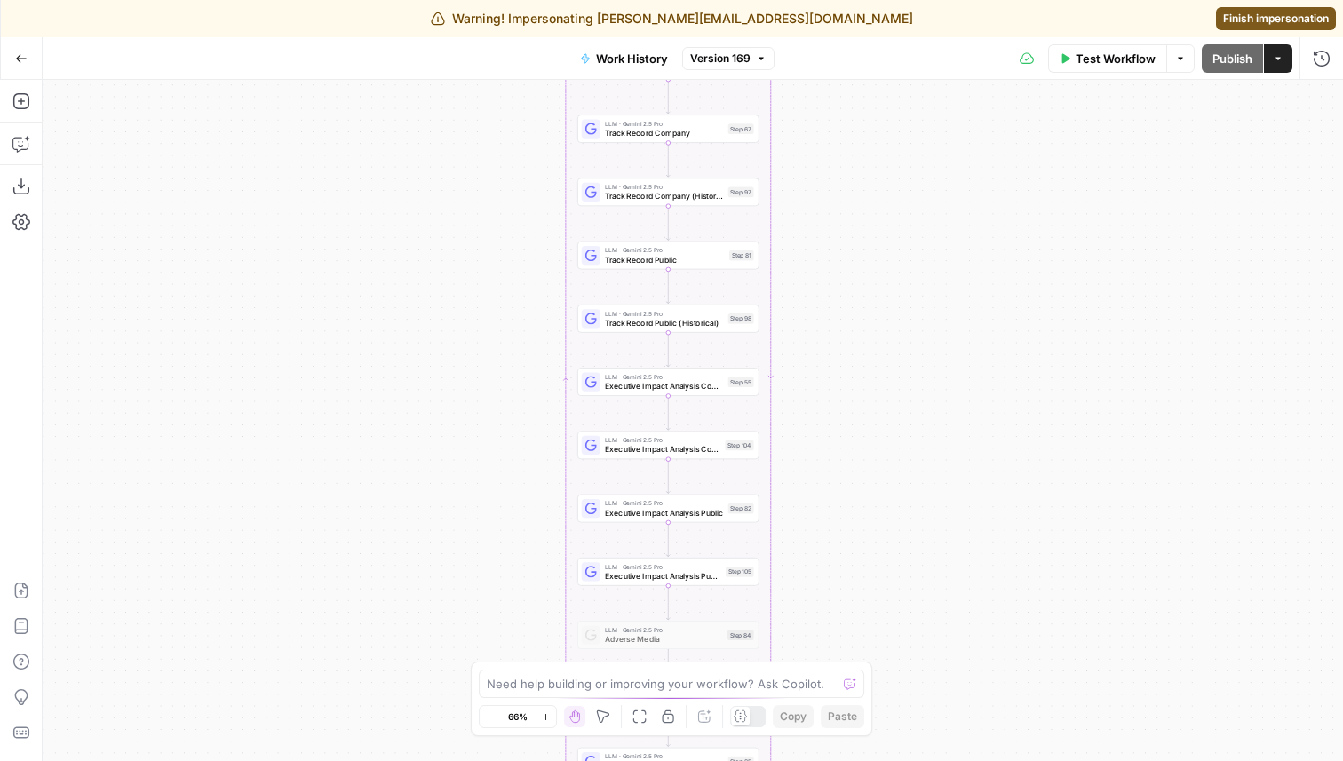
drag, startPoint x: 940, startPoint y: 472, endPoint x: 940, endPoint y: 163, distance: 308.2
click at [940, 163] on div "true false Workflow Set Inputs Inputs LLM · GPT-4.1 Memo Date Step 90 LLM · Gem…" at bounding box center [693, 420] width 1300 height 681
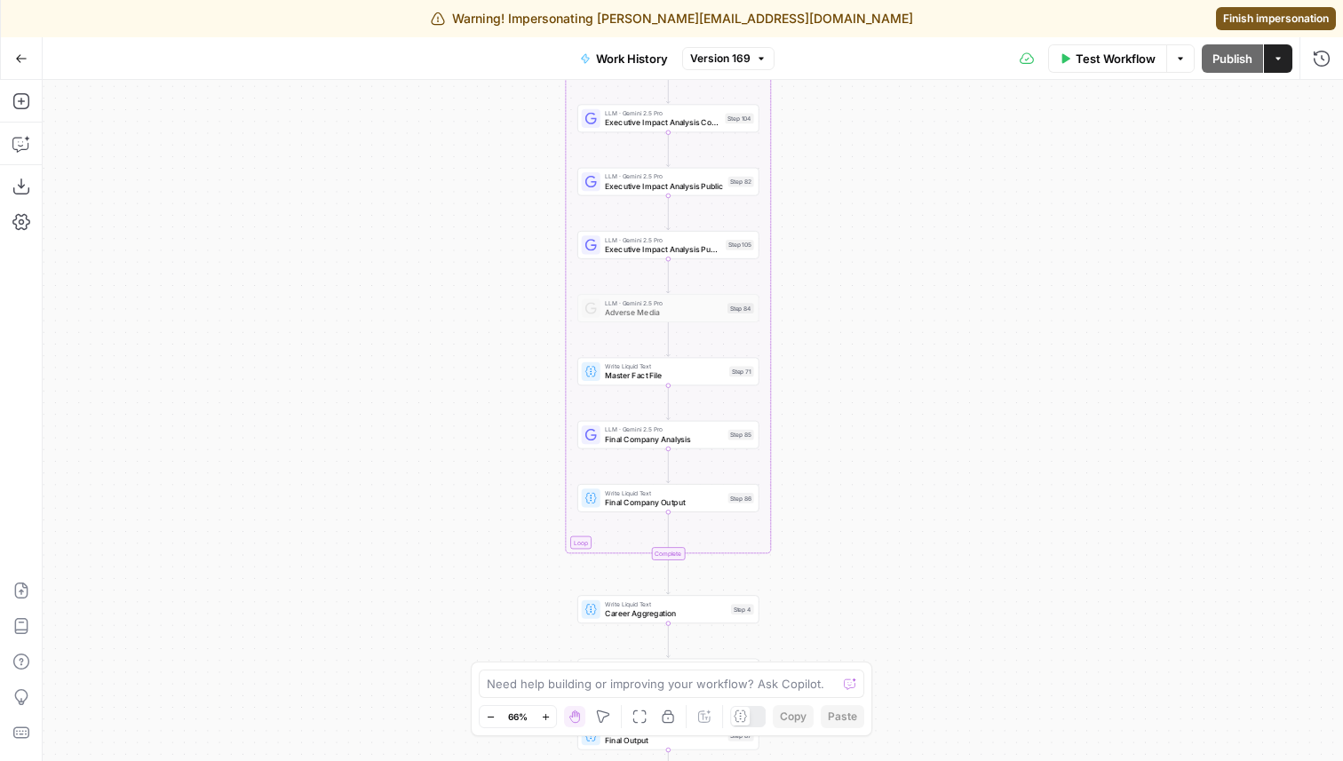
drag, startPoint x: 951, startPoint y: 447, endPoint x: 951, endPoint y: 225, distance: 222.1
click at [951, 225] on div "true false Workflow Set Inputs Inputs LLM · GPT-4.1 Memo Date Step 90 LLM · Gem…" at bounding box center [693, 420] width 1300 height 681
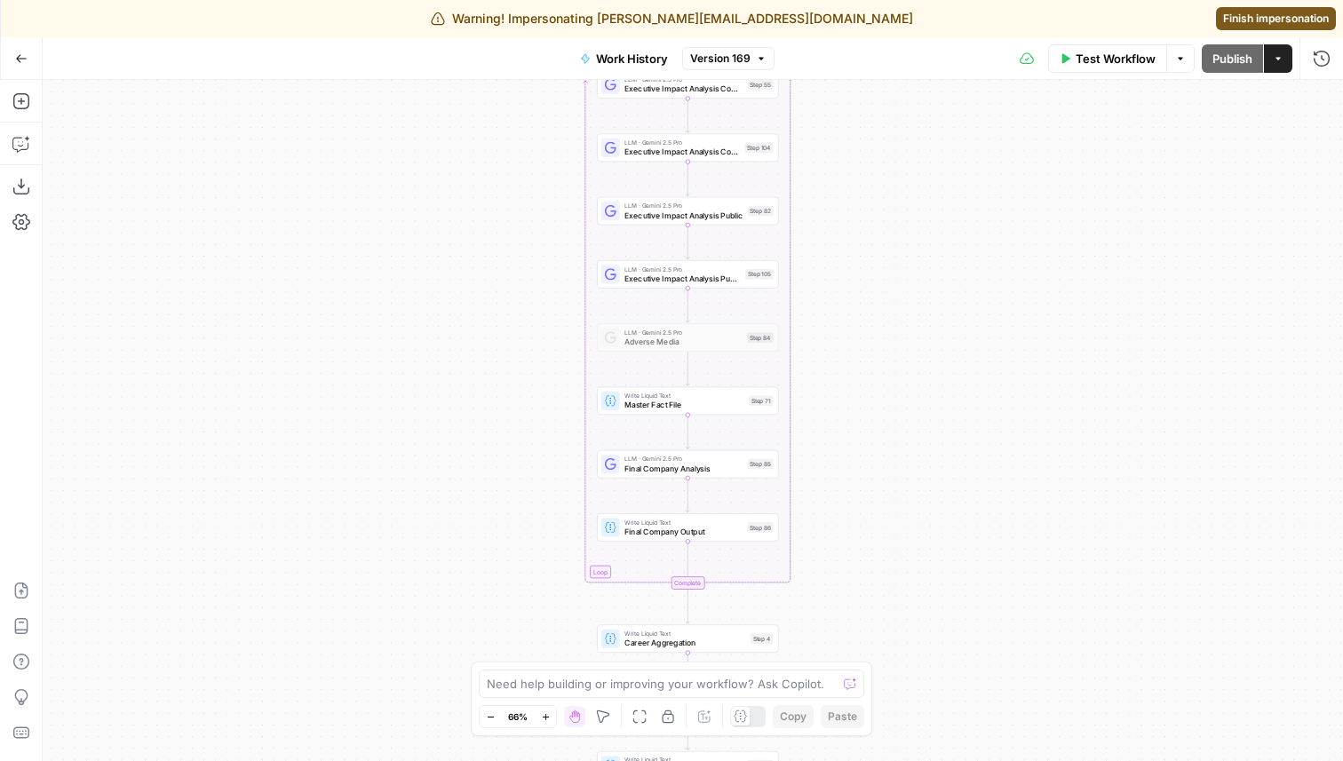
drag, startPoint x: 940, startPoint y: 423, endPoint x: 959, endPoint y: 460, distance: 42.1
click at [959, 460] on div "true false Workflow Set Inputs Inputs LLM · GPT-4.1 Memo Date Step 90 LLM · Gem…" at bounding box center [693, 420] width 1300 height 681
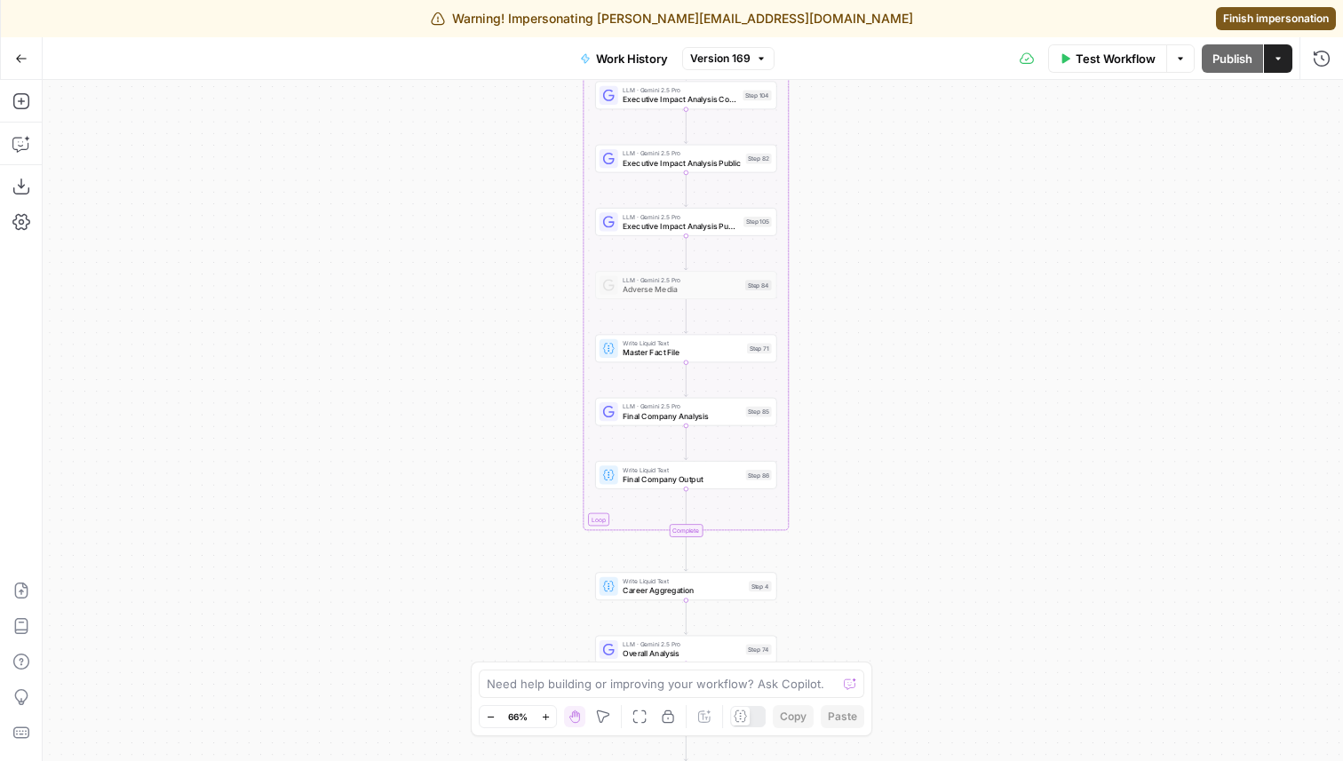
drag, startPoint x: 875, startPoint y: 418, endPoint x: 873, endPoint y: 362, distance: 56.0
click at [873, 362] on div "true false Workflow Set Inputs Inputs LLM · GPT-4.1 Memo Date Step 90 LLM · Gem…" at bounding box center [693, 420] width 1300 height 681
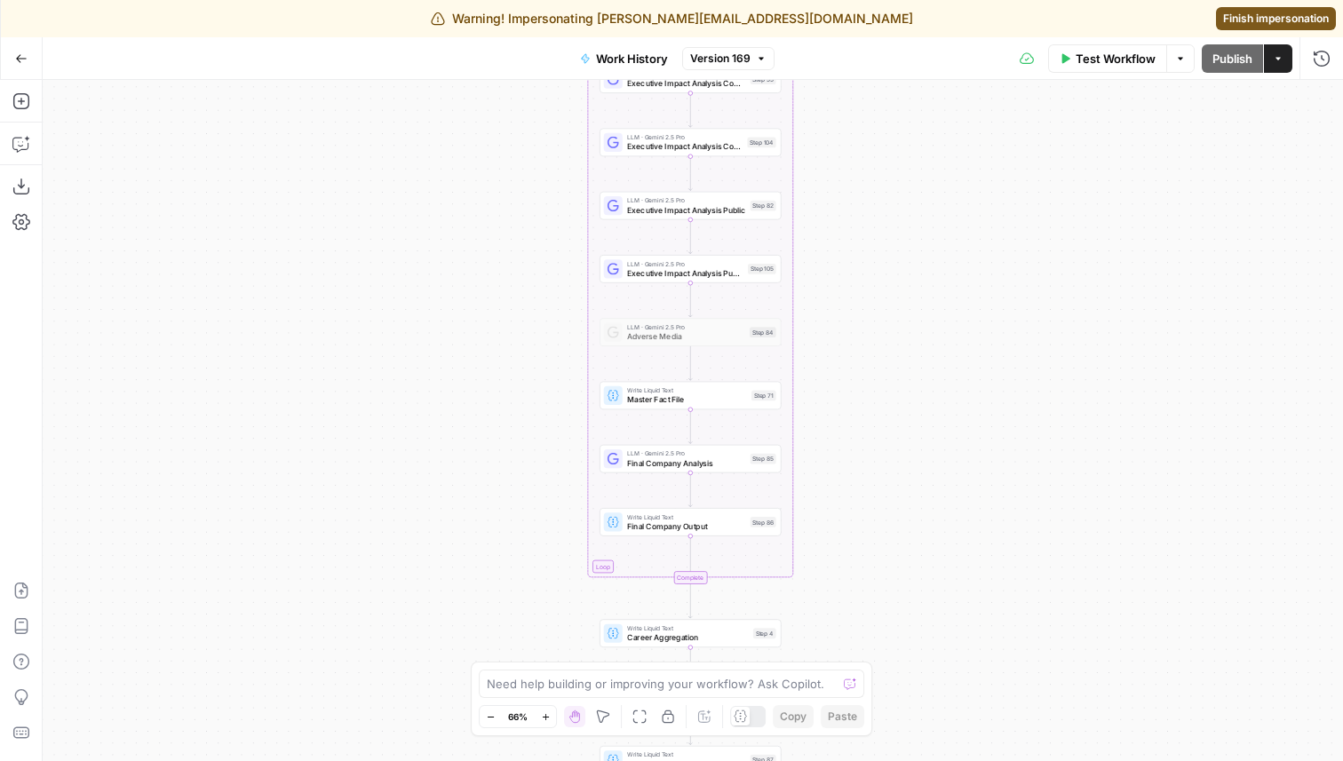
drag, startPoint x: 915, startPoint y: 249, endPoint x: 925, endPoint y: 391, distance: 142.5
click at [925, 391] on div "true false Workflow Set Inputs Inputs LLM · GPT-4.1 Memo Date Step 90 LLM · Gem…" at bounding box center [693, 420] width 1300 height 681
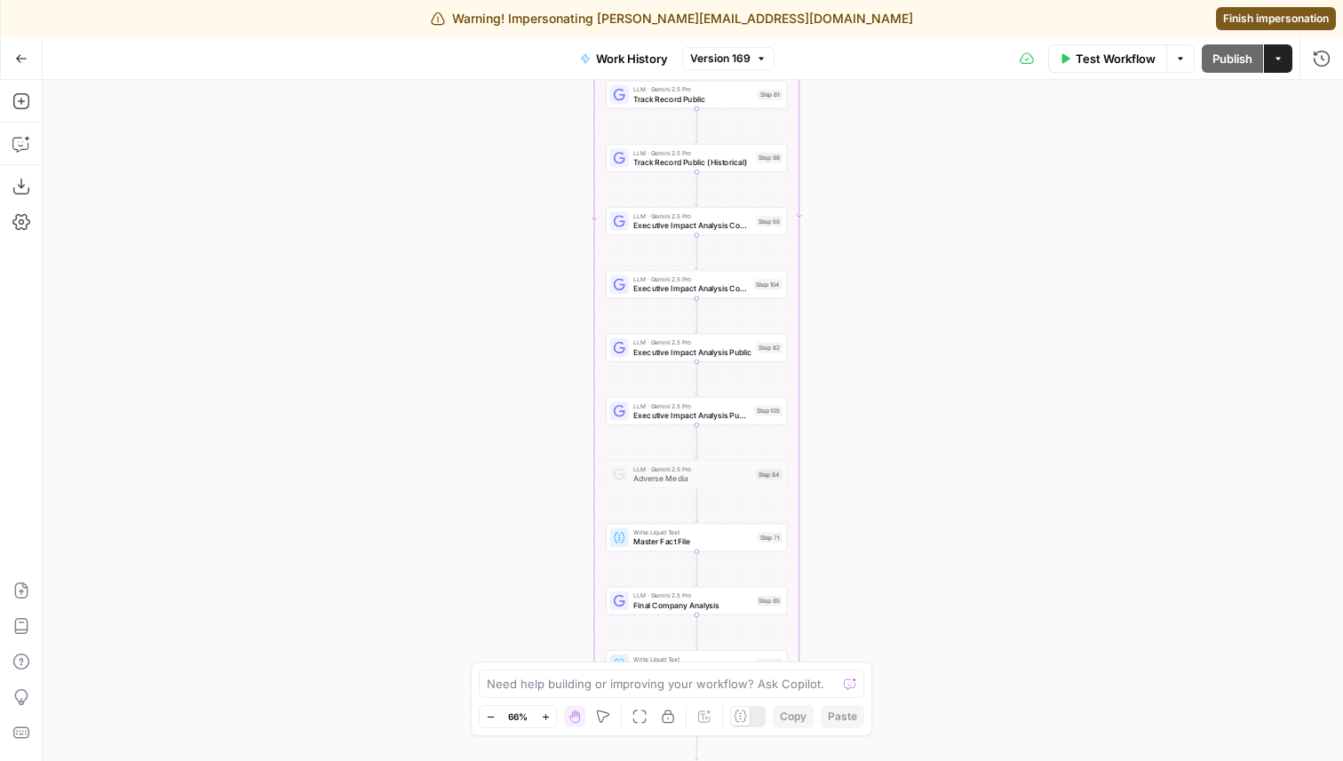
drag, startPoint x: 947, startPoint y: 286, endPoint x: 949, endPoint y: 355, distance: 69.3
click at [949, 355] on div "true false Workflow Set Inputs Inputs LLM · GPT-4.1 Memo Date Step 90 LLM · Gem…" at bounding box center [693, 420] width 1300 height 681
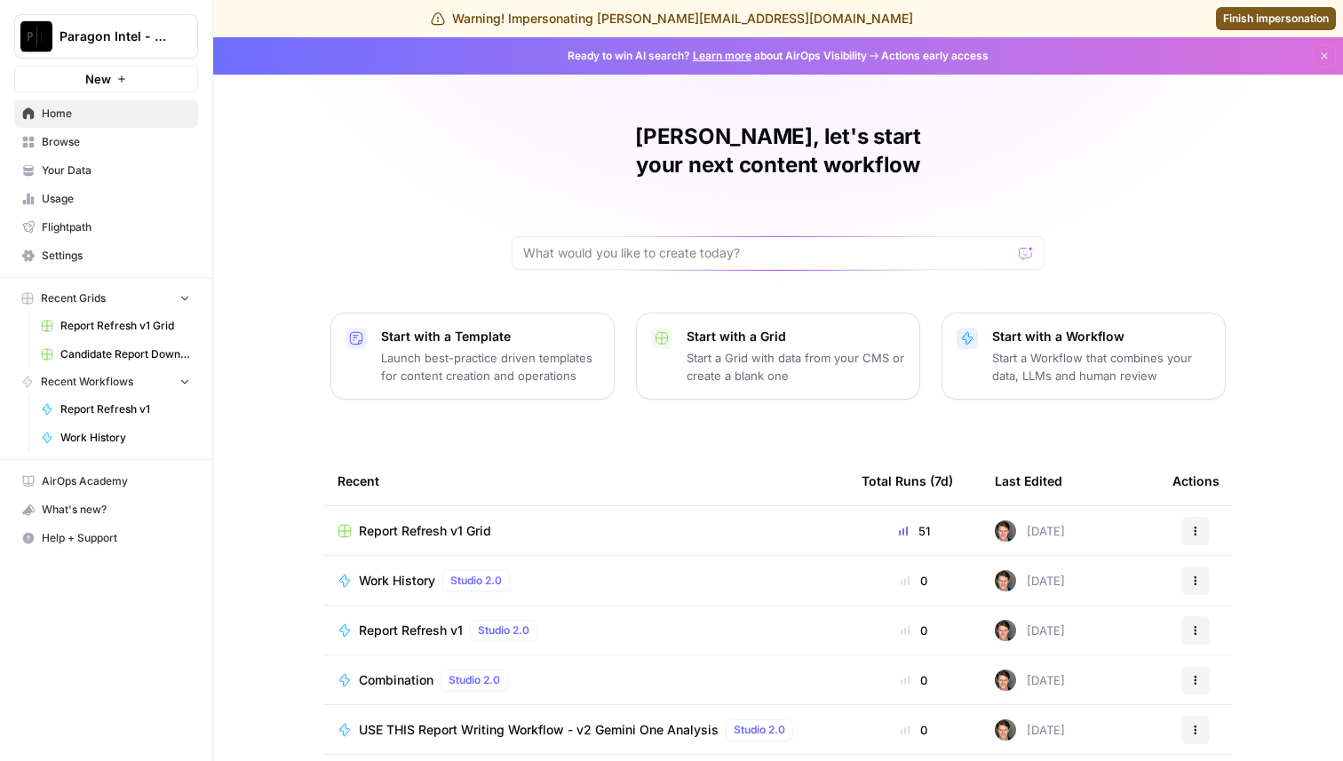
click at [128, 259] on span "Settings" at bounding box center [116, 256] width 148 height 16
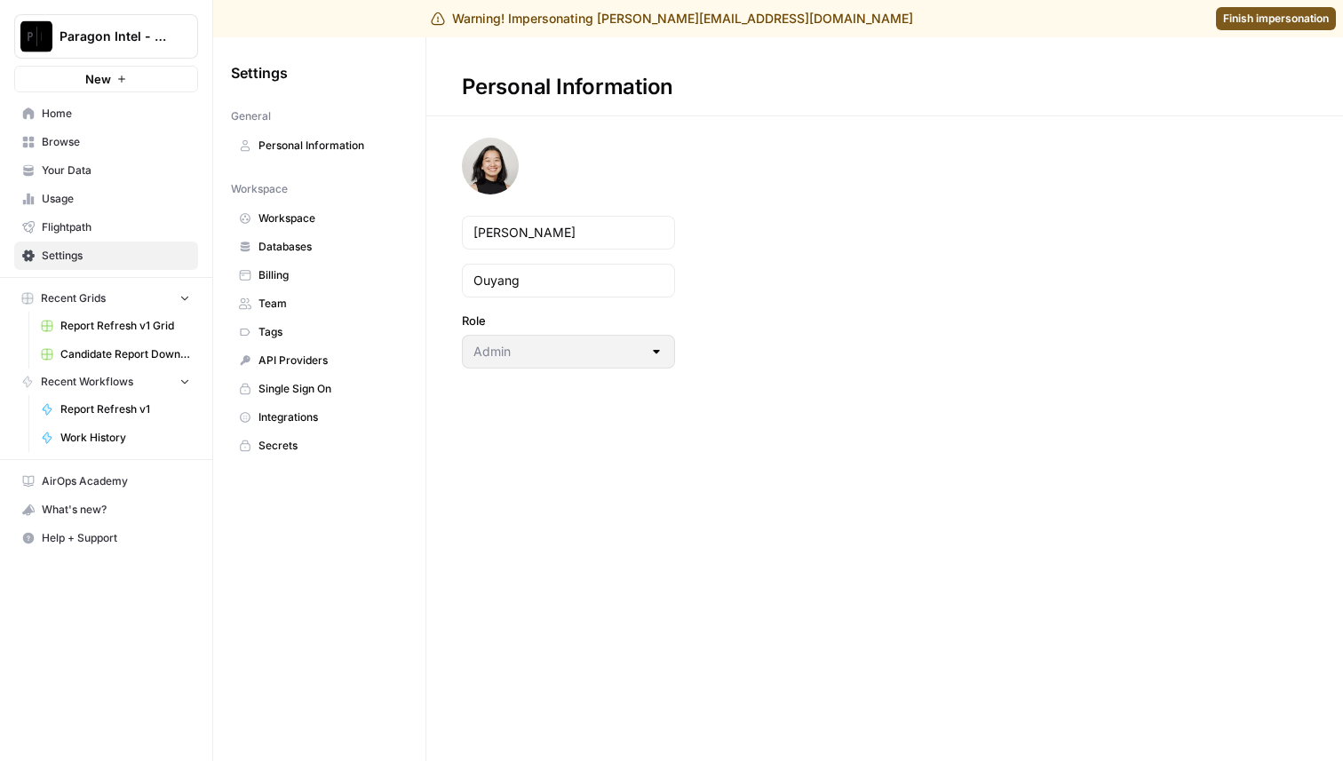
click at [310, 219] on span "Workspace" at bounding box center [328, 219] width 141 height 16
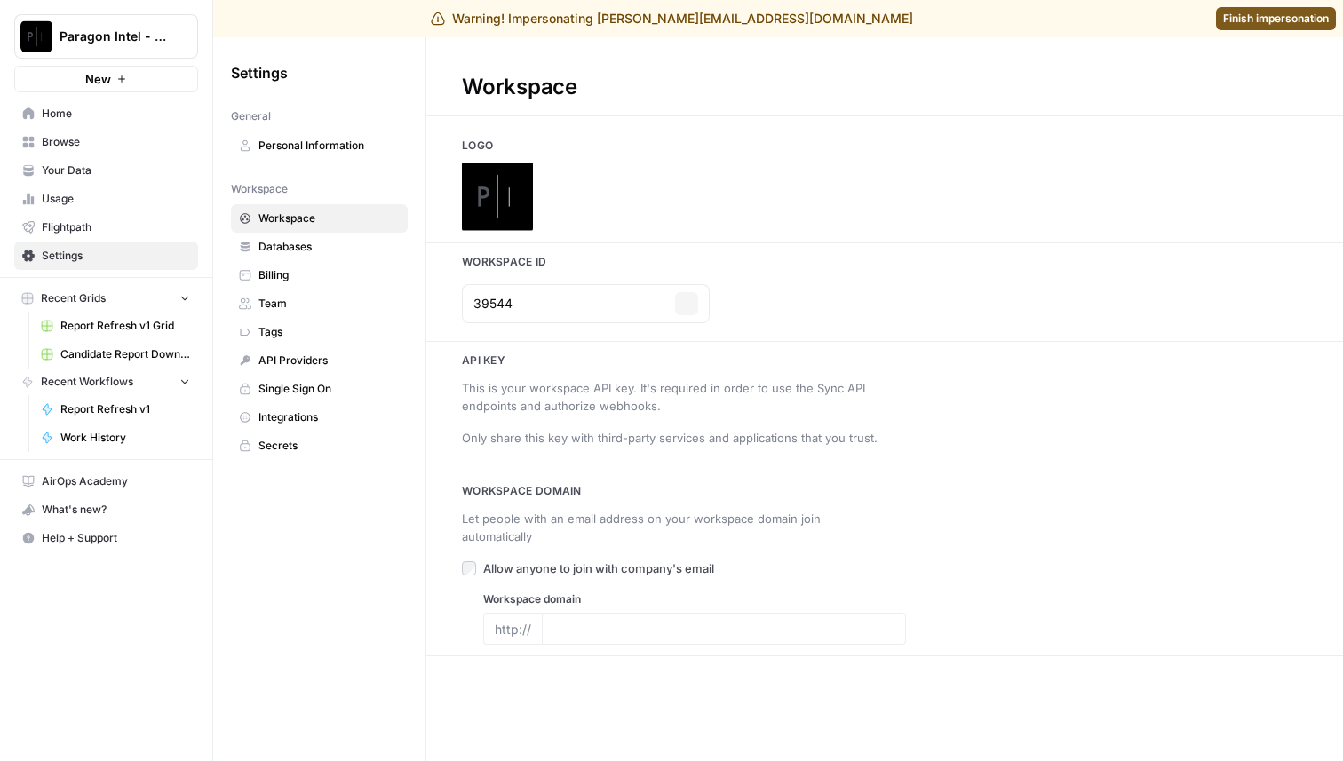
type input "[DOMAIN_NAME]"
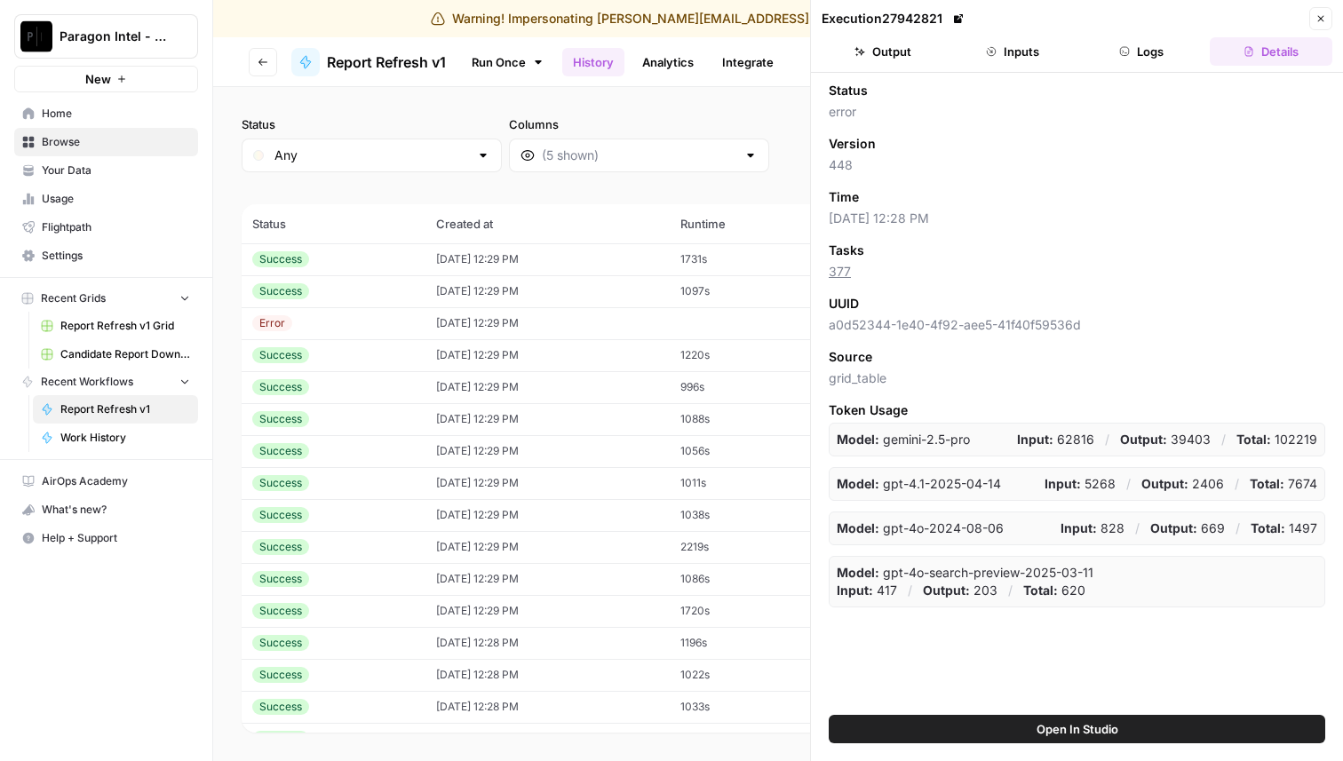
click at [1153, 52] on button "Logs" at bounding box center [1142, 51] width 123 height 28
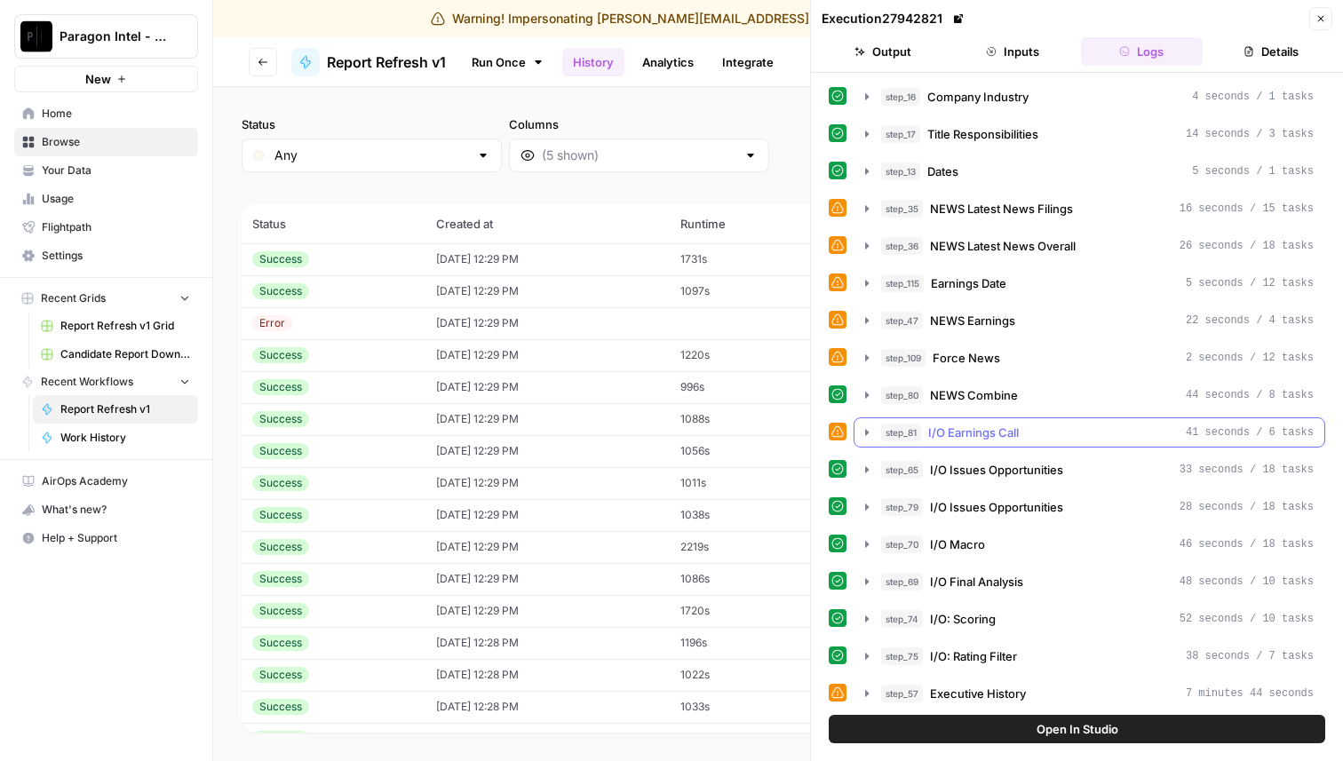
scroll to position [272, 0]
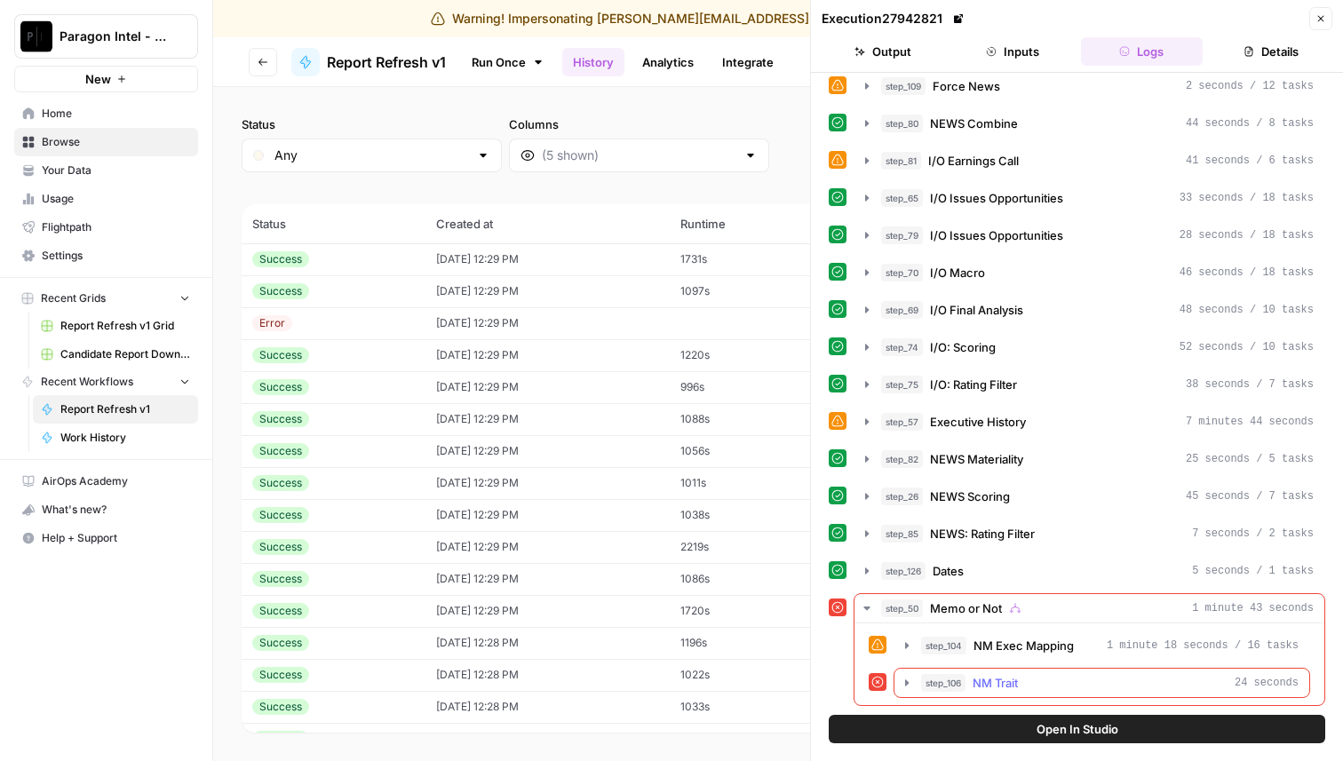
click at [910, 680] on icon "button" at bounding box center [907, 683] width 14 height 14
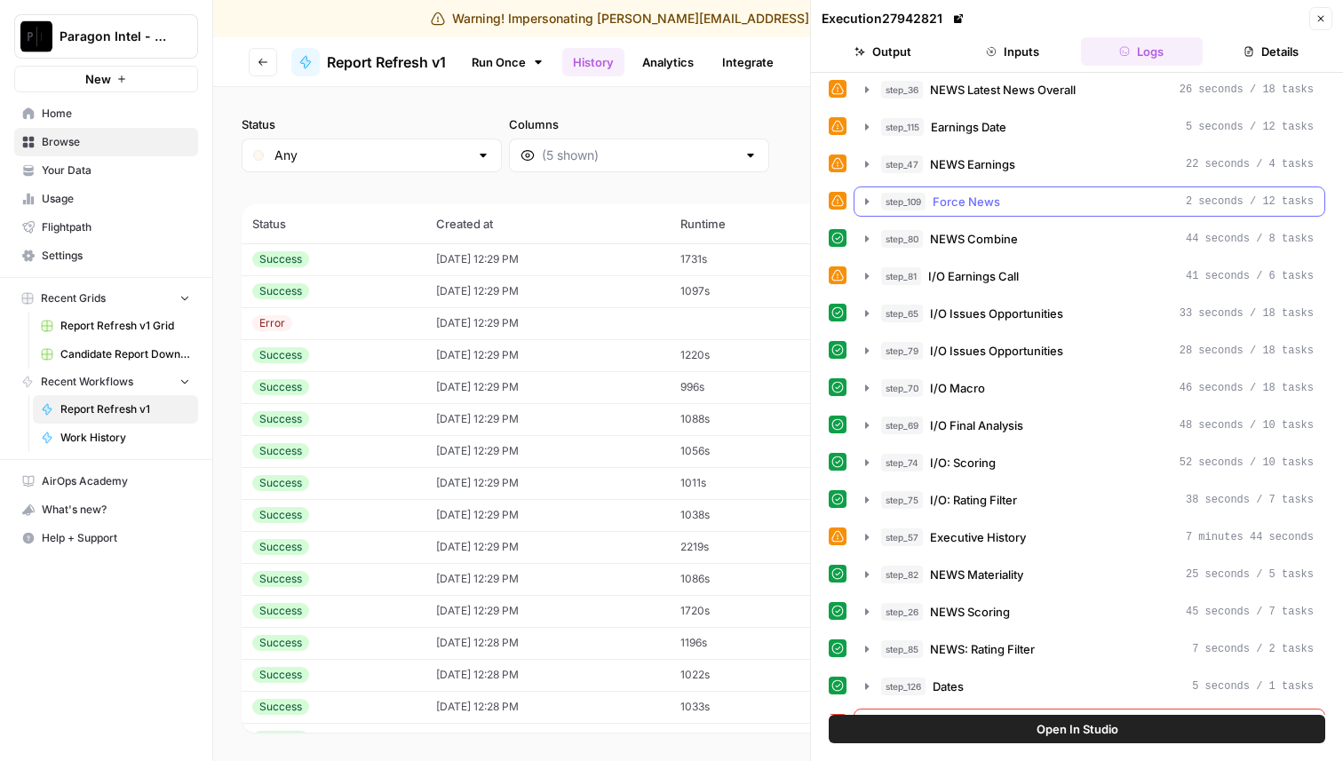
scroll to position [421, 0]
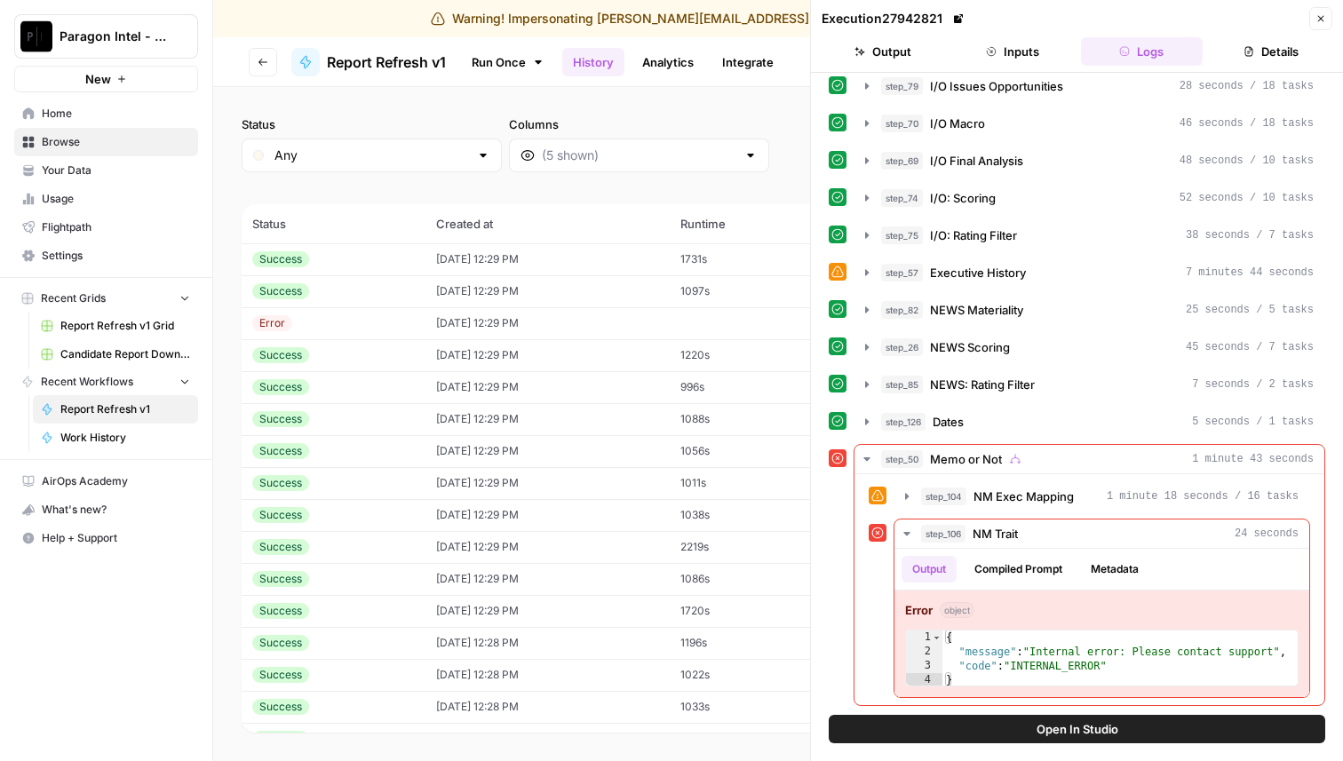
click at [1324, 10] on button "Close" at bounding box center [1320, 18] width 23 height 23
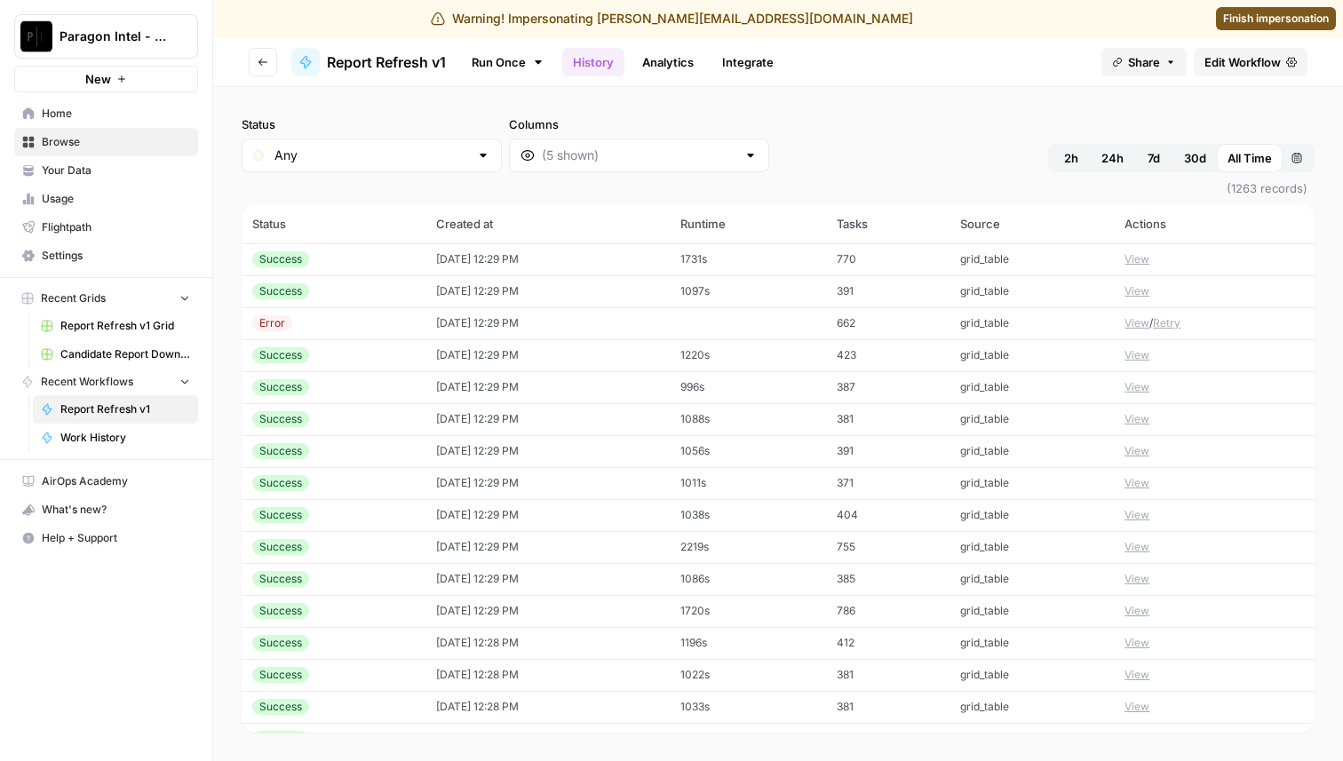
click at [1243, 63] on span "Edit Workflow" at bounding box center [1242, 62] width 76 height 18
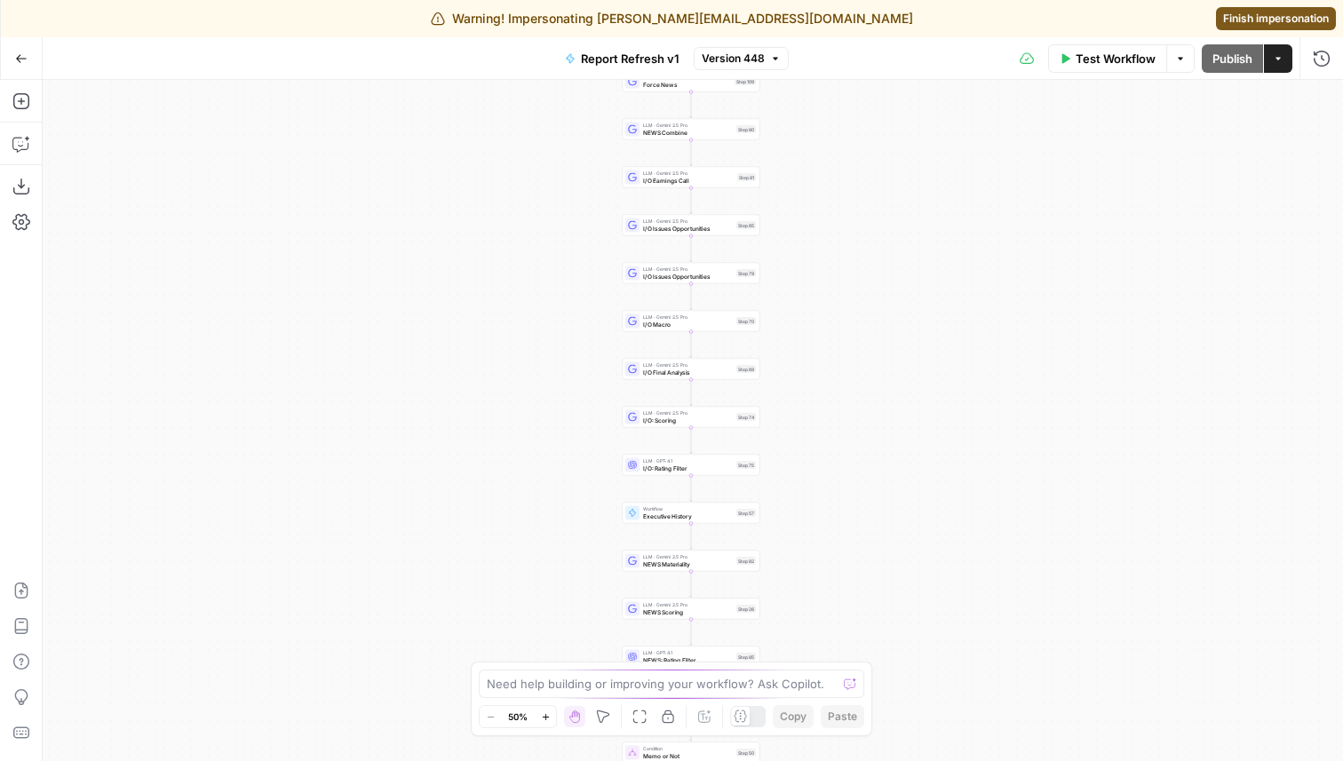
drag, startPoint x: 1095, startPoint y: 446, endPoint x: 1059, endPoint y: 177, distance: 271.6
click at [1059, 179] on div "true false true false Workflow Set Inputs Inputs Condition Condition Step 117 L…" at bounding box center [693, 420] width 1300 height 681
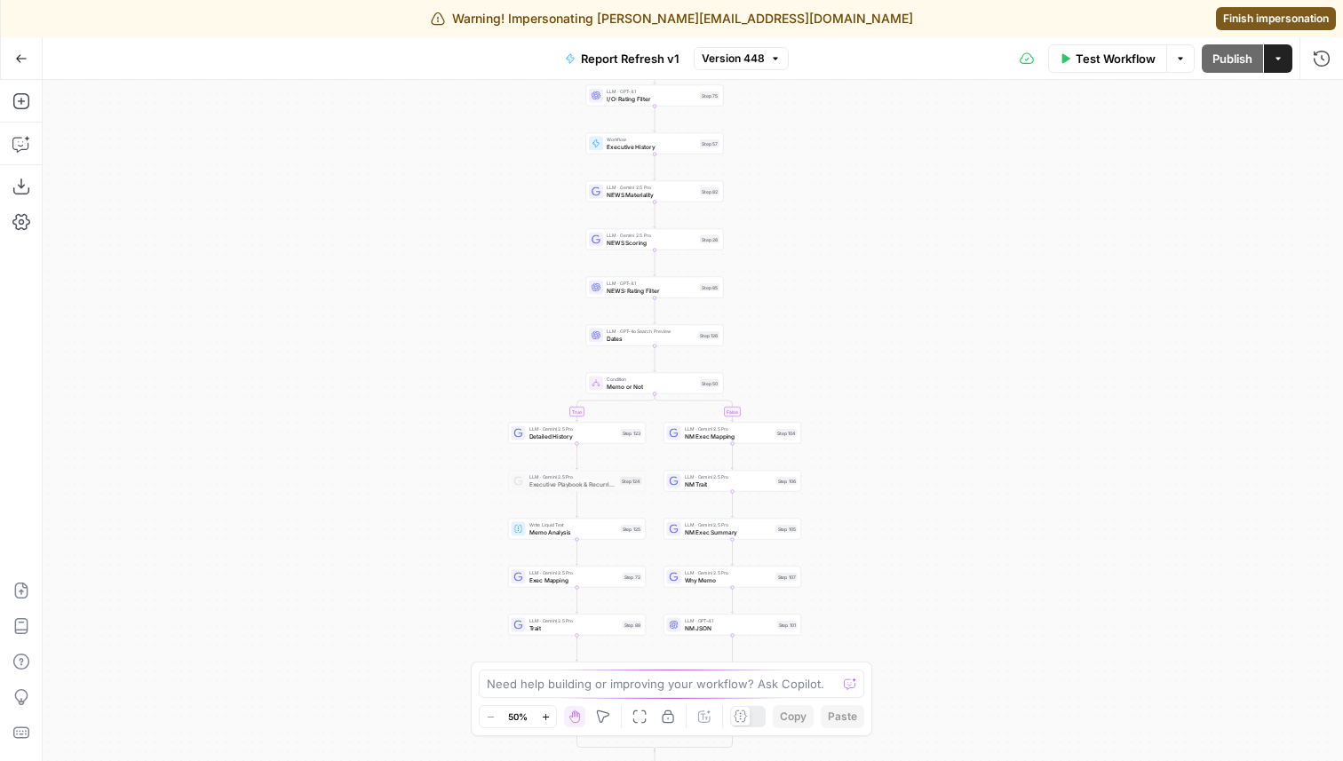
drag, startPoint x: 1021, startPoint y: 457, endPoint x: 1019, endPoint y: 304, distance: 152.8
click at [1019, 304] on div "true false true false Workflow Set Inputs Inputs Condition Condition Step 117 L…" at bounding box center [693, 420] width 1300 height 681
click at [1290, 8] on link "Finish impersonation" at bounding box center [1276, 18] width 120 height 23
